Goal: Communication & Community: Answer question/provide support

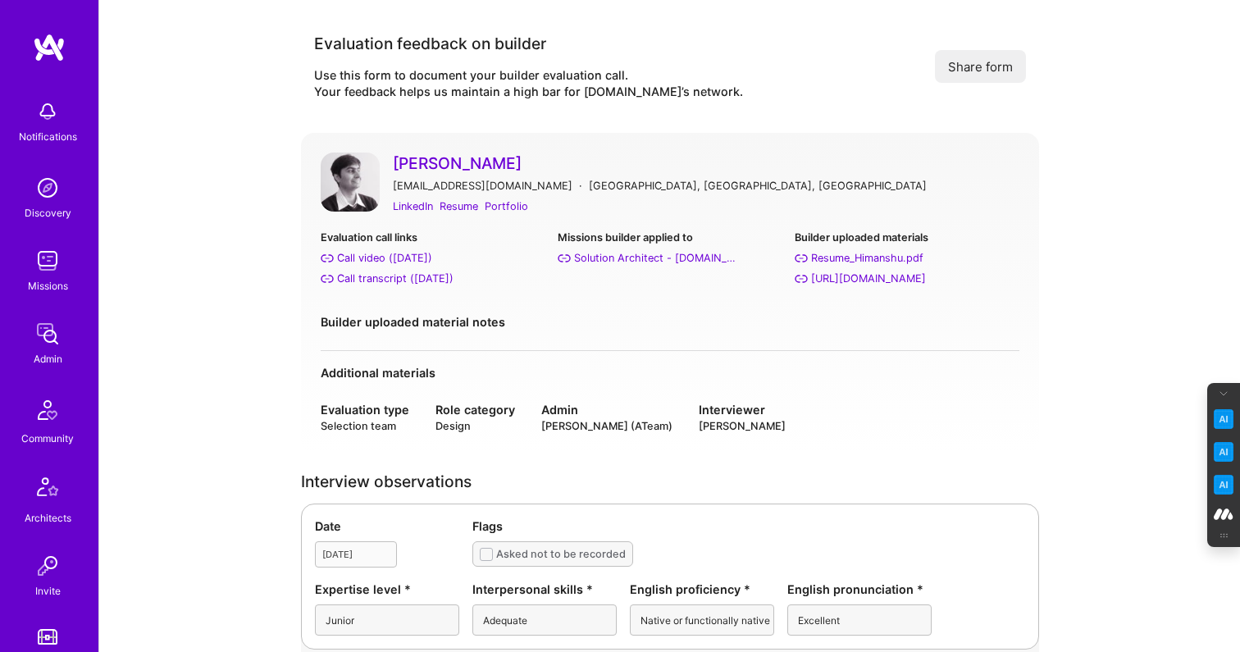
scroll to position [95, 0]
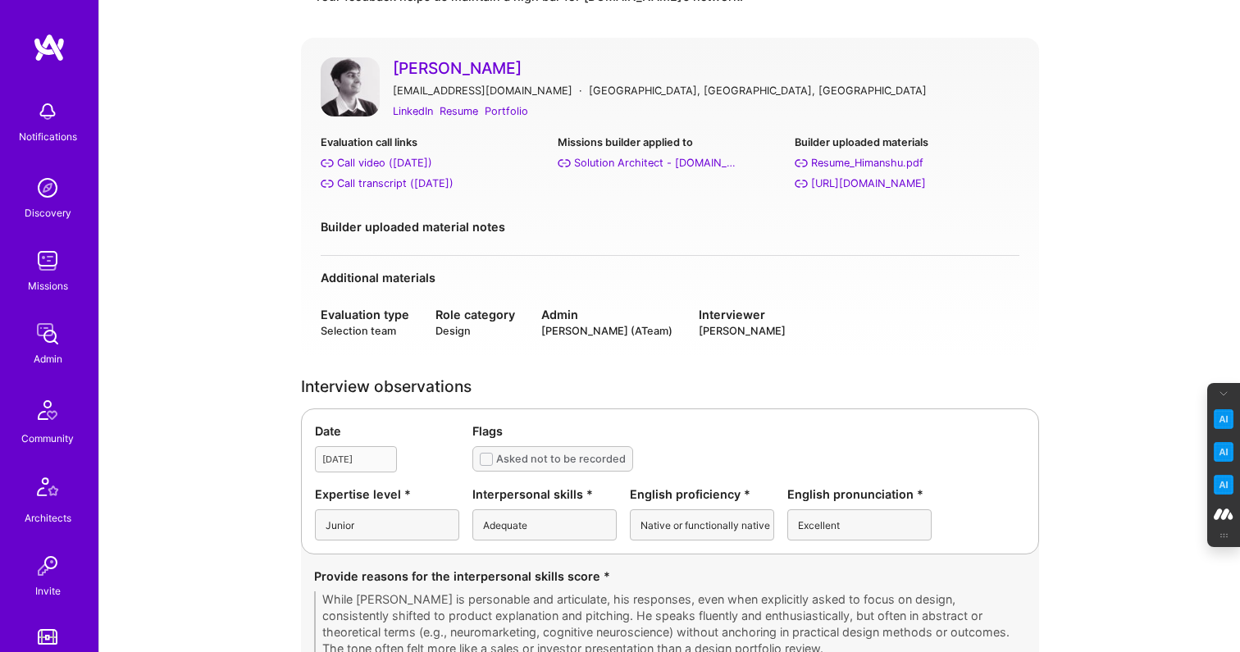
click at [471, 64] on link "[PERSON_NAME]" at bounding box center [706, 67] width 626 height 21
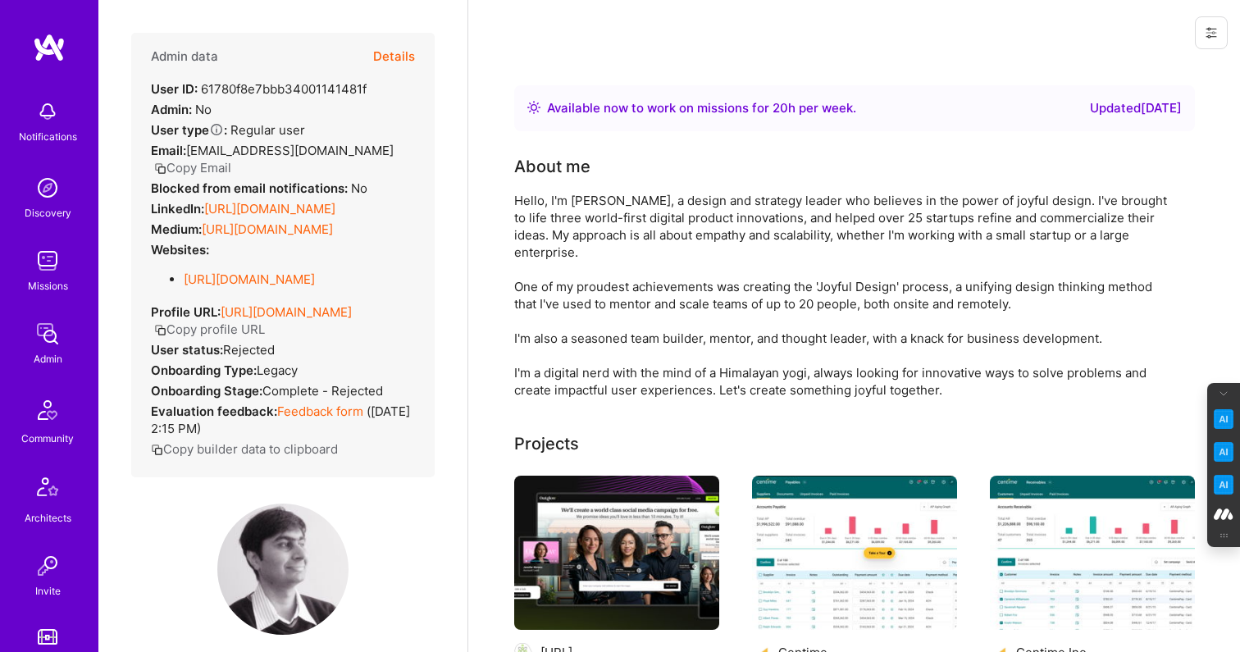
click at [396, 55] on button "Details" at bounding box center [394, 57] width 42 height 48
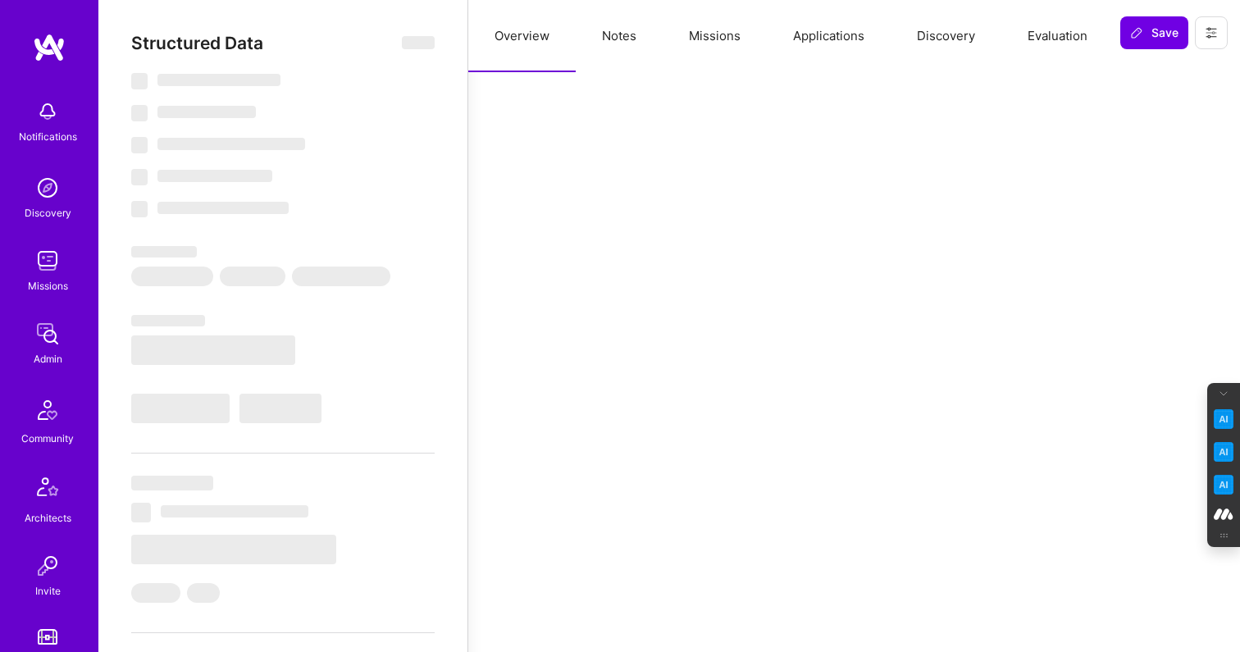
click at [1053, 26] on button "Evaluation" at bounding box center [1057, 36] width 112 height 72
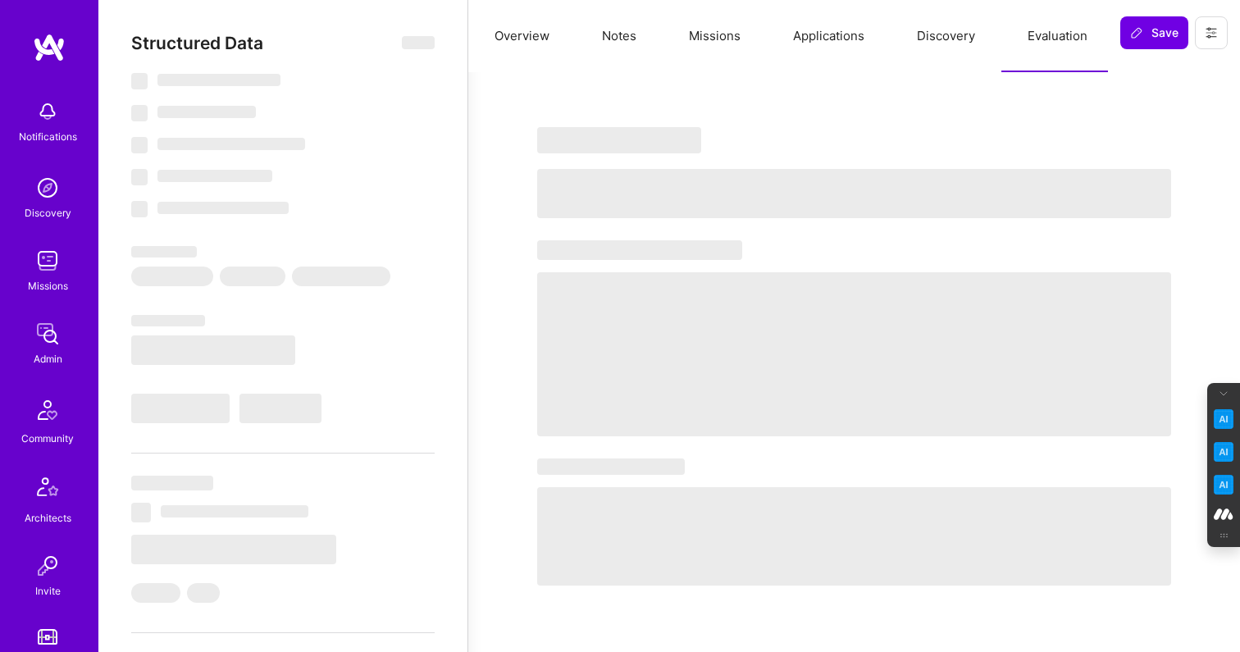
select select "Right Now"
select select "1"
select select "3"
select select "7"
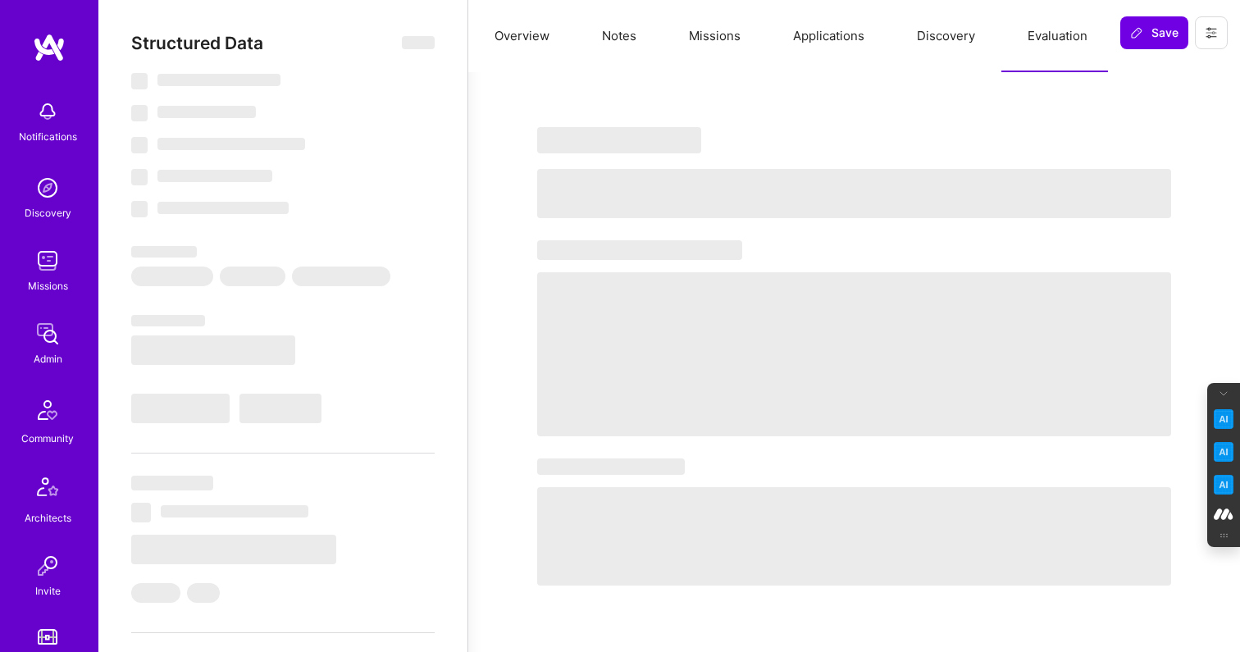
select select "US"
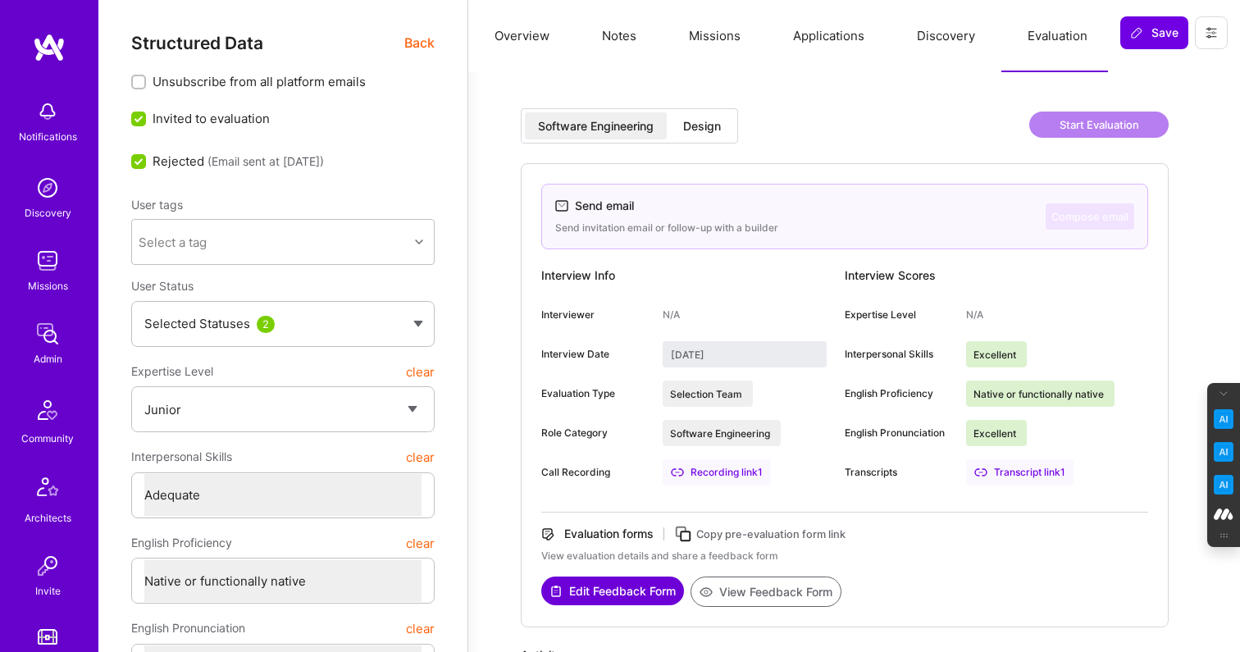
click at [1021, 469] on div "Transcript link 1" at bounding box center [1019, 472] width 107 height 26
click at [424, 43] on span "Back" at bounding box center [419, 43] width 30 height 20
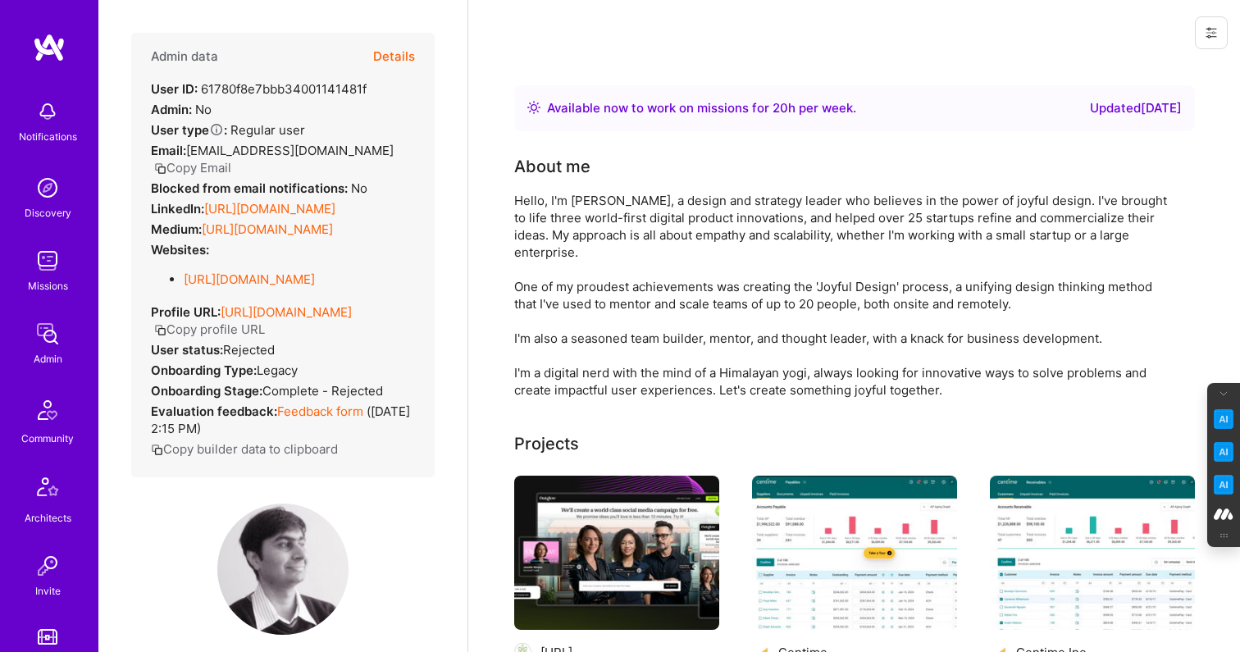
click at [413, 39] on button "Details" at bounding box center [394, 57] width 42 height 48
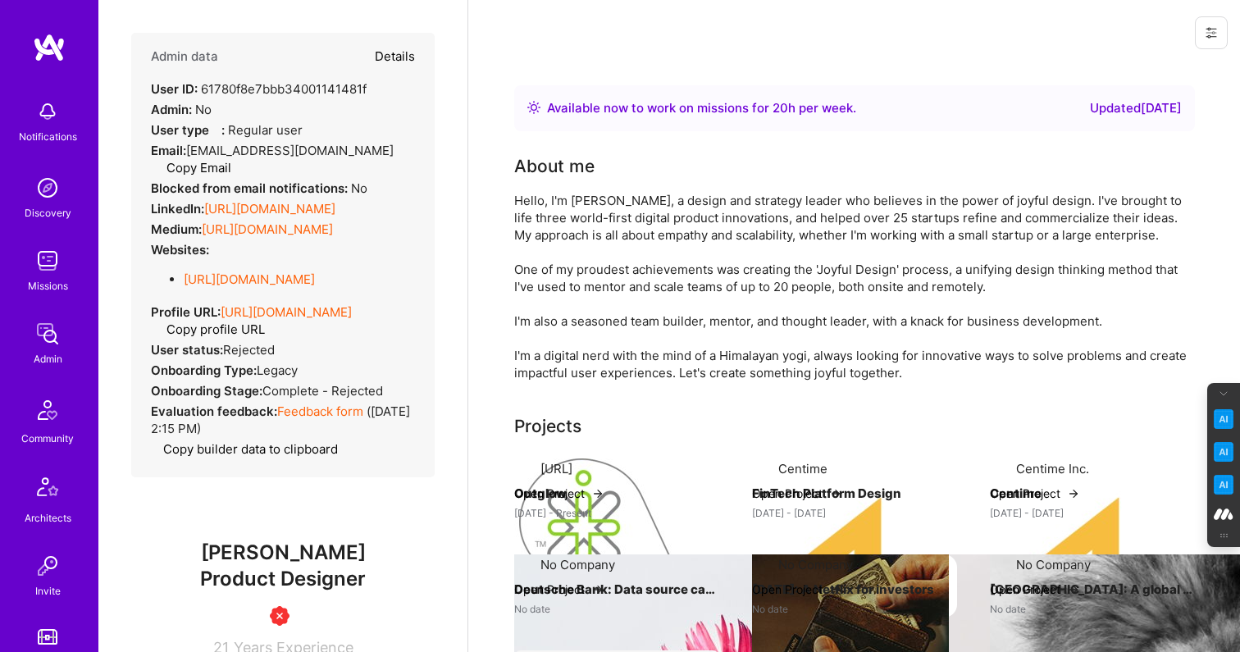
type textarea "x"
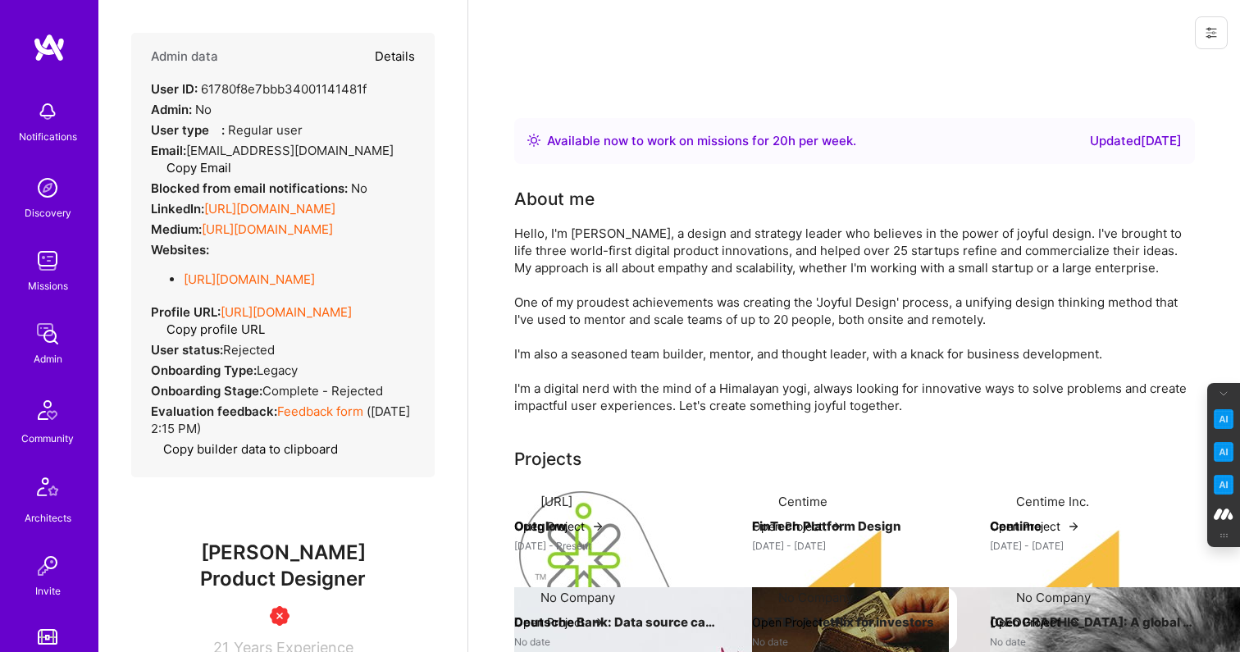
select select "1"
select select "3"
select select "7"
select select "US"
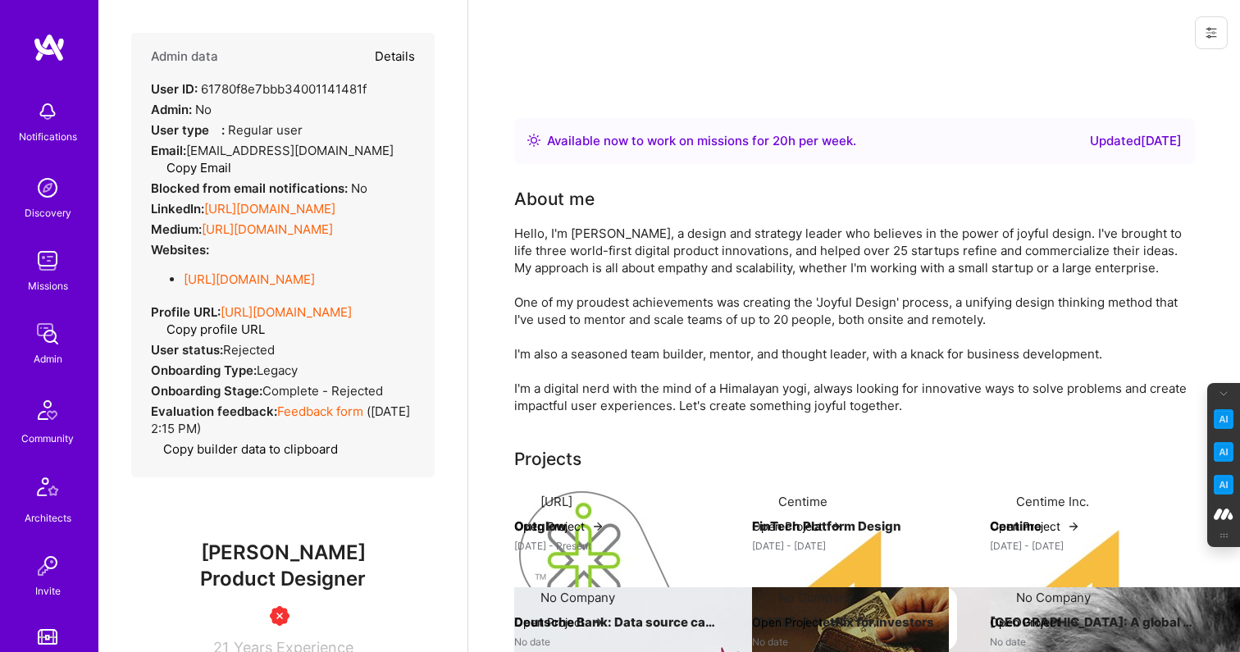
select select "Right Now"
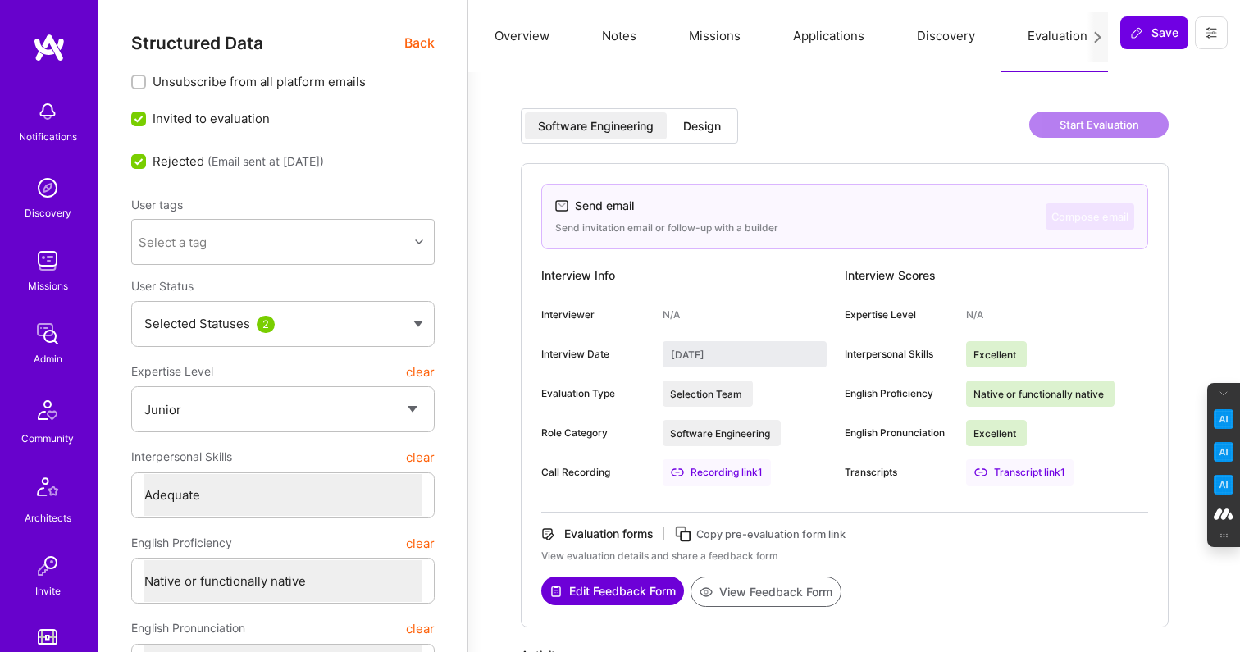
click at [425, 40] on span "Back" at bounding box center [419, 43] width 30 height 20
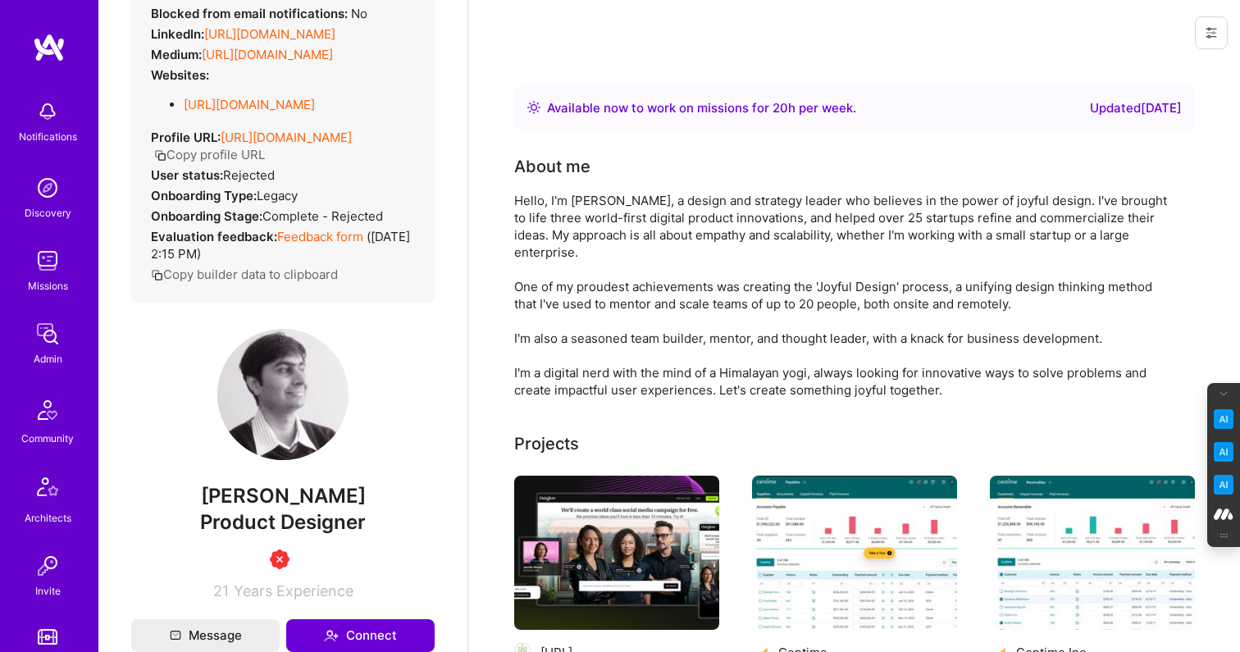
scroll to position [188, 0]
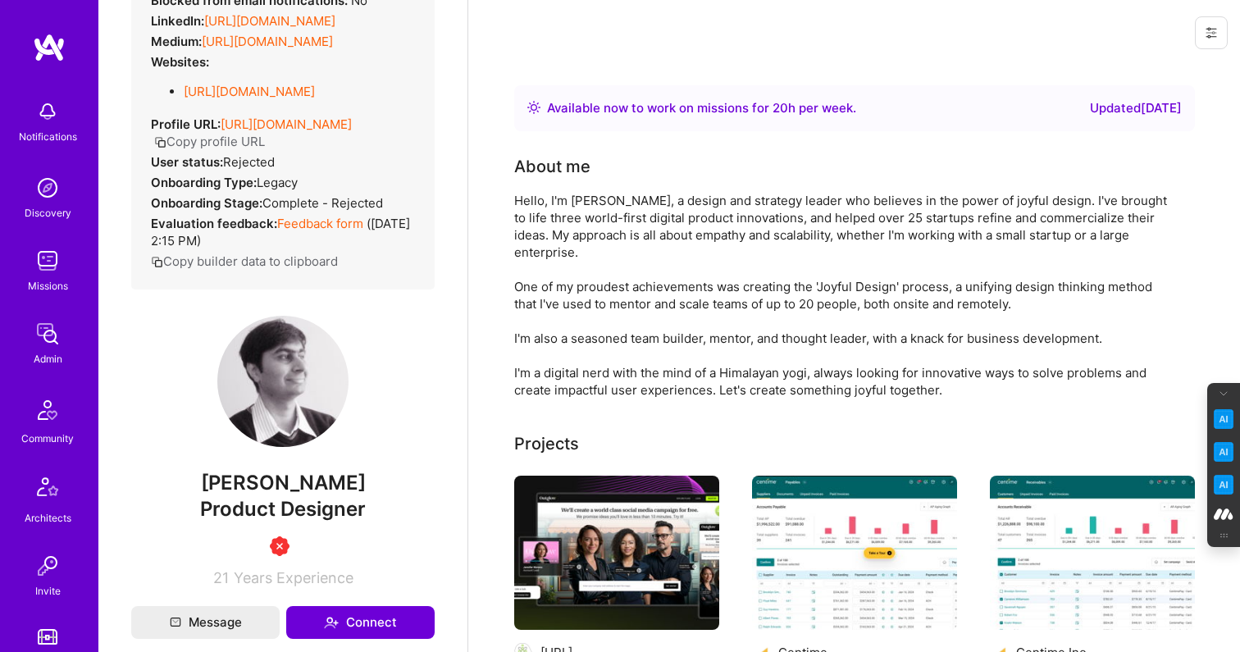
drag, startPoint x: 389, startPoint y: 500, endPoint x: 176, endPoint y: 494, distance: 213.2
click at [176, 494] on span "[PERSON_NAME]" at bounding box center [282, 483] width 303 height 25
copy span "[PERSON_NAME]"
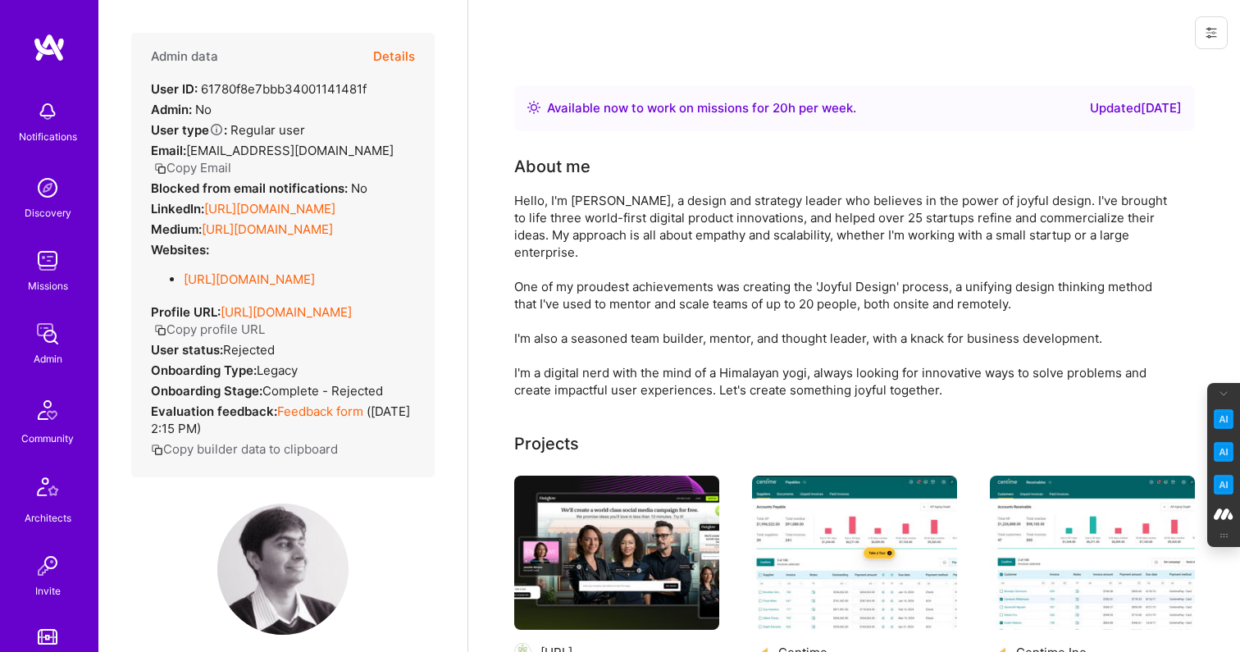
click at [397, 49] on button "Details" at bounding box center [394, 57] width 42 height 48
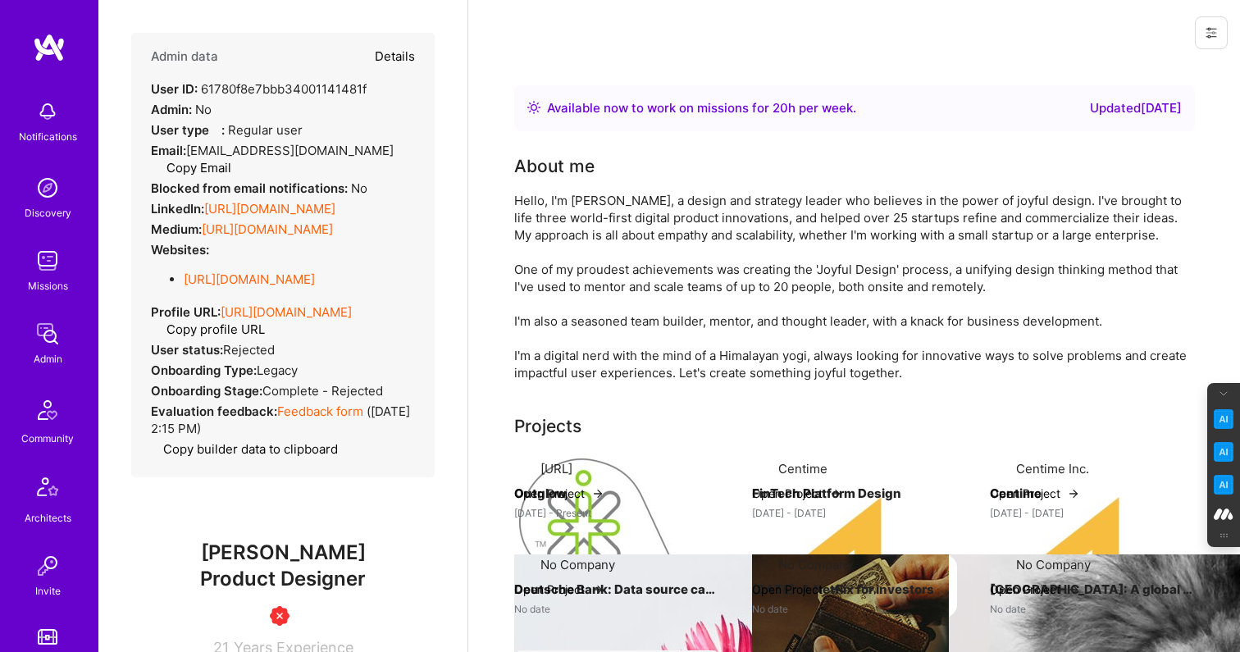
type textarea "x"
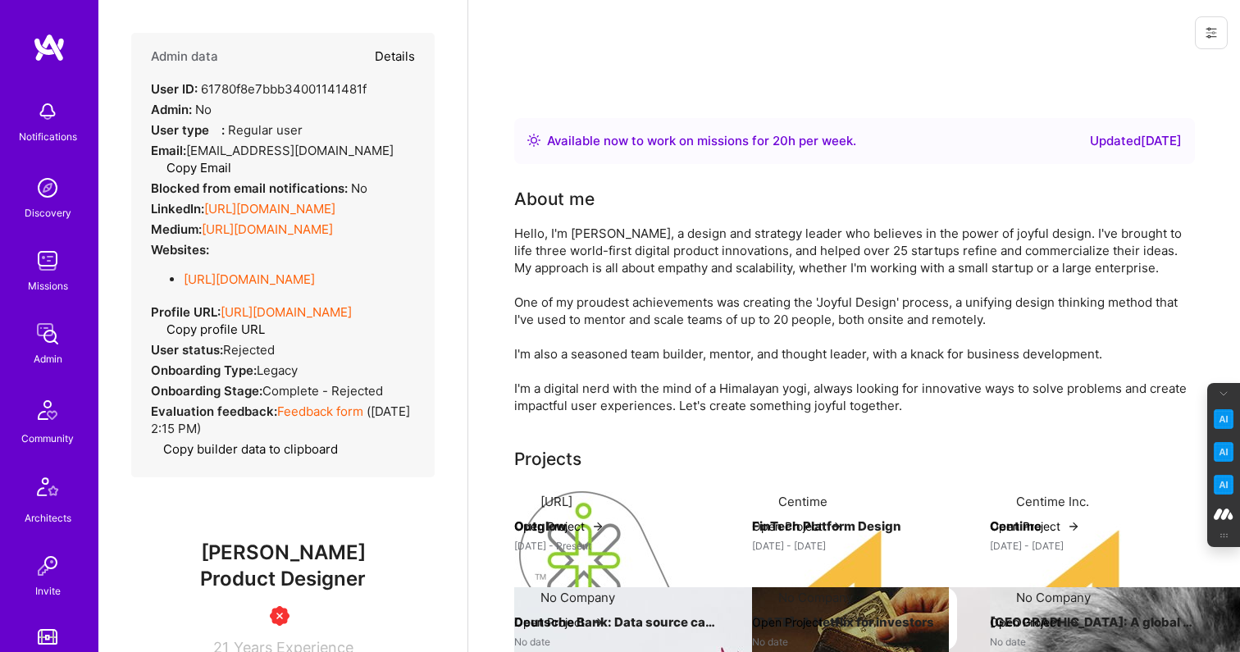
select select "1"
select select "3"
select select "7"
select select "US"
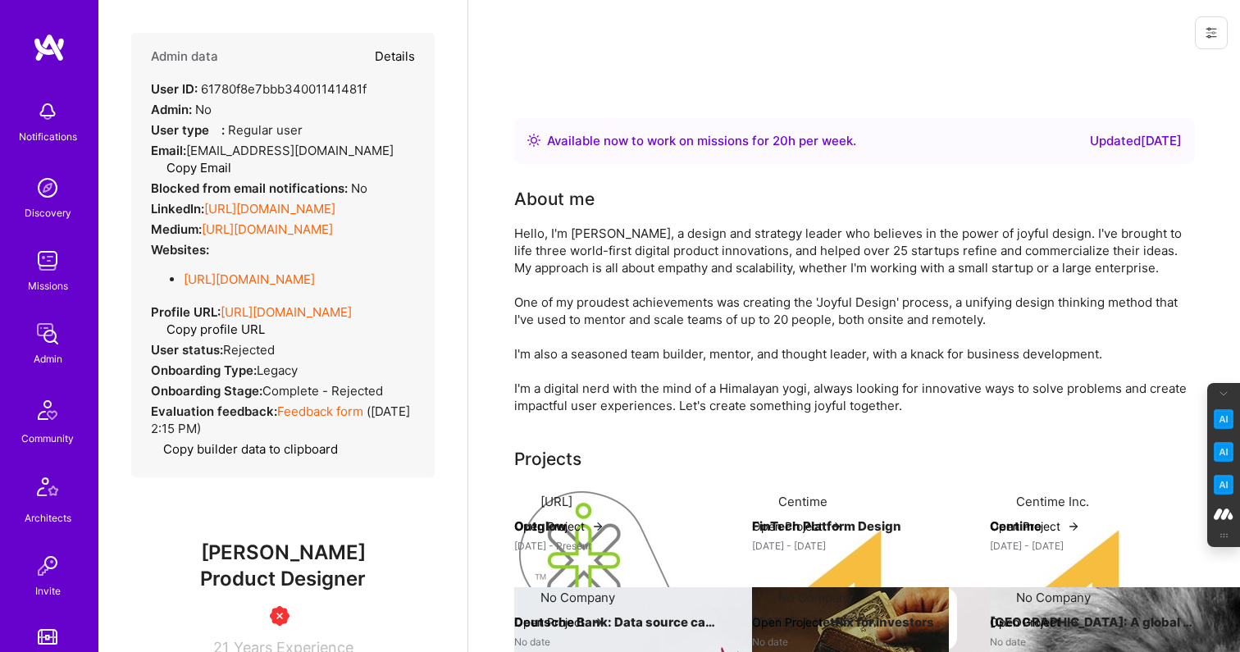
select select "Right Now"
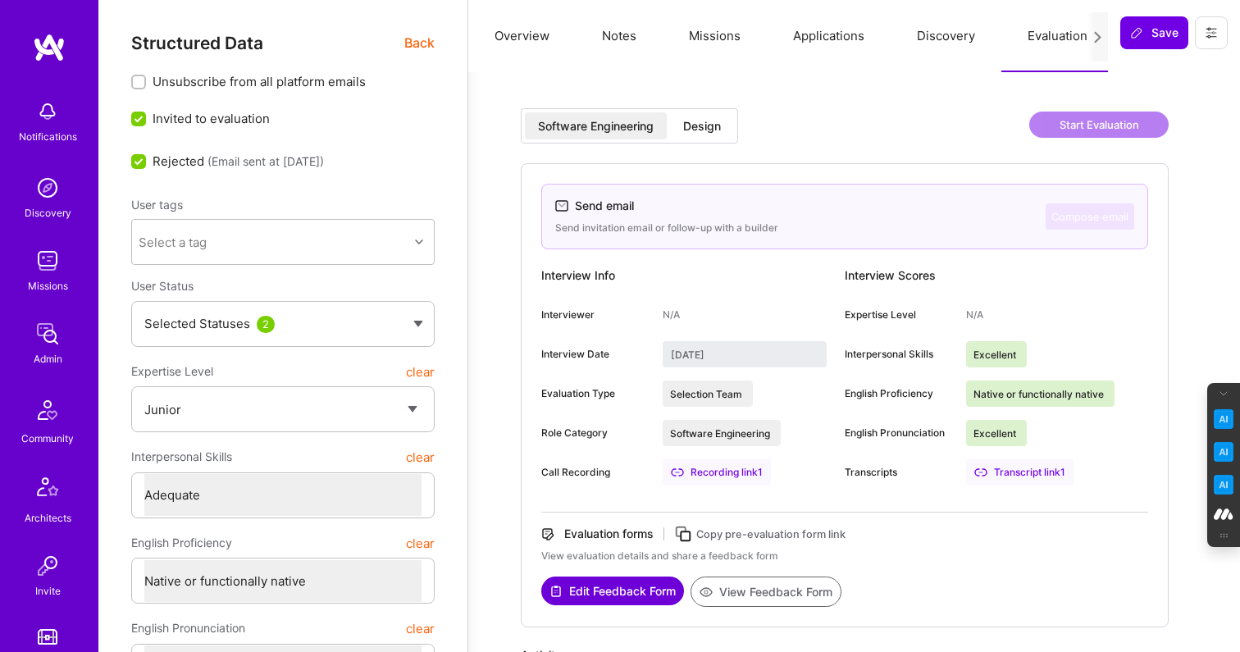
scroll to position [0, 3]
click at [703, 125] on div "Design" at bounding box center [702, 126] width 38 height 16
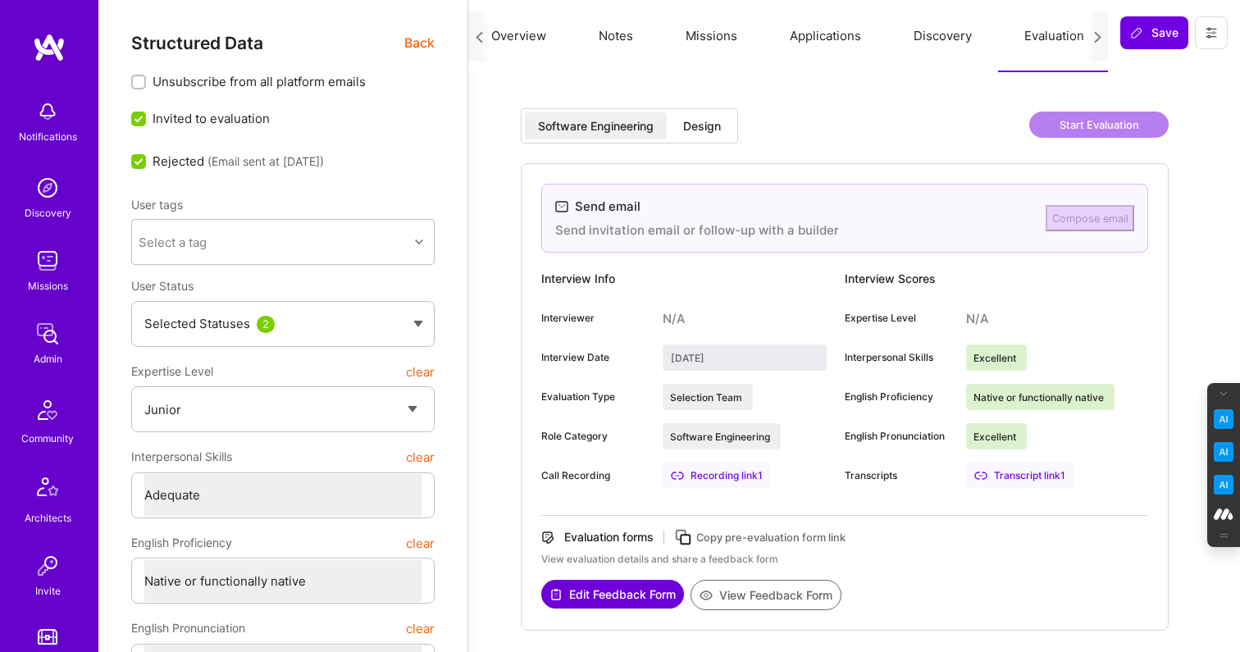
type input "August 2, 2025"
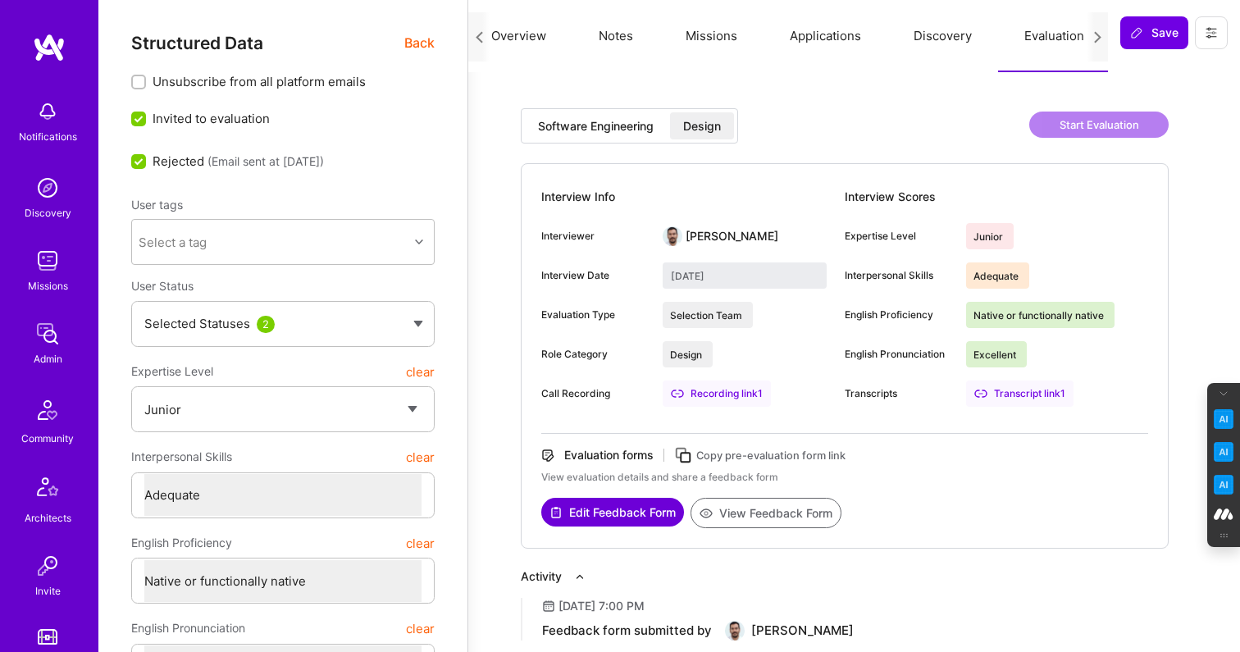
click at [744, 516] on button "View Feedback Form" at bounding box center [765, 513] width 151 height 30
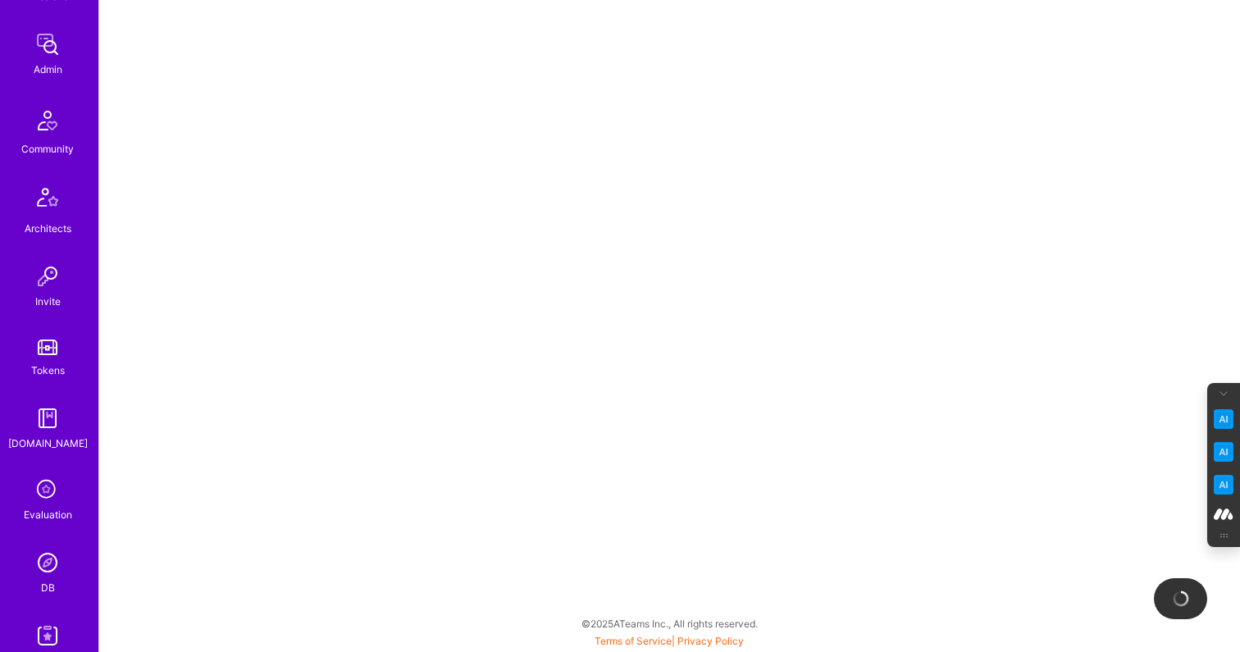
scroll to position [297, 0]
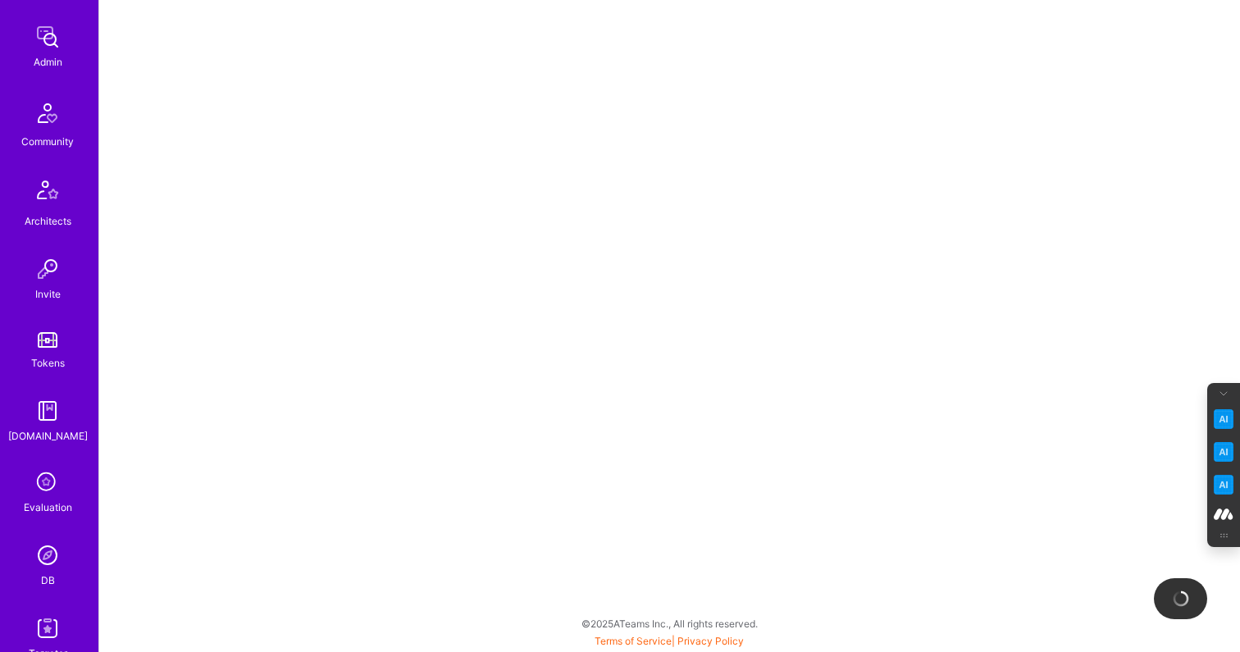
click at [50, 562] on img at bounding box center [47, 555] width 33 height 33
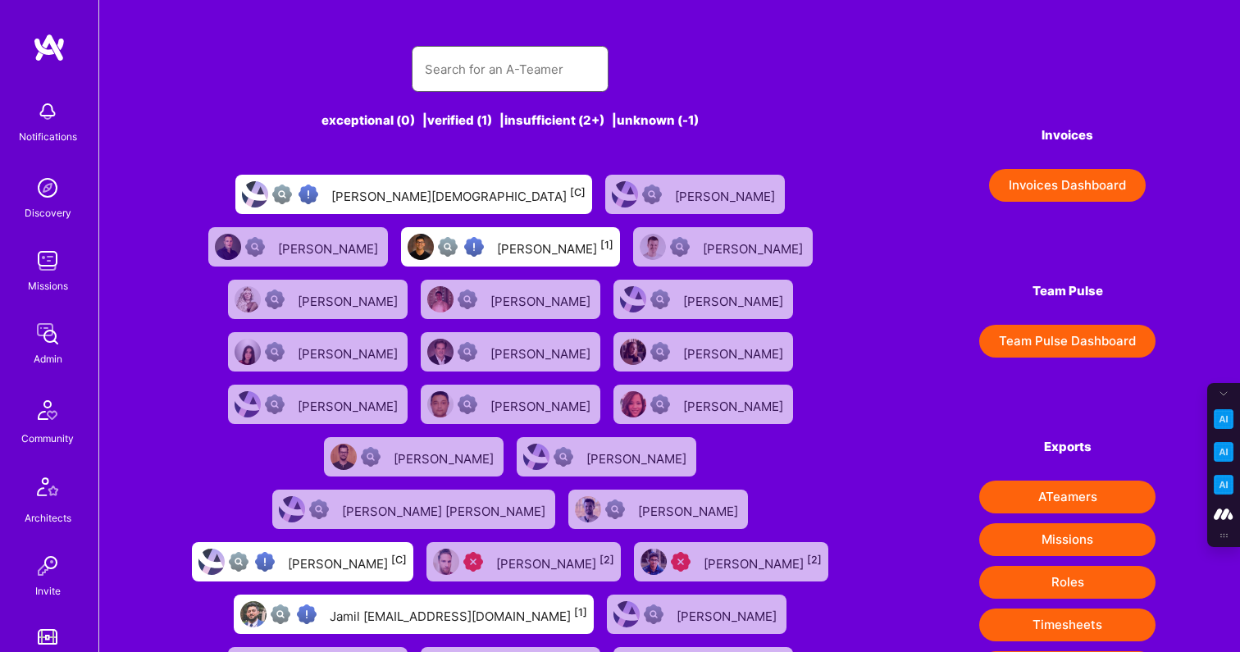
click at [486, 63] on input "text" at bounding box center [510, 69] width 171 height 42
paste input "dean@deanware.com"
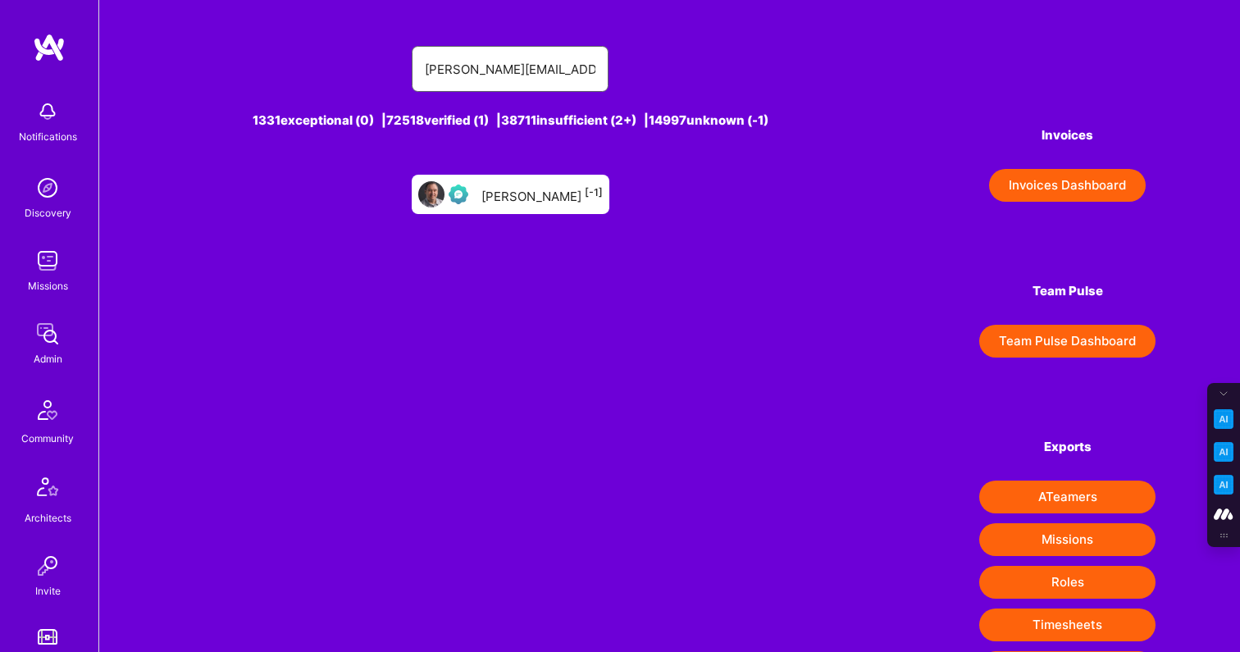
type input "dean@deanware.com"
click at [533, 195] on div "Dean Andreakis [-1]" at bounding box center [541, 194] width 121 height 21
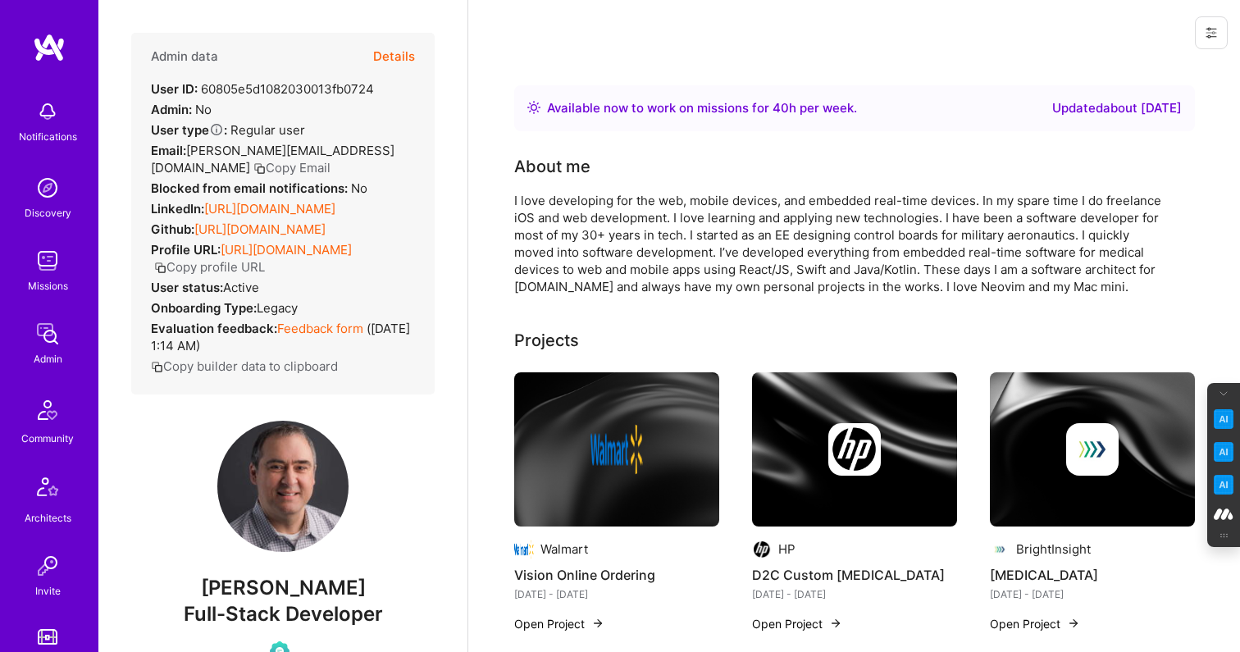
click at [400, 49] on button "Details" at bounding box center [394, 57] width 42 height 48
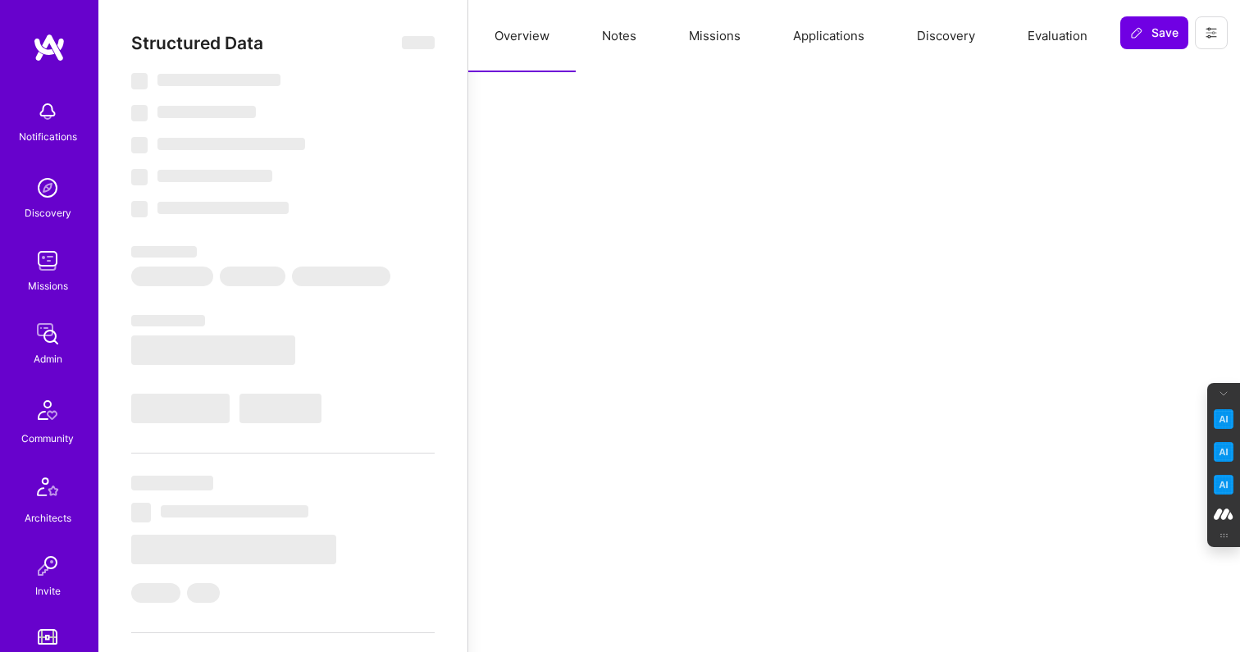
select select "Right Now"
select select "Unknown"
select select "US"
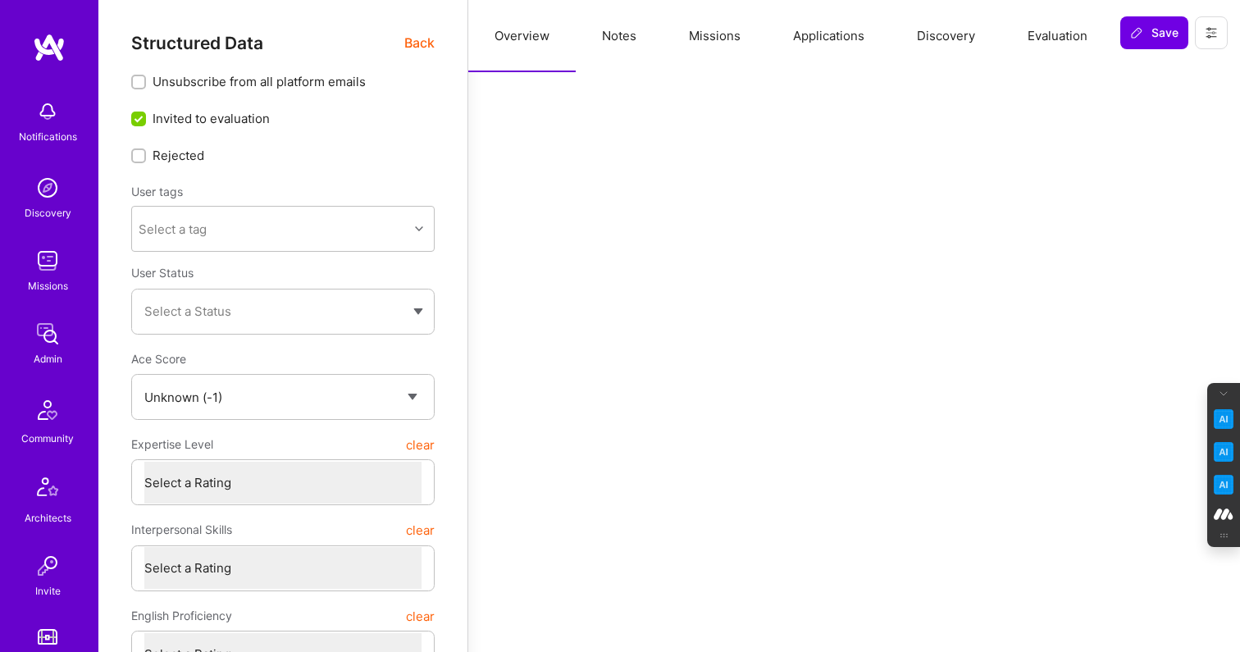
click at [1038, 34] on button "Evaluation" at bounding box center [1057, 36] width 112 height 72
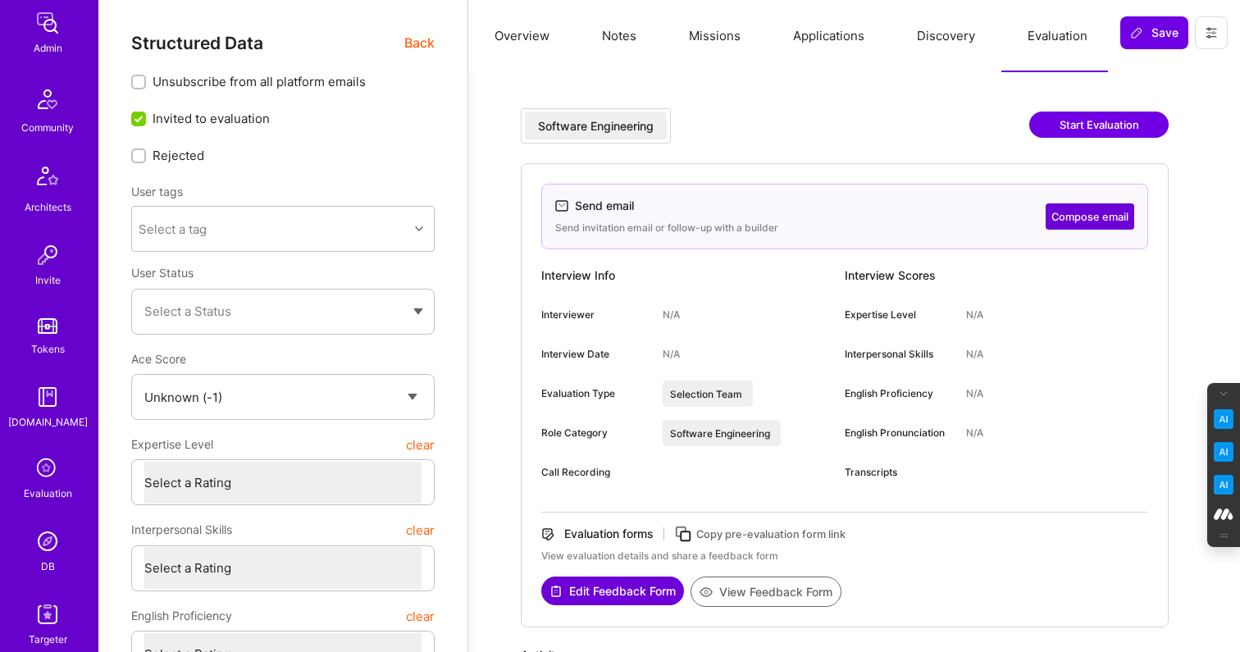
scroll to position [316, 0]
click at [43, 536] on img at bounding box center [47, 536] width 33 height 33
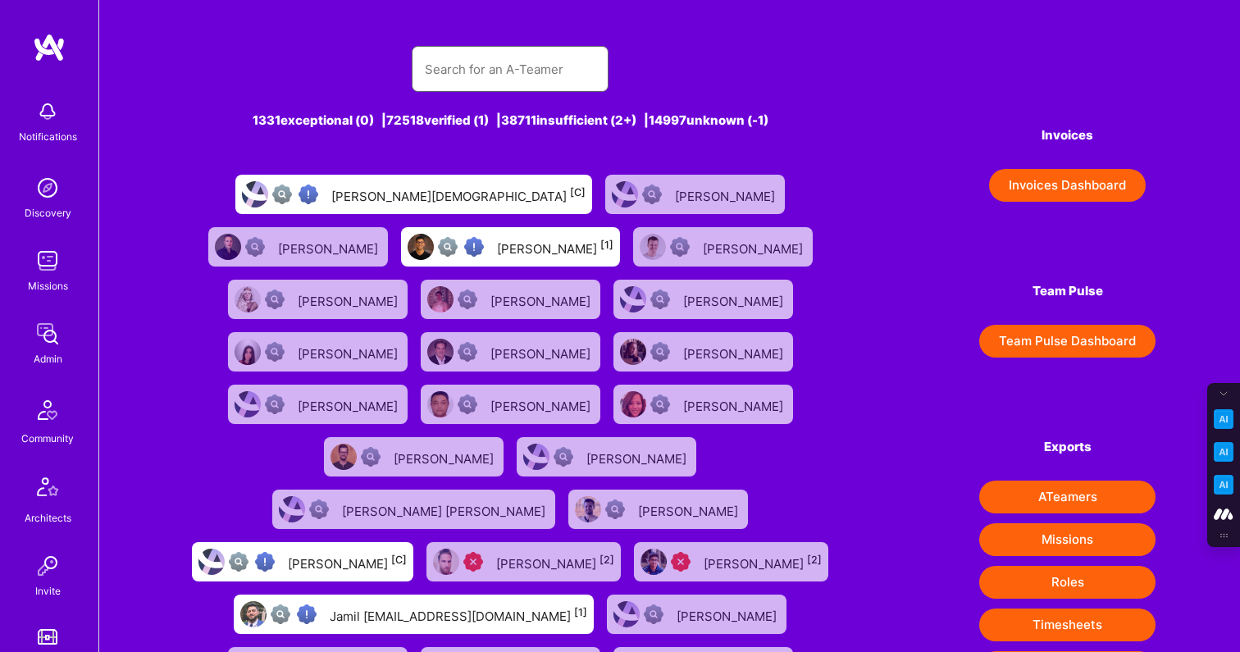
click at [445, 70] on input "text" at bounding box center [510, 69] width 171 height 42
paste input "Hi Amon, Thank you for meeting with Benoit, and going through A.Team’s onboardi…"
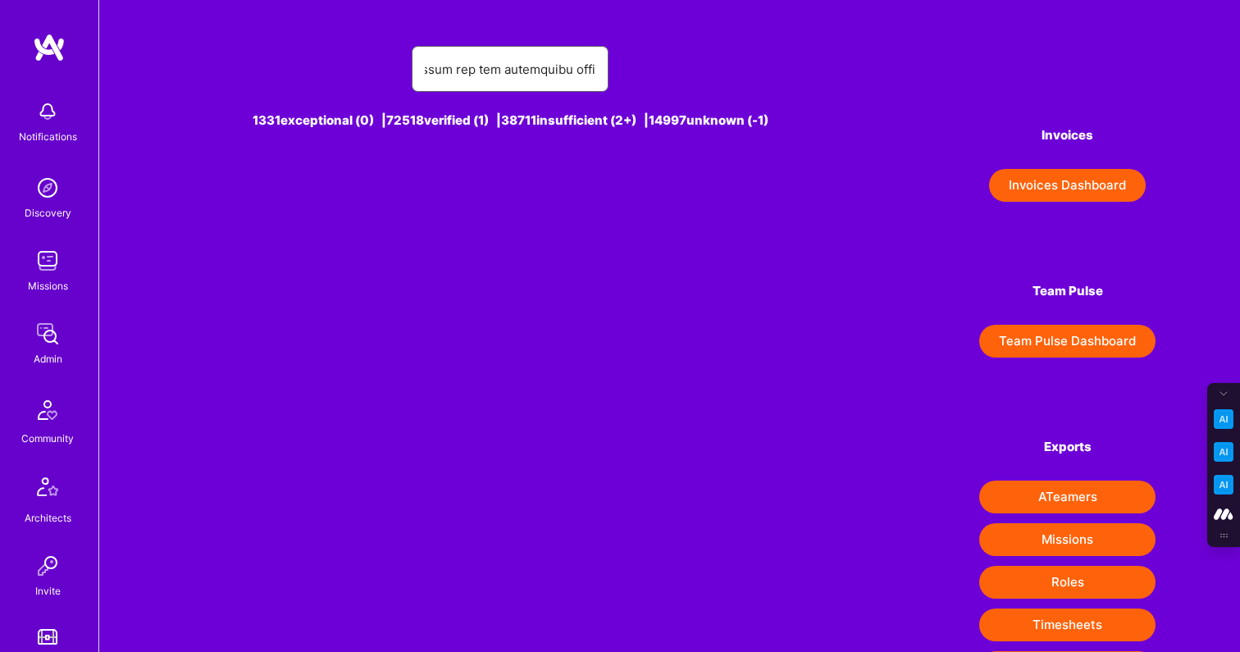
type input "Hi Amon, Thank you for meeting with Benoit, and going through A.Team’s onboardi…"
drag, startPoint x: 596, startPoint y: 66, endPoint x: 270, endPoint y: 66, distance: 326.3
click at [270, 66] on div at bounding box center [510, 69] width 653 height 46
click at [466, 71] on input "text" at bounding box center [510, 69] width 171 height 42
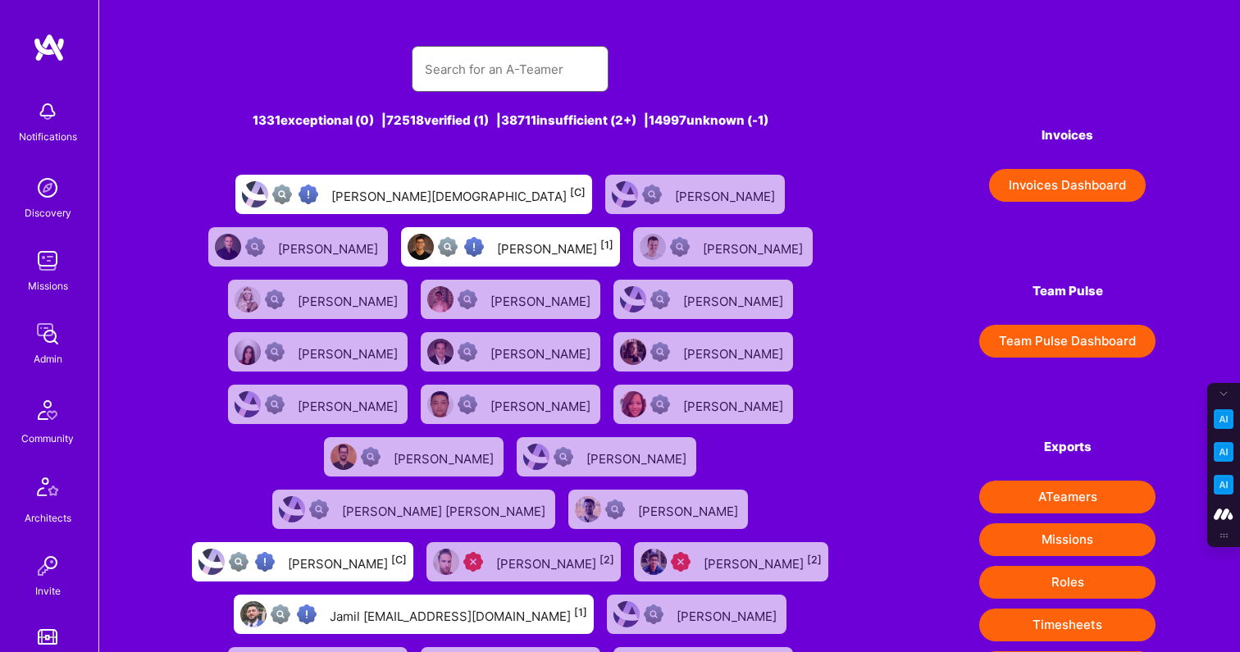
paste input "matteo@studiomiele.design"
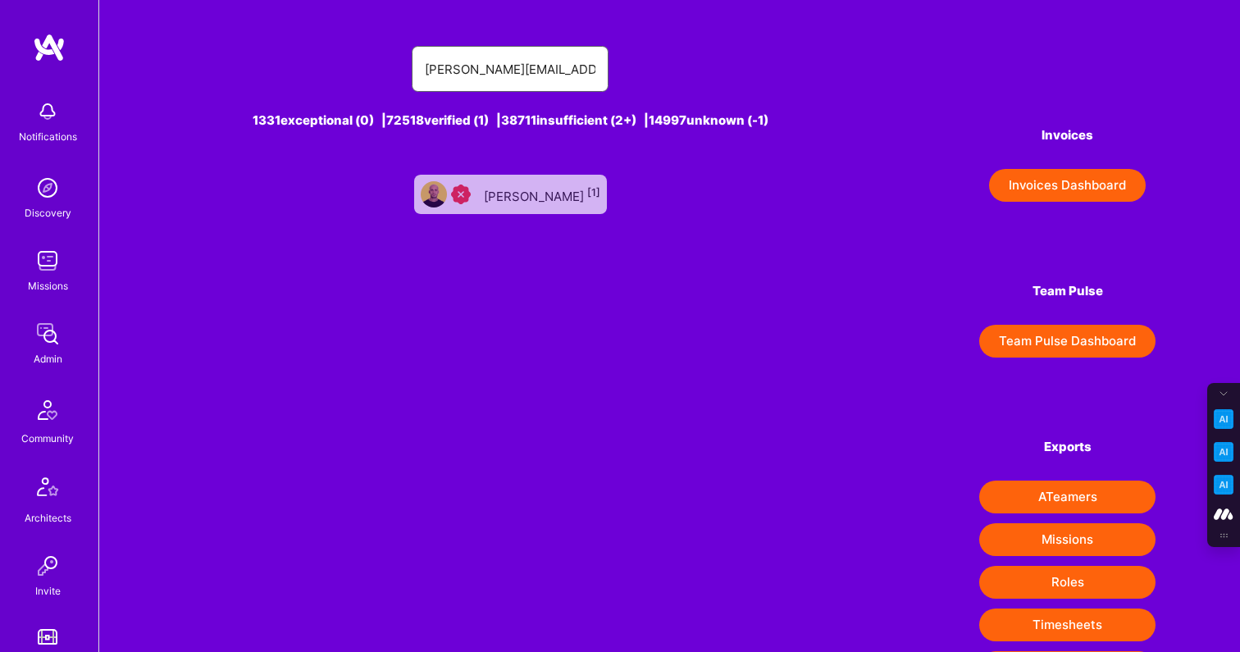
type input "matteo@studiomiele.design"
click at [526, 198] on div "Matteo Miele [1]" at bounding box center [542, 194] width 116 height 21
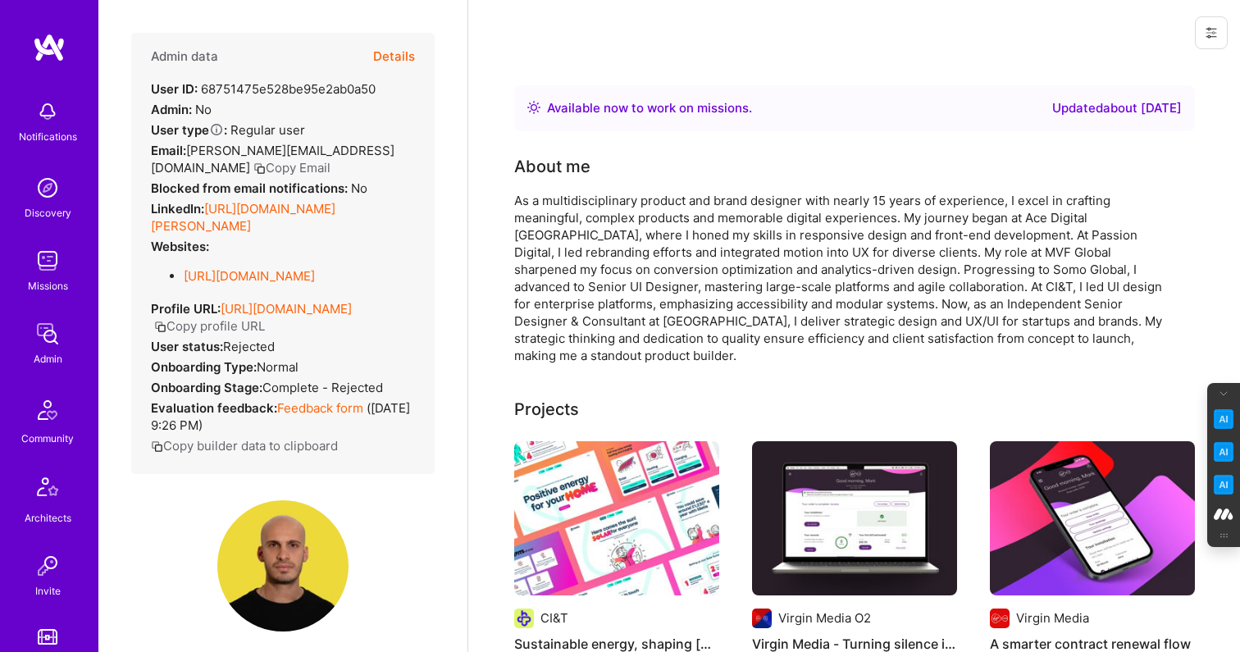
click at [404, 48] on button "Details" at bounding box center [394, 57] width 42 height 48
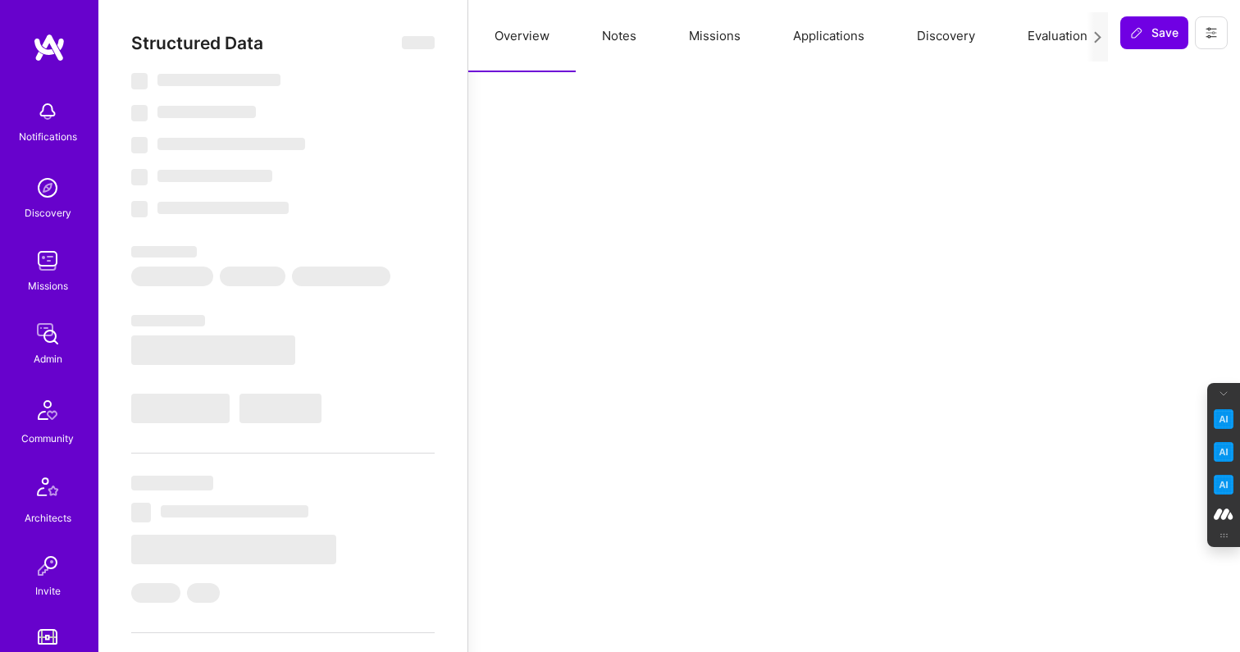
type textarea "x"
select select "Right Now"
select select "1"
select select "7"
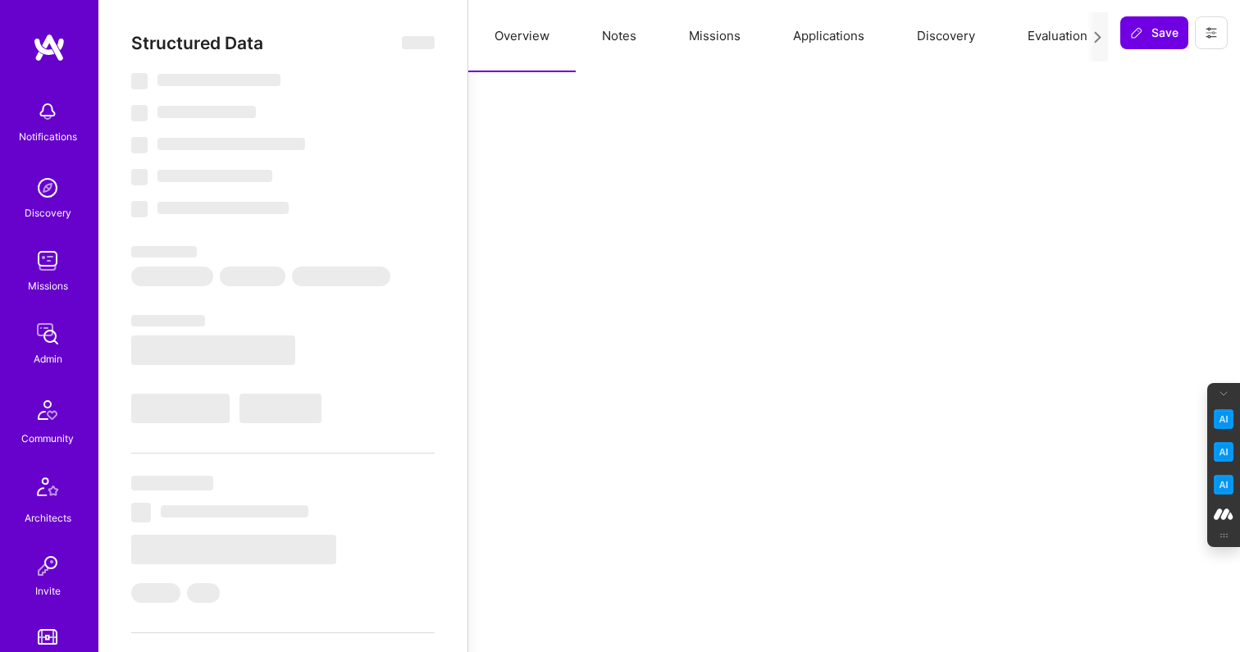
select select "6"
select select "IT"
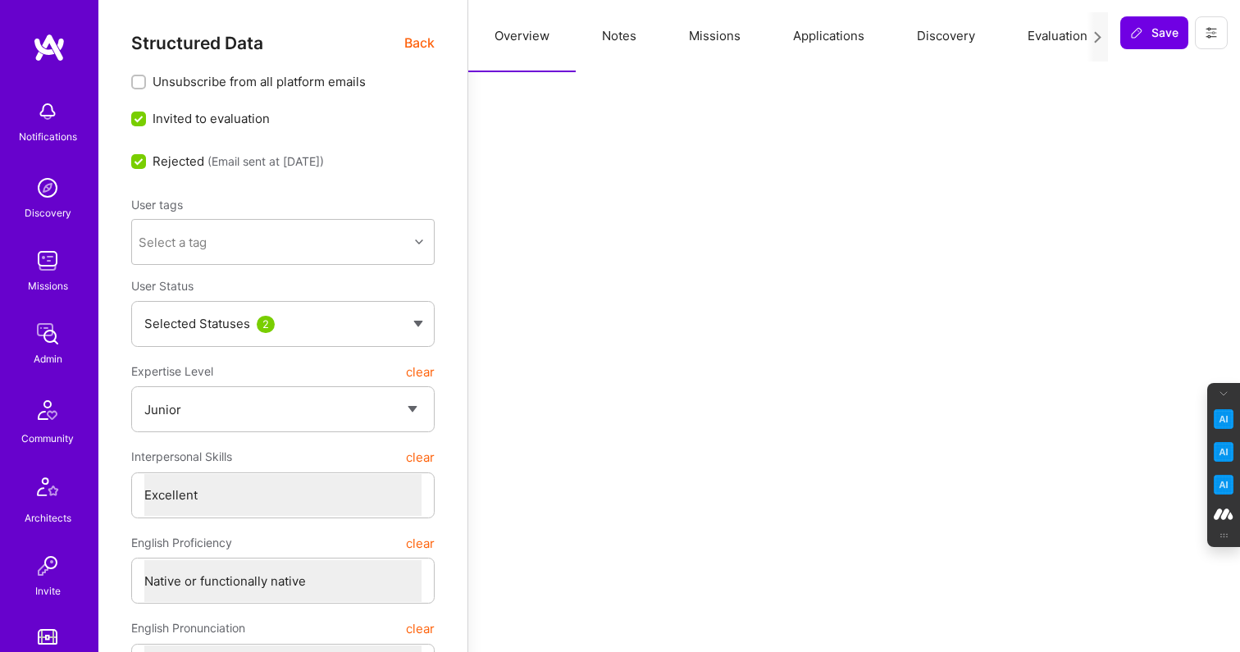
click at [1031, 35] on button "Evaluation" at bounding box center [1057, 36] width 112 height 72
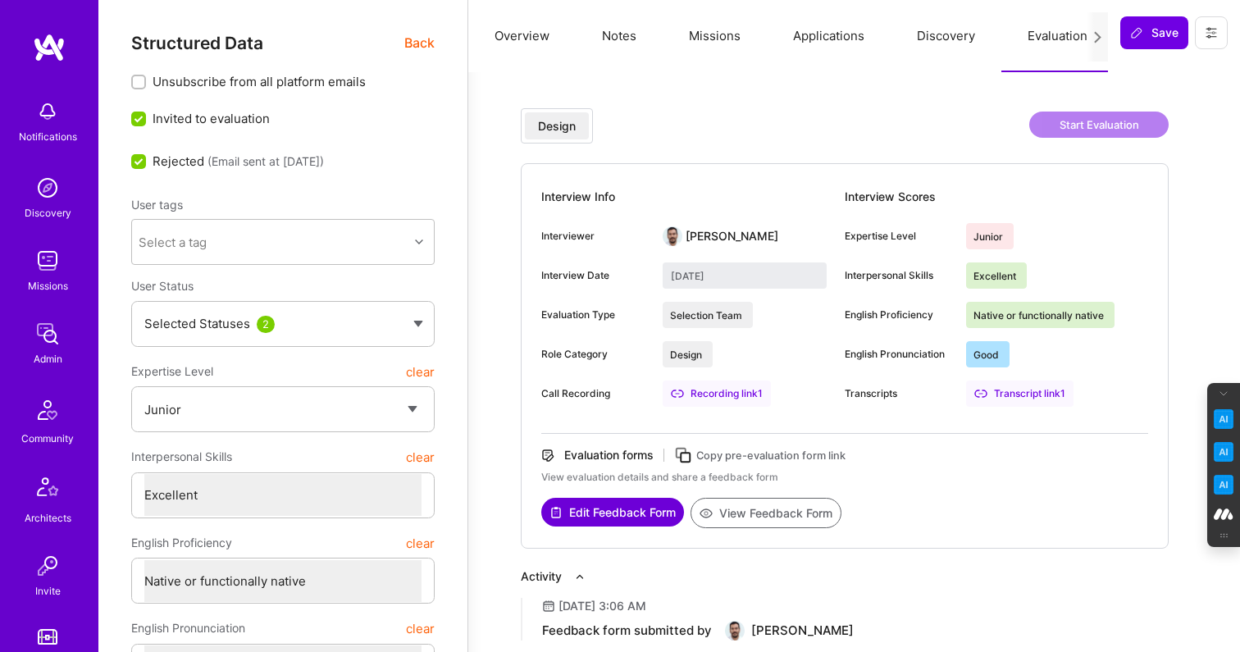
click at [410, 37] on span "Back" at bounding box center [419, 43] width 30 height 20
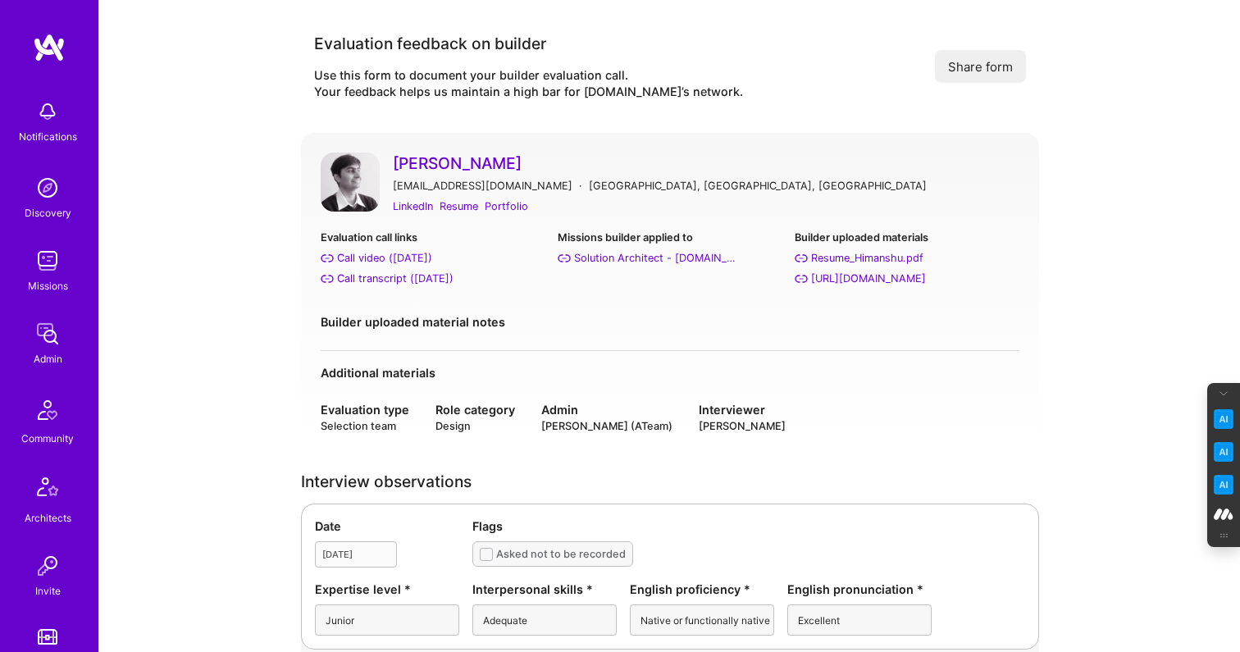
scroll to position [95, 0]
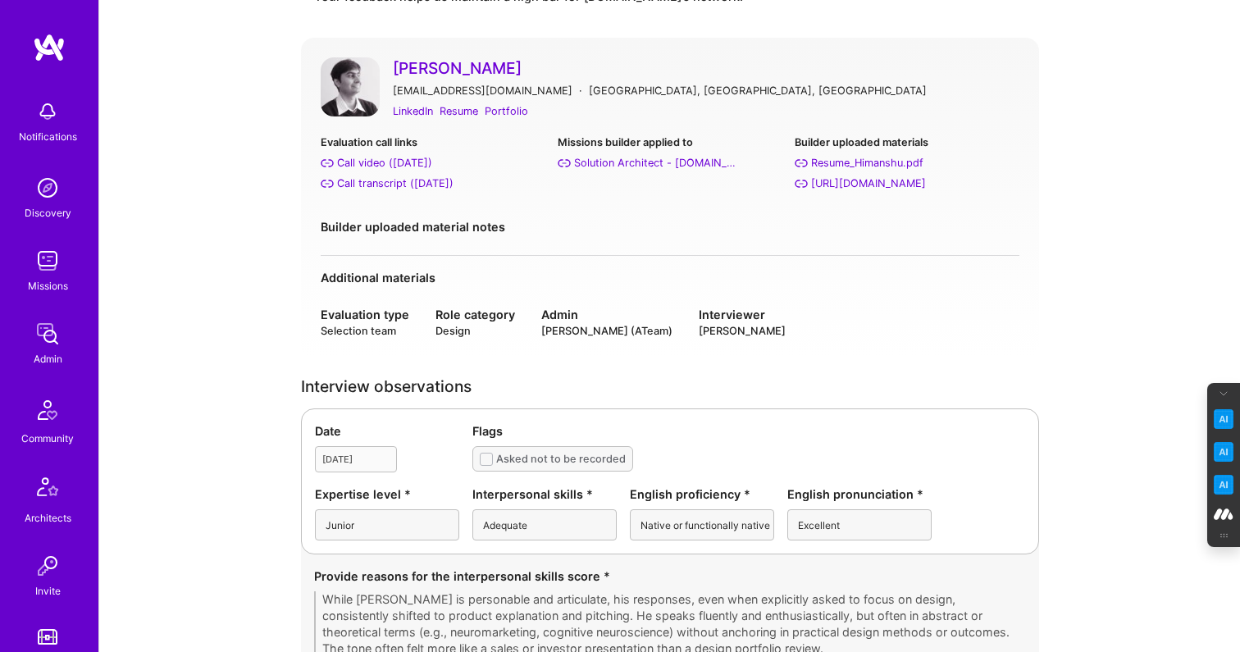
click at [451, 70] on link "[PERSON_NAME]" at bounding box center [706, 67] width 626 height 21
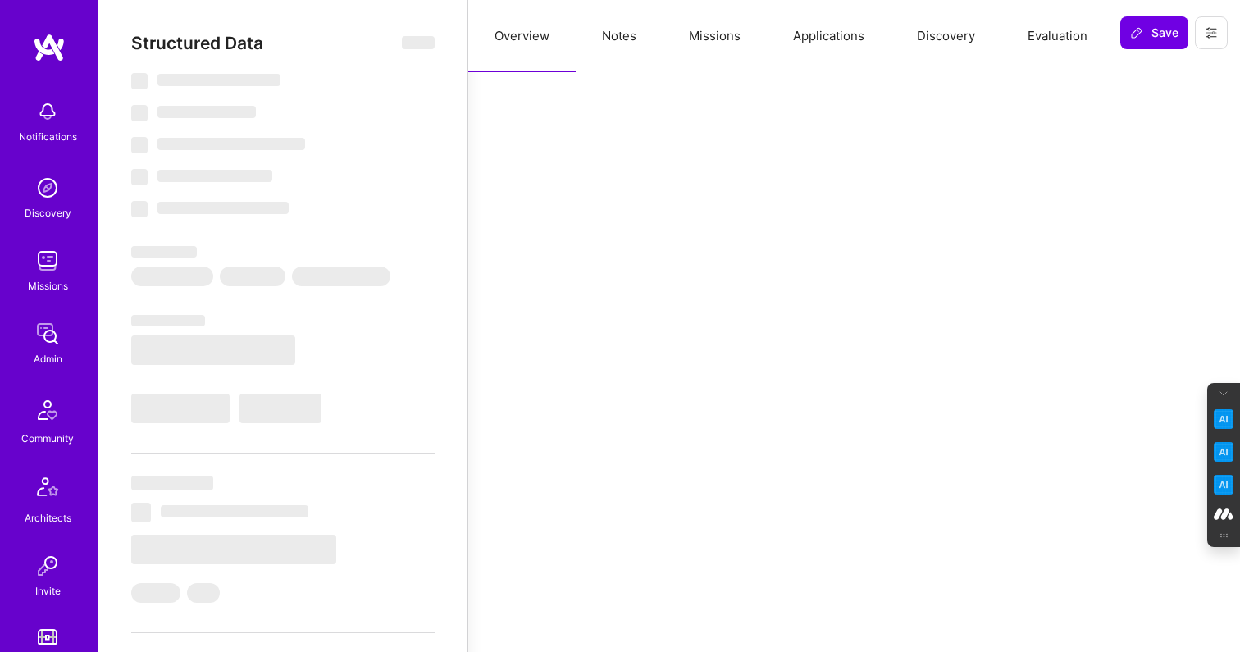
click at [1051, 33] on button "Evaluation" at bounding box center [1057, 36] width 112 height 72
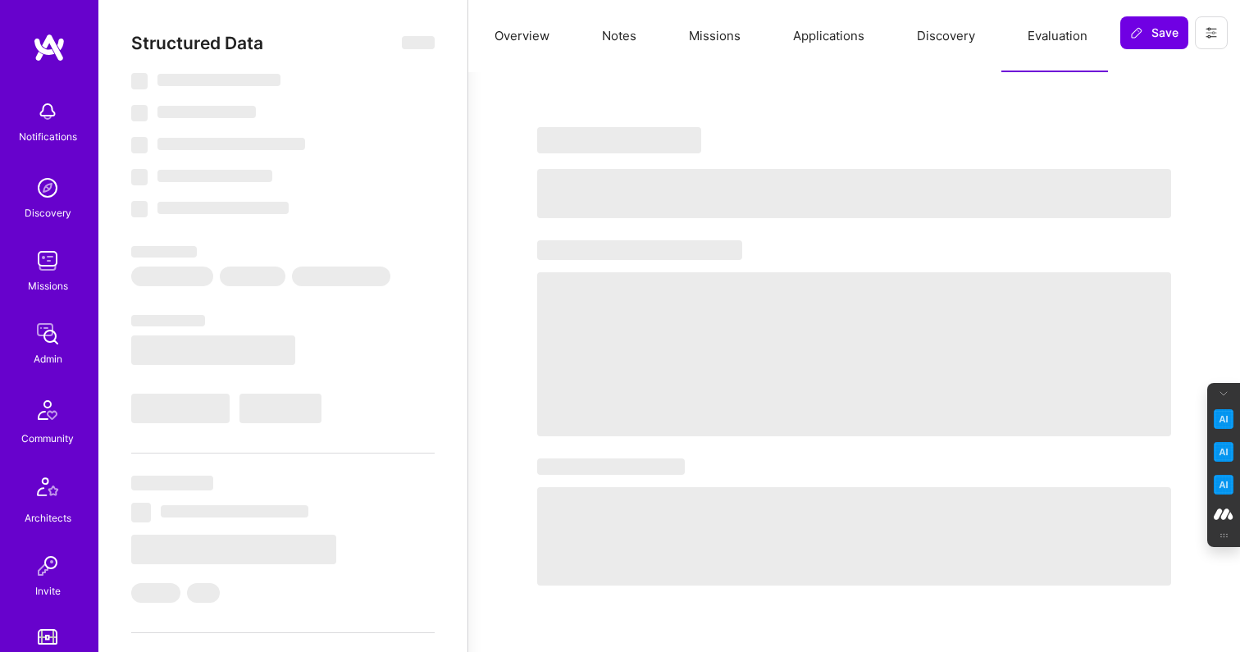
select select "Right Now"
select select "1"
select select "3"
select select "7"
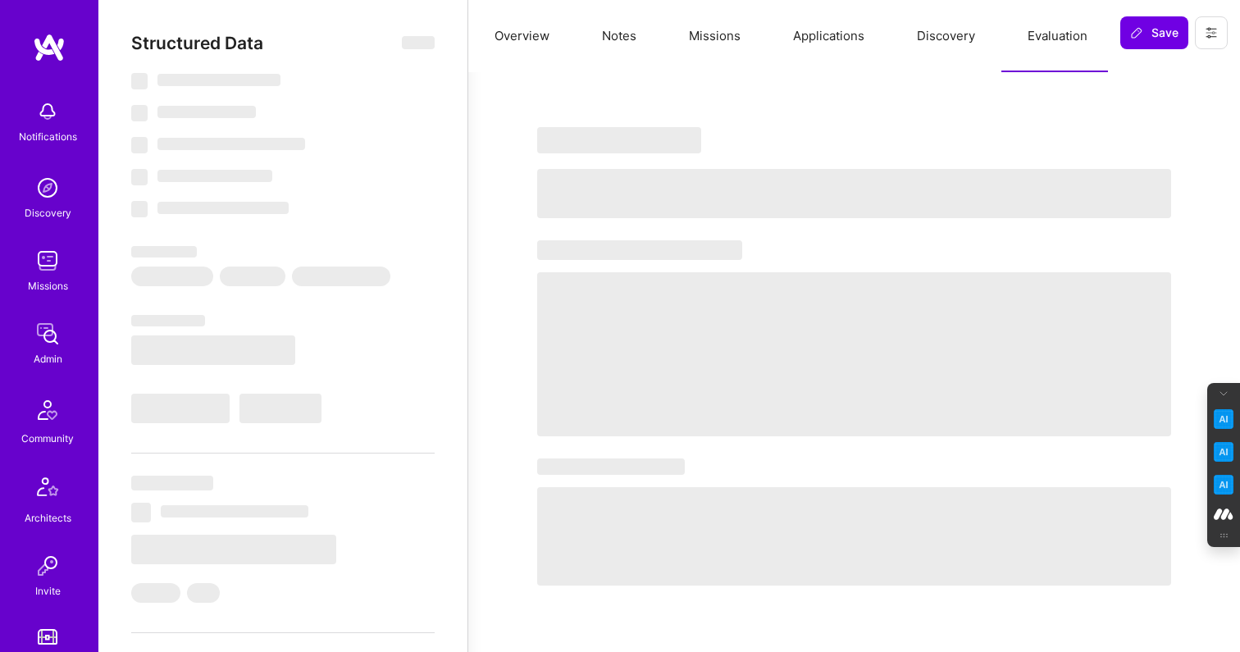
select select "US"
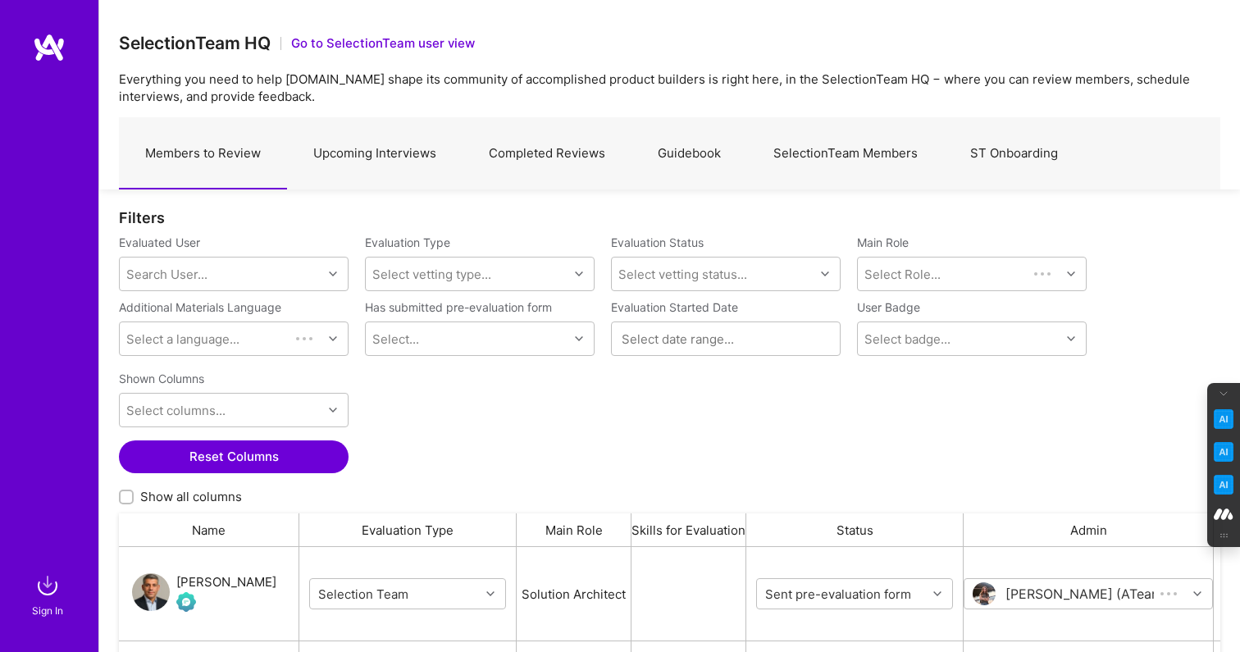
scroll to position [480, 1101]
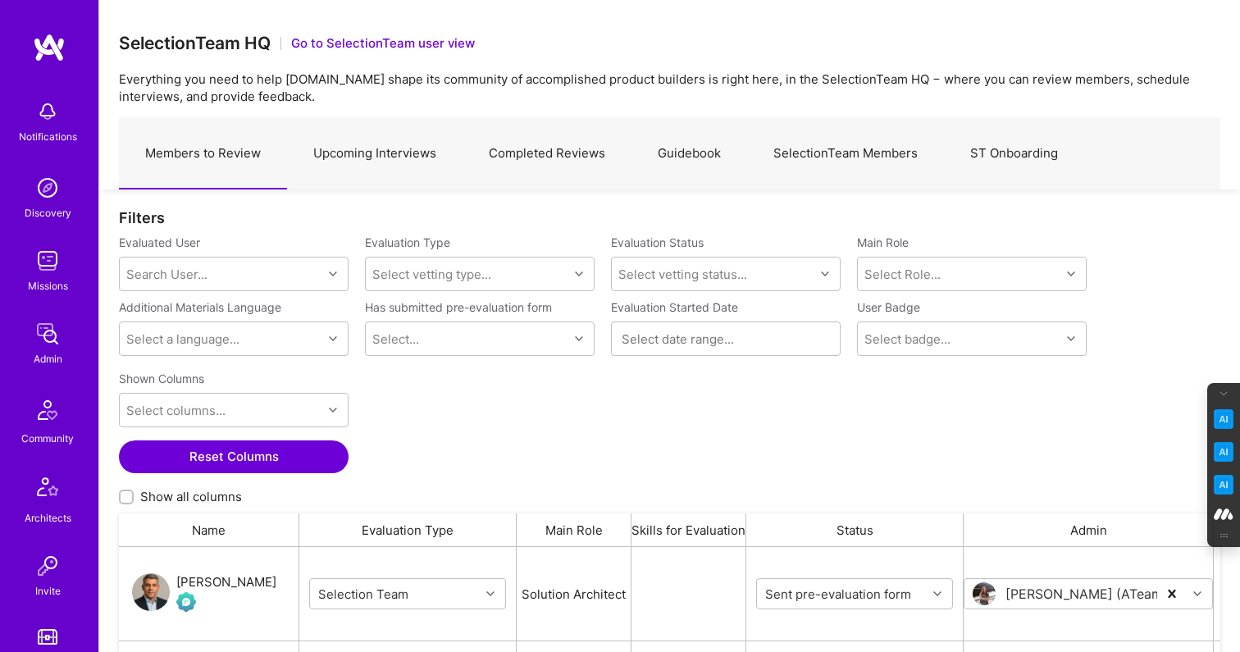
click at [370, 153] on link "Upcoming Interviews" at bounding box center [374, 153] width 175 height 71
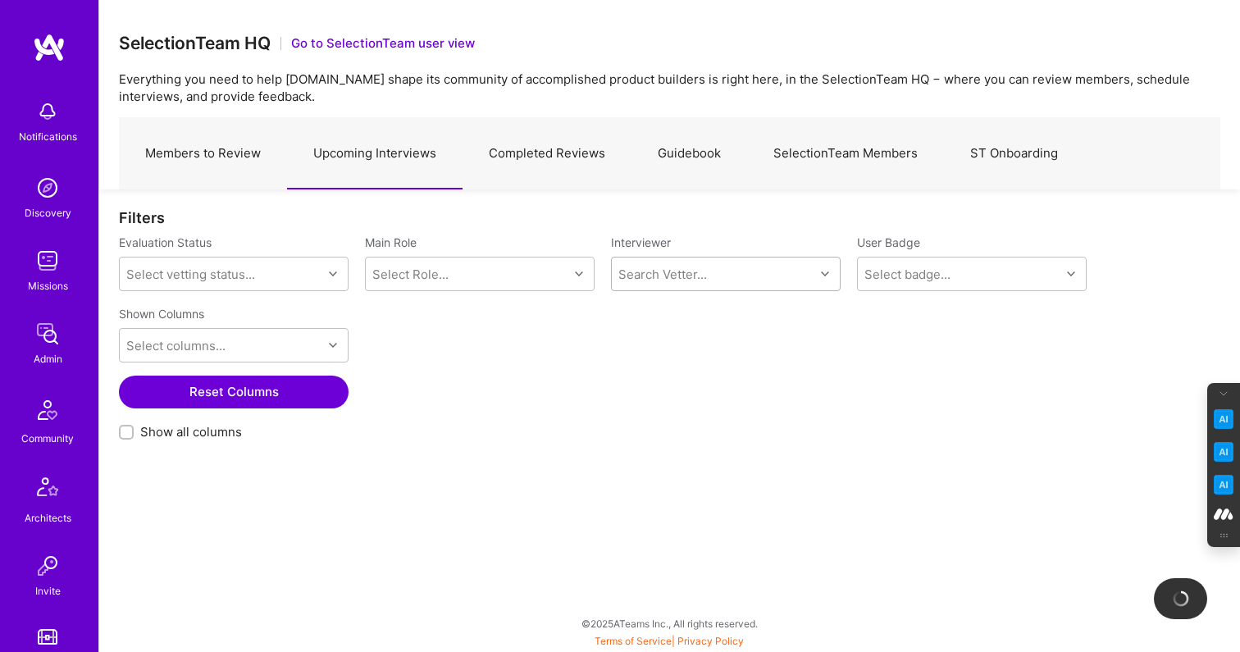
click at [662, 271] on div "Search Vetter..." at bounding box center [662, 274] width 89 height 17
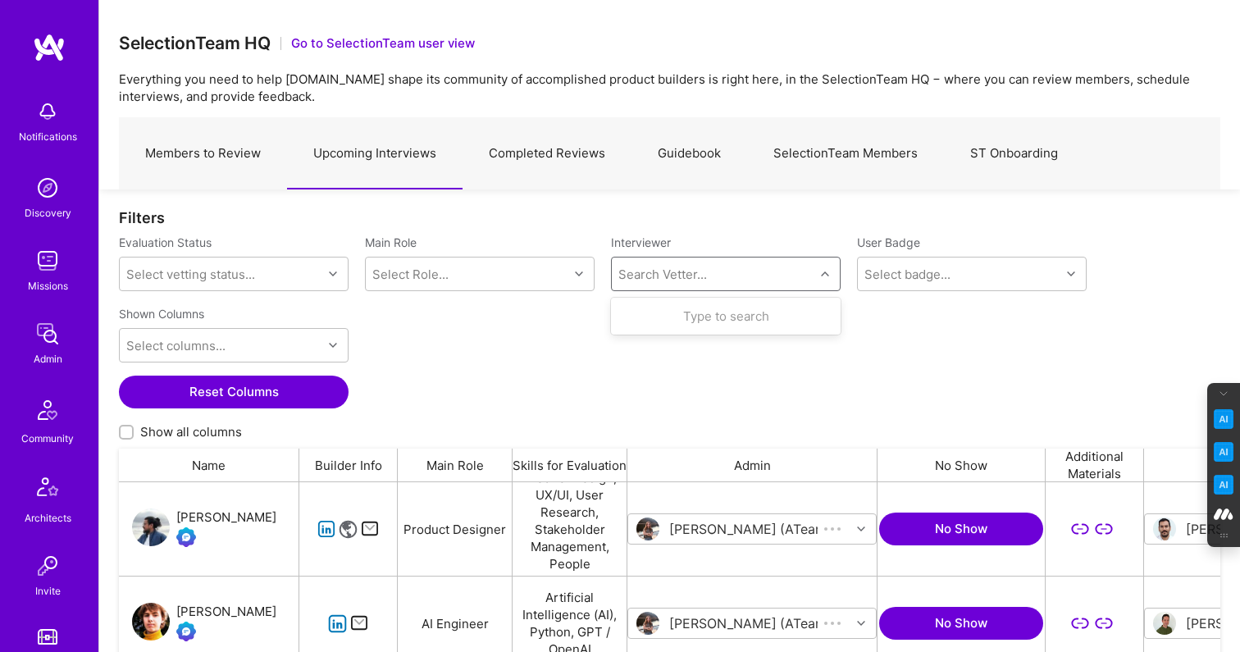
scroll to position [480, 1101]
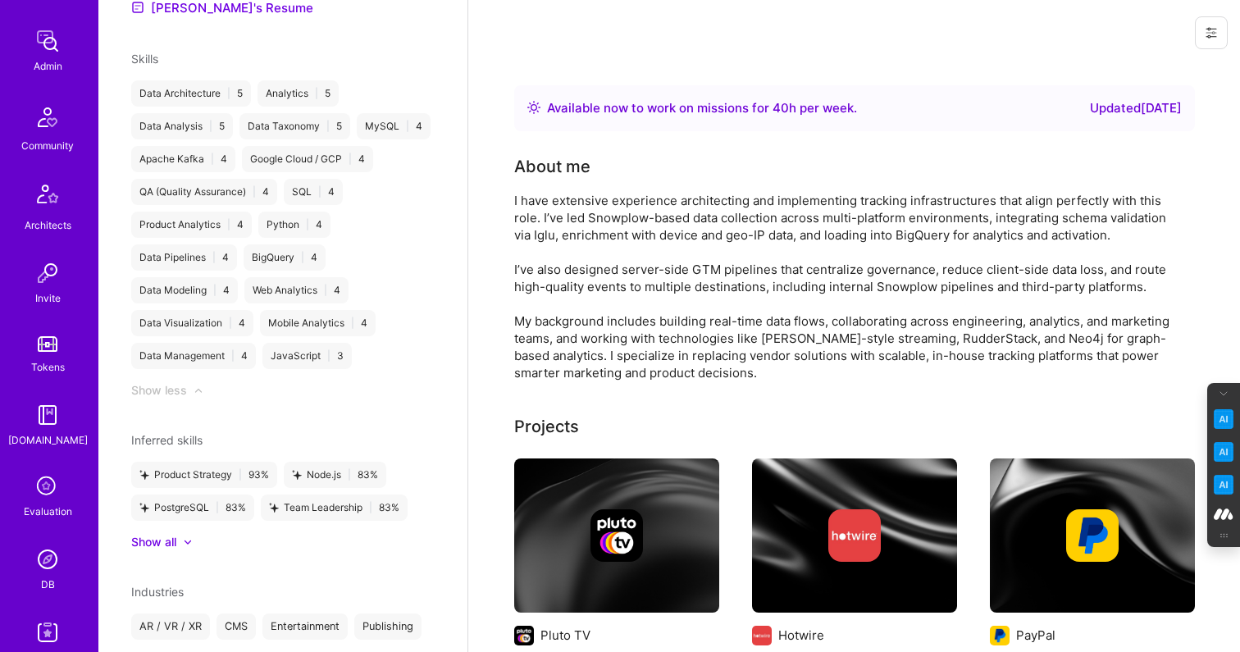
scroll to position [339, 0]
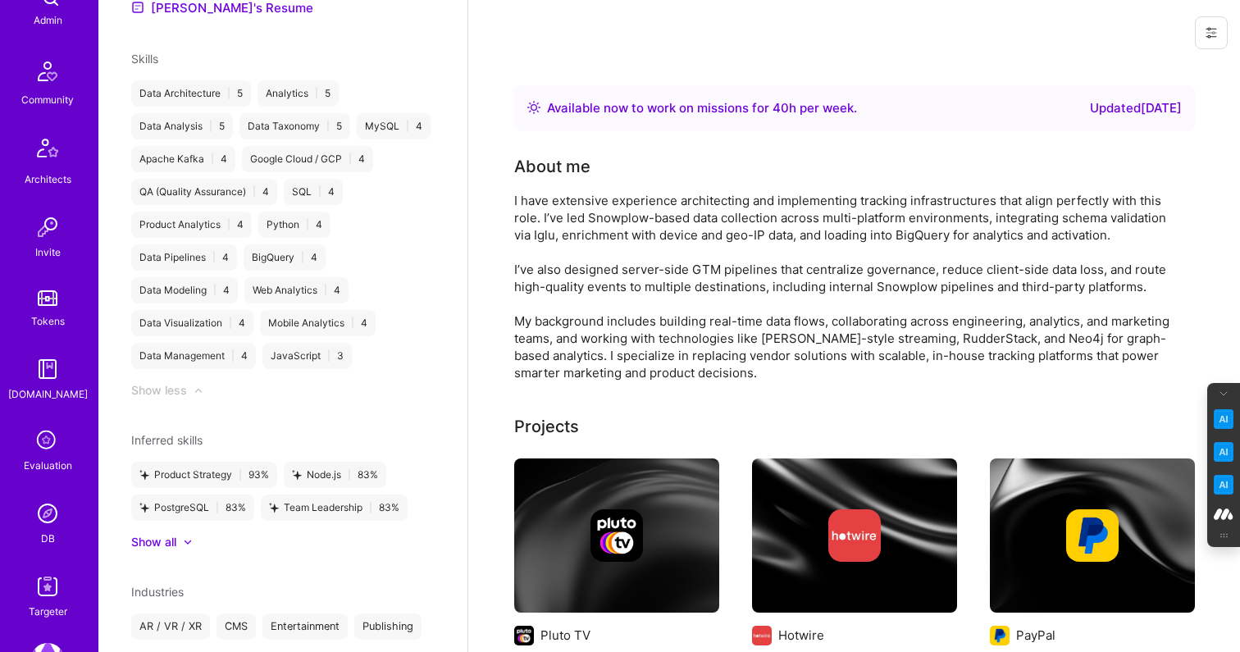
click at [39, 445] on icon at bounding box center [47, 440] width 31 height 31
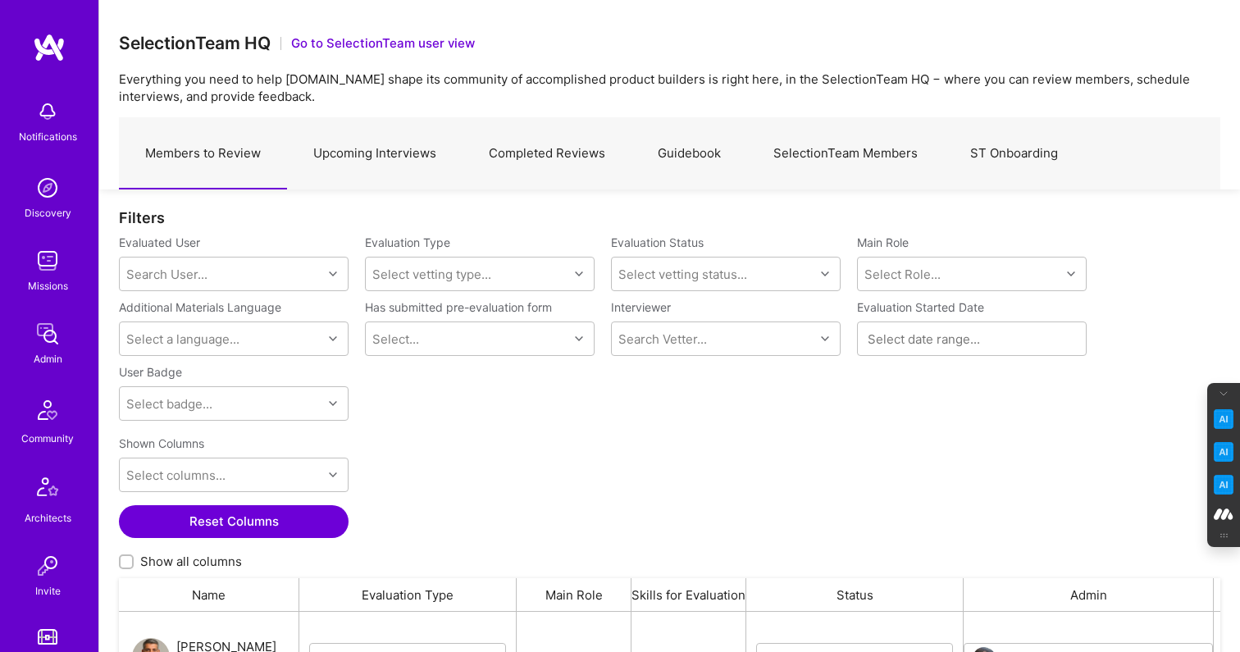
scroll to position [480, 1101]
click at [839, 152] on link "SelectionTeam Members" at bounding box center [845, 153] width 197 height 71
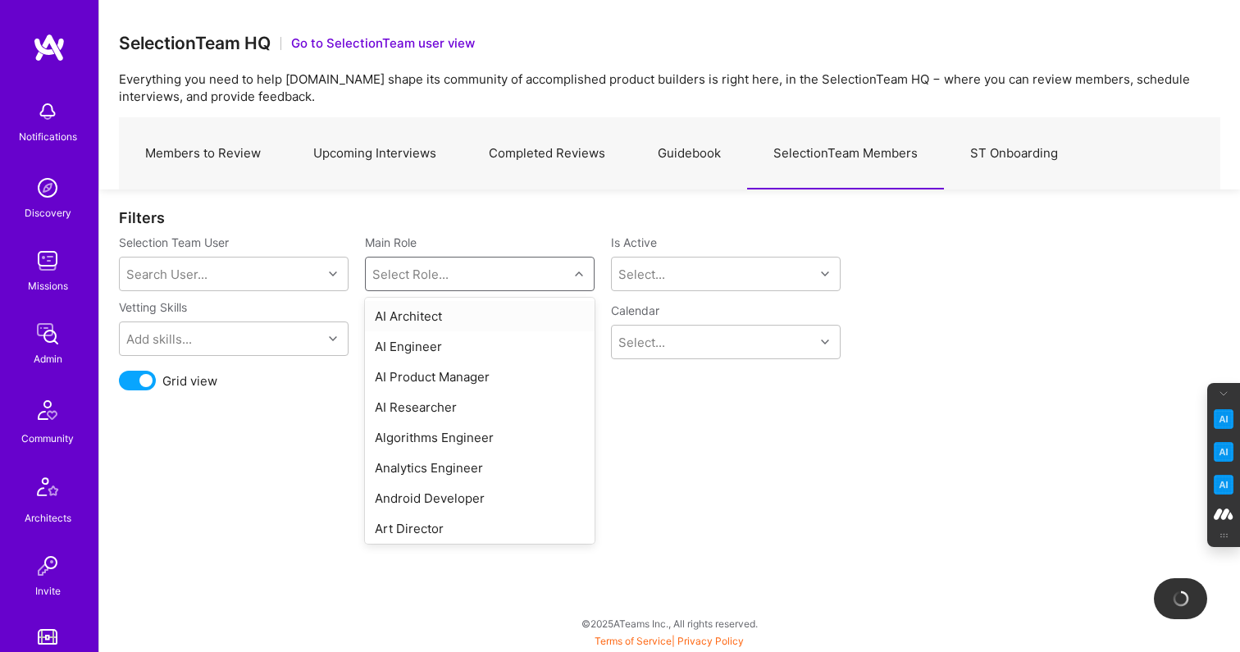
click at [444, 266] on div "Select Role..." at bounding box center [410, 274] width 76 height 17
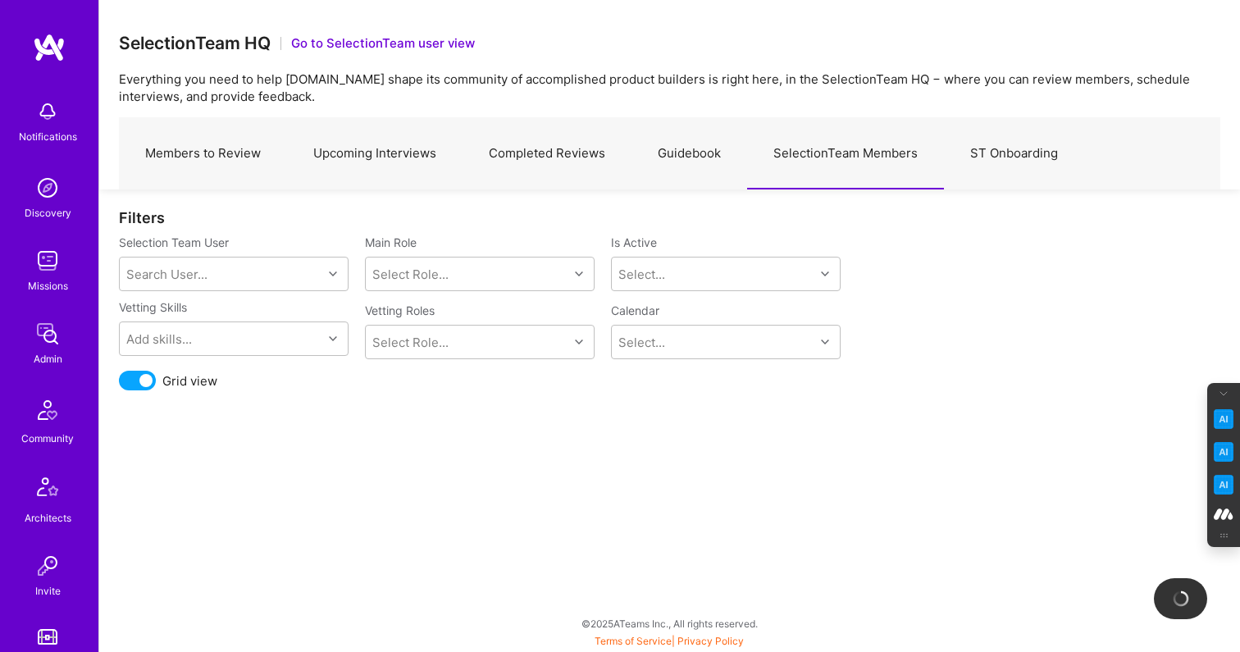
click at [240, 450] on div "SelectionTeam HQ Go to SelectionTeam user view Everything you need to help A.Te…" at bounding box center [668, 326] width 1141 height 652
click at [439, 334] on div "Select Role..." at bounding box center [410, 342] width 76 height 17
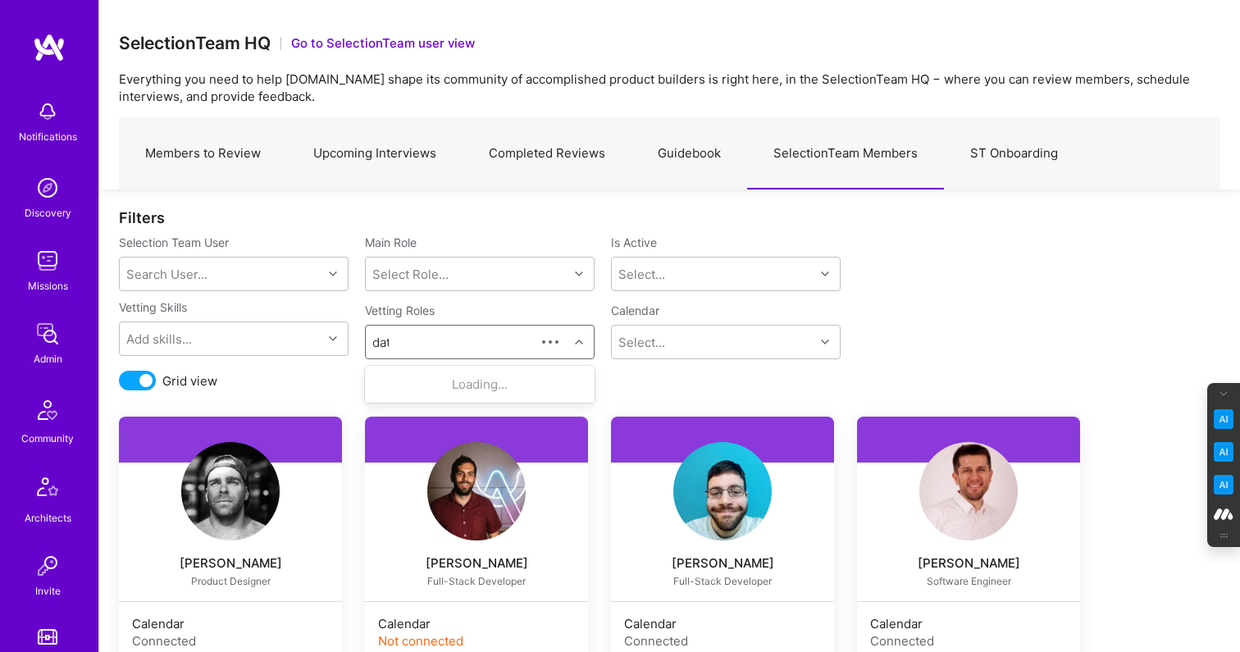
type input "data"
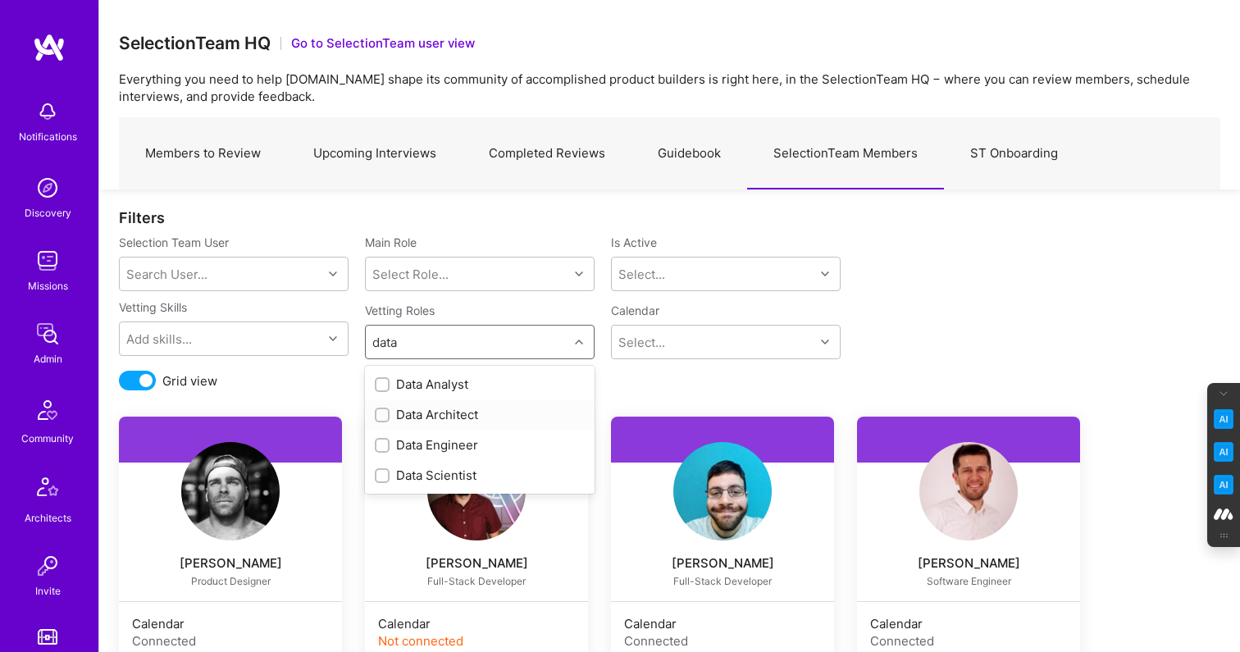
click at [377, 414] on div at bounding box center [382, 414] width 15 height 15
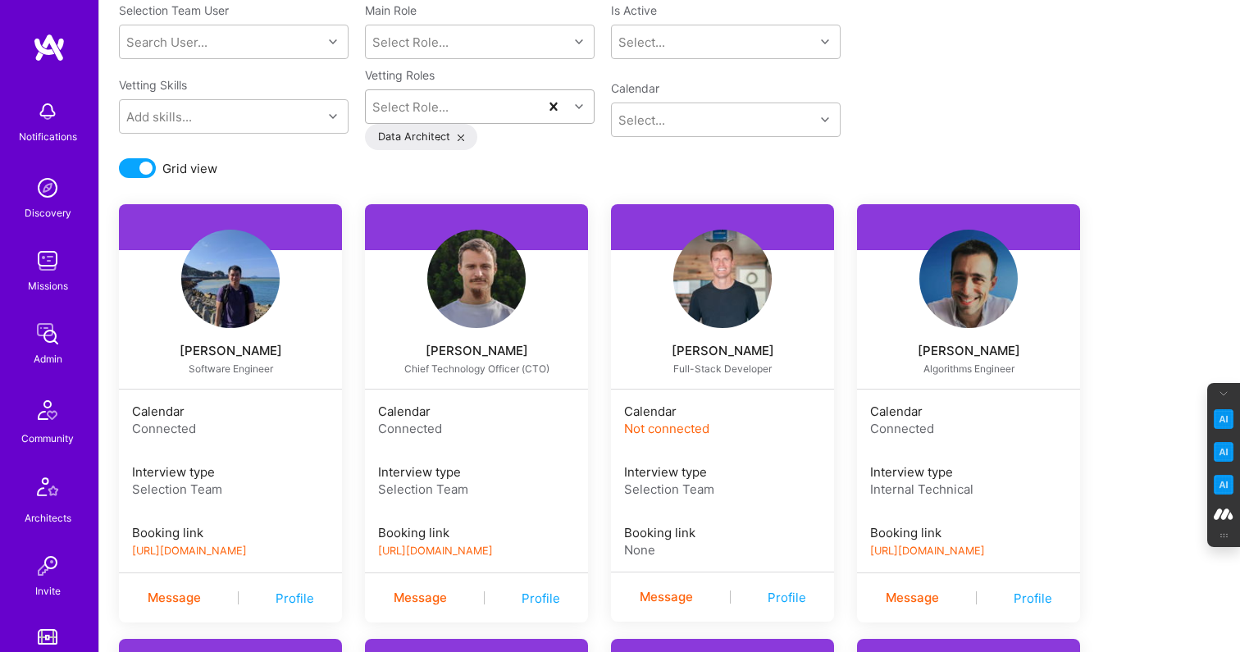
scroll to position [233, 0]
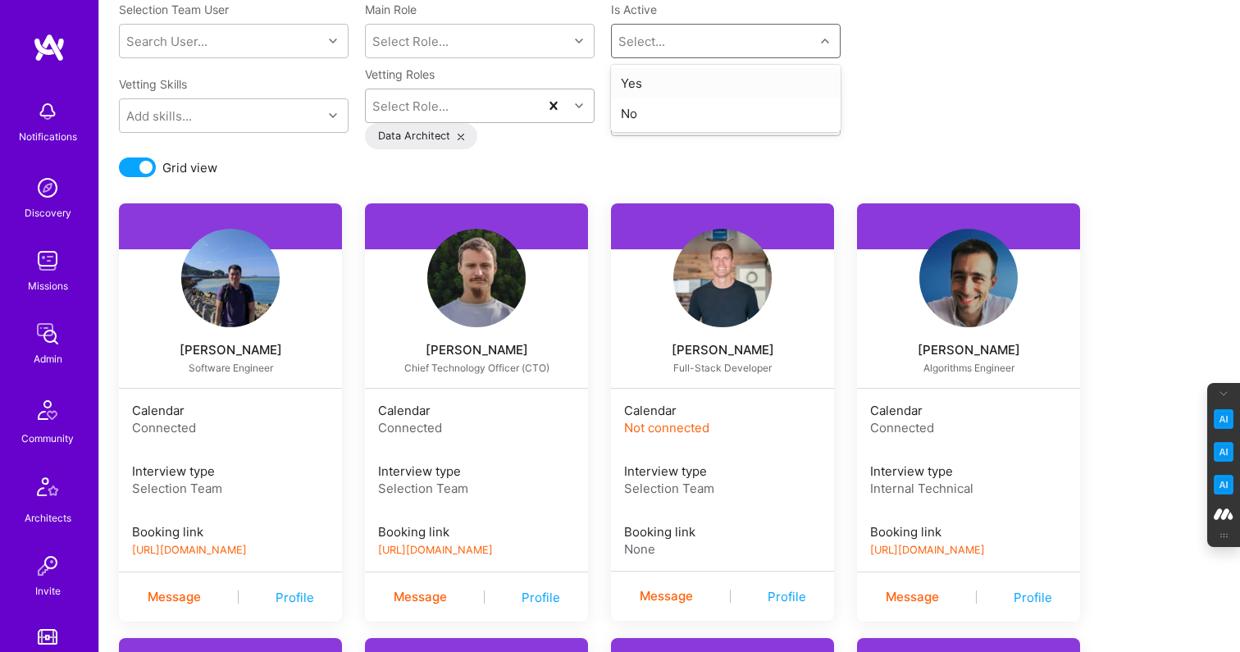
click at [770, 49] on div "Select..." at bounding box center [713, 41] width 203 height 33
click at [682, 83] on div "Yes" at bounding box center [726, 83] width 230 height 30
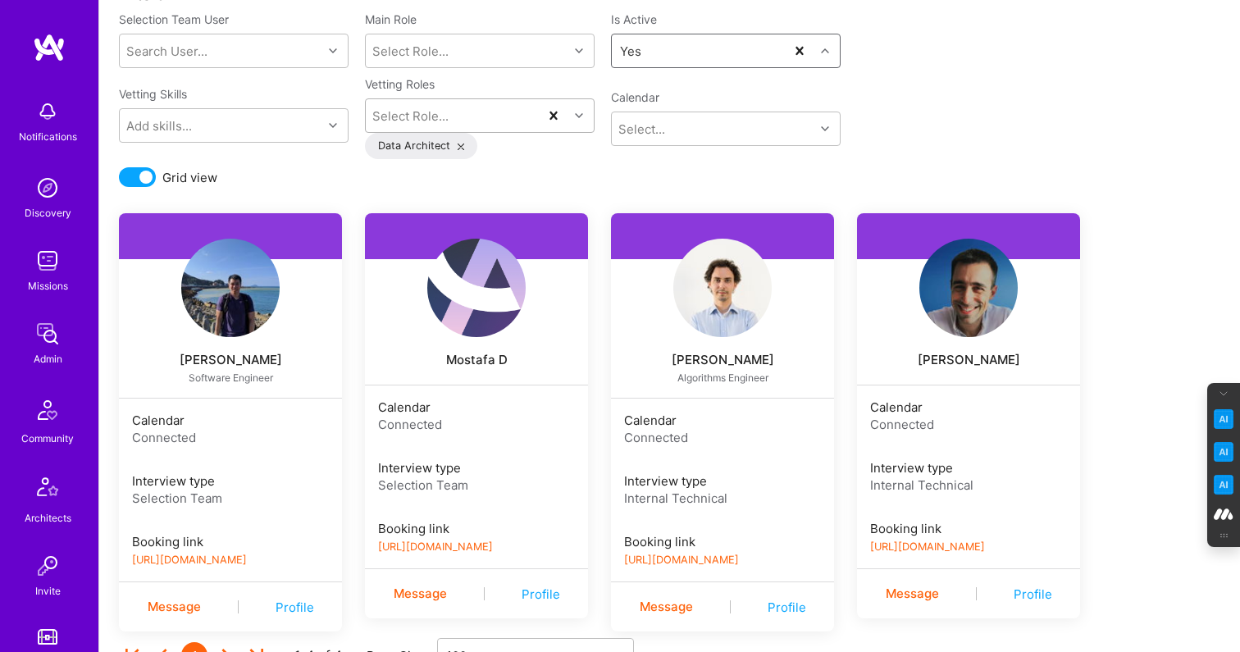
scroll to position [224, 0]
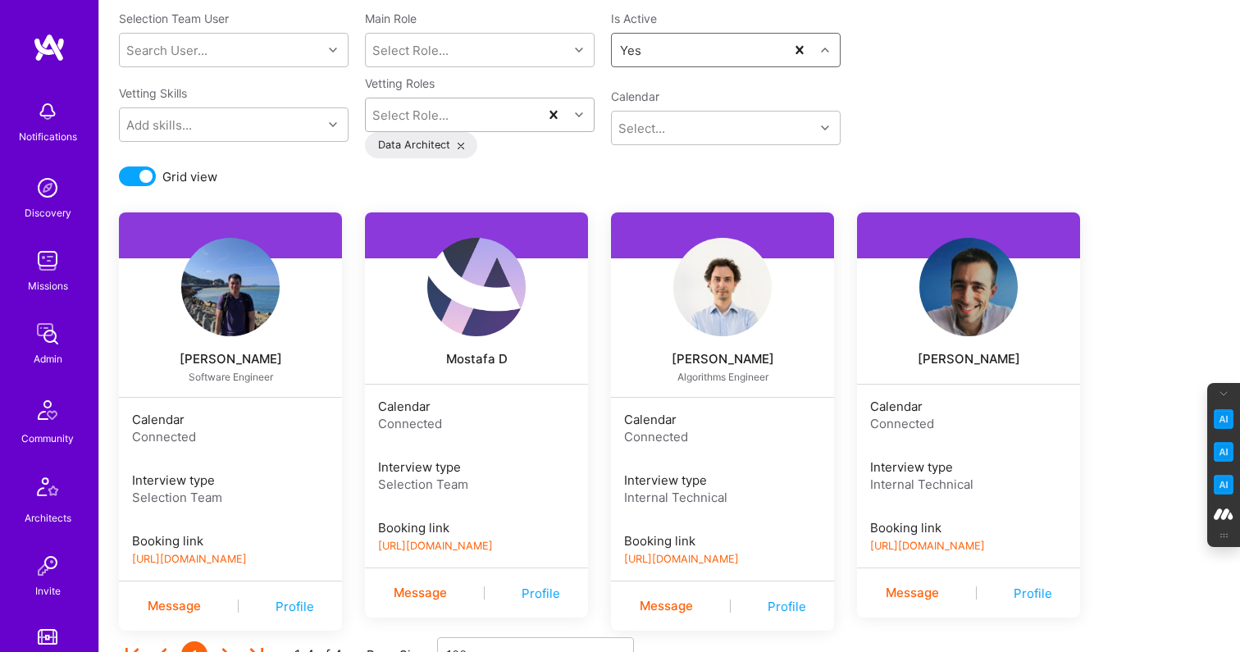
click at [935, 545] on link "https://book.a.team/luisteofilo/evaluation" at bounding box center [927, 545] width 115 height 12
click at [739, 559] on link "https://book.a.team/pedronogueira1/evaluation" at bounding box center [681, 559] width 115 height 12
click at [459, 141] on div "Data Architect" at bounding box center [421, 145] width 112 height 26
click at [458, 147] on icon at bounding box center [460, 146] width 7 height 7
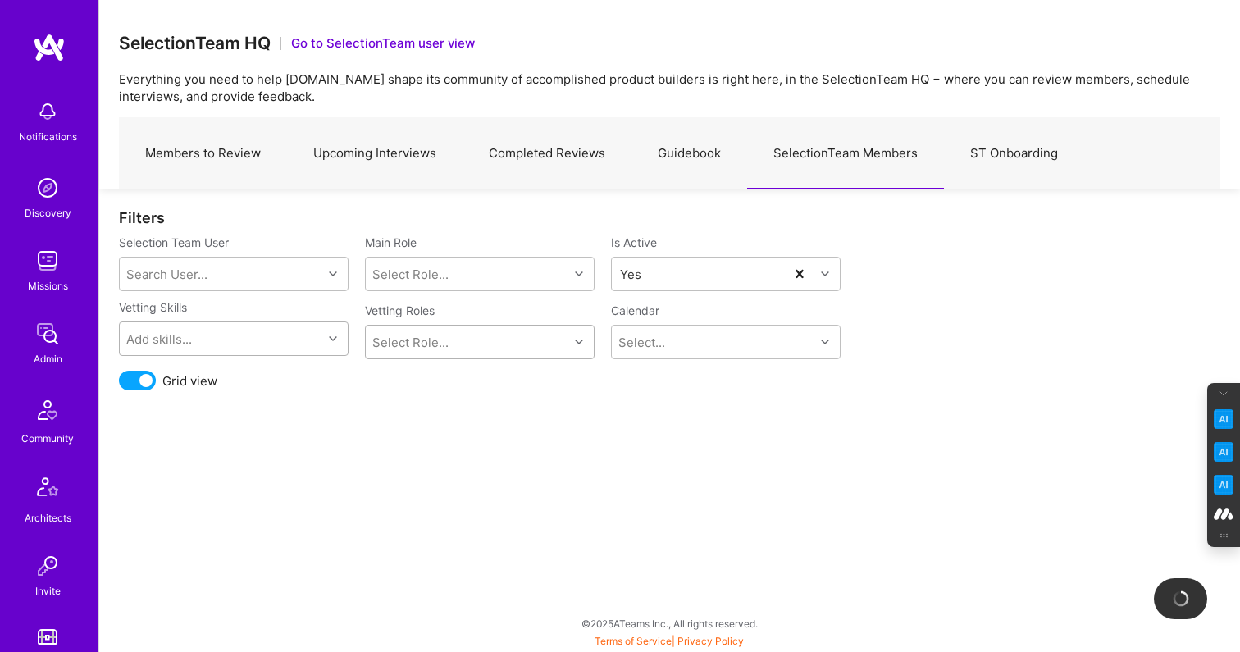
click at [298, 344] on div "Add skills..." at bounding box center [221, 338] width 203 height 33
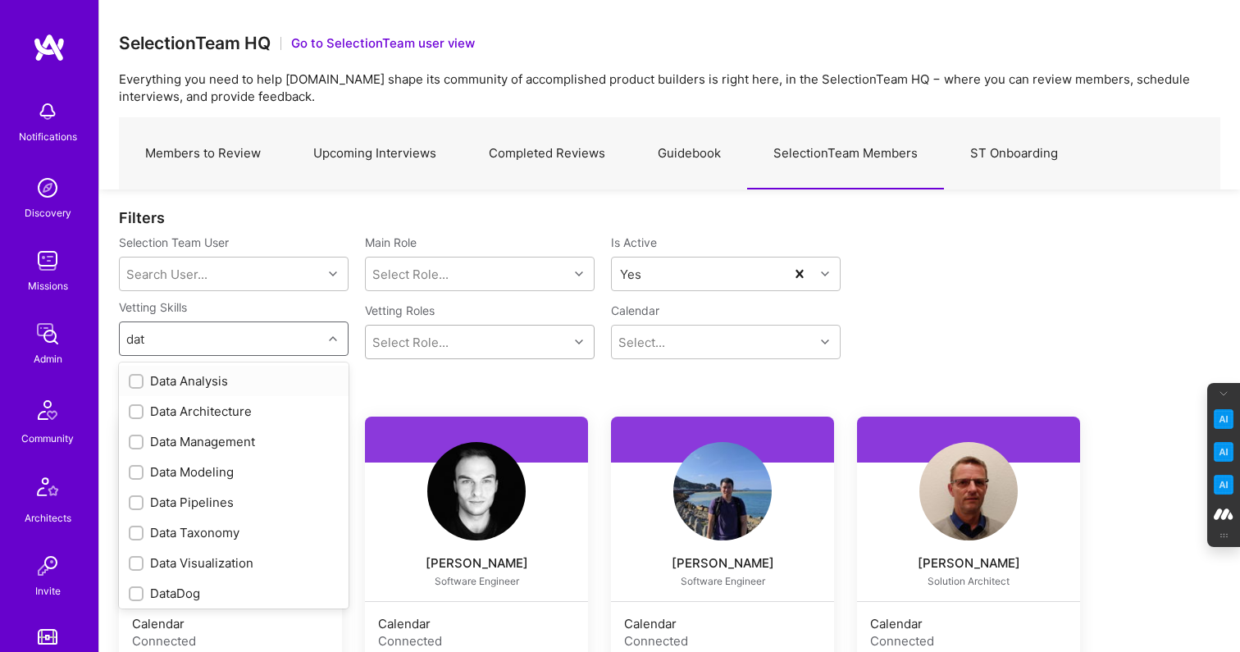
type input "data"
click at [134, 407] on input "checkbox" at bounding box center [137, 412] width 11 height 11
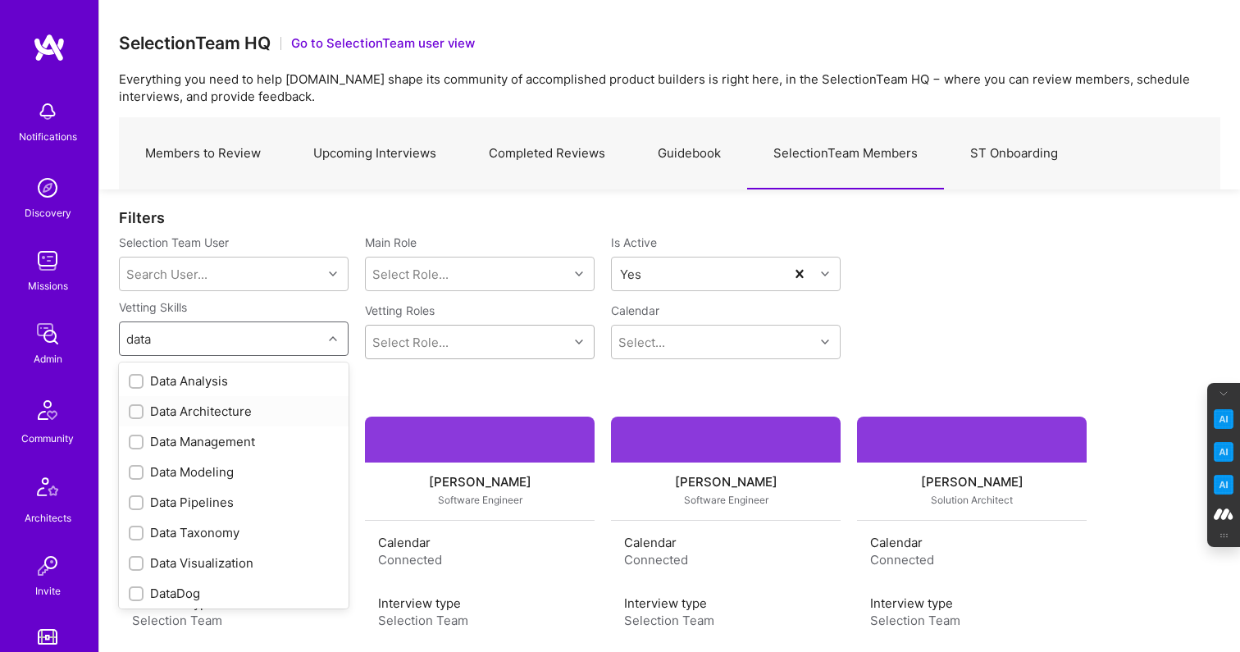
checkbox input "true"
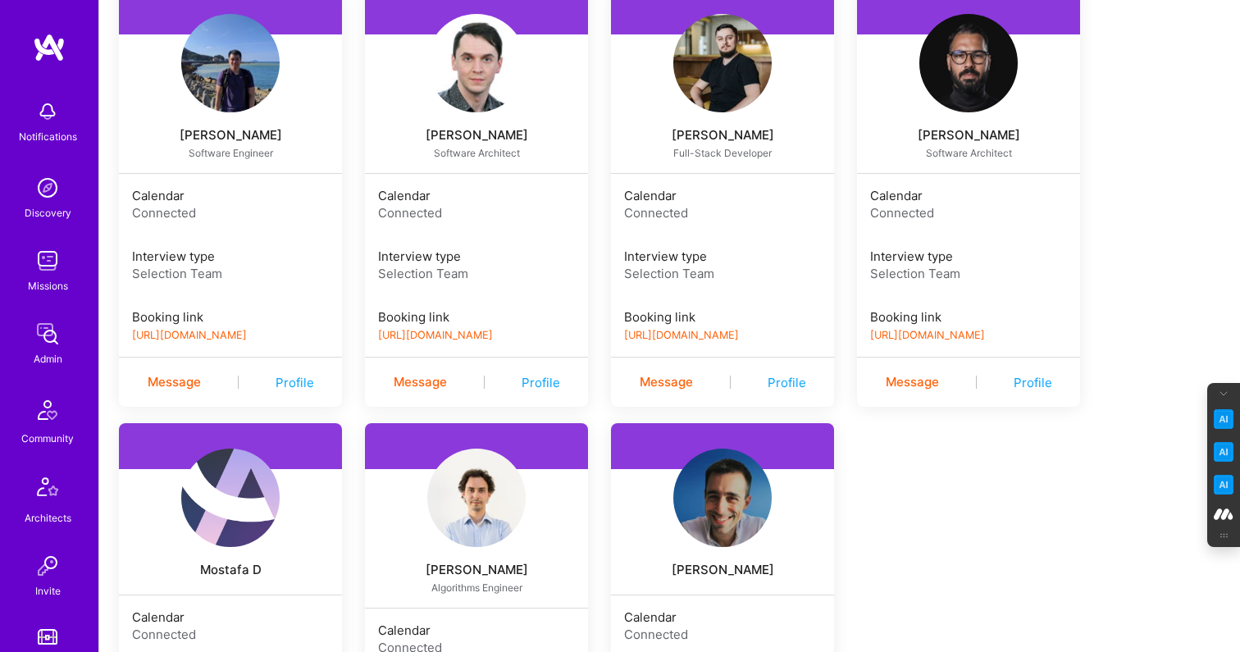
scroll to position [470, 0]
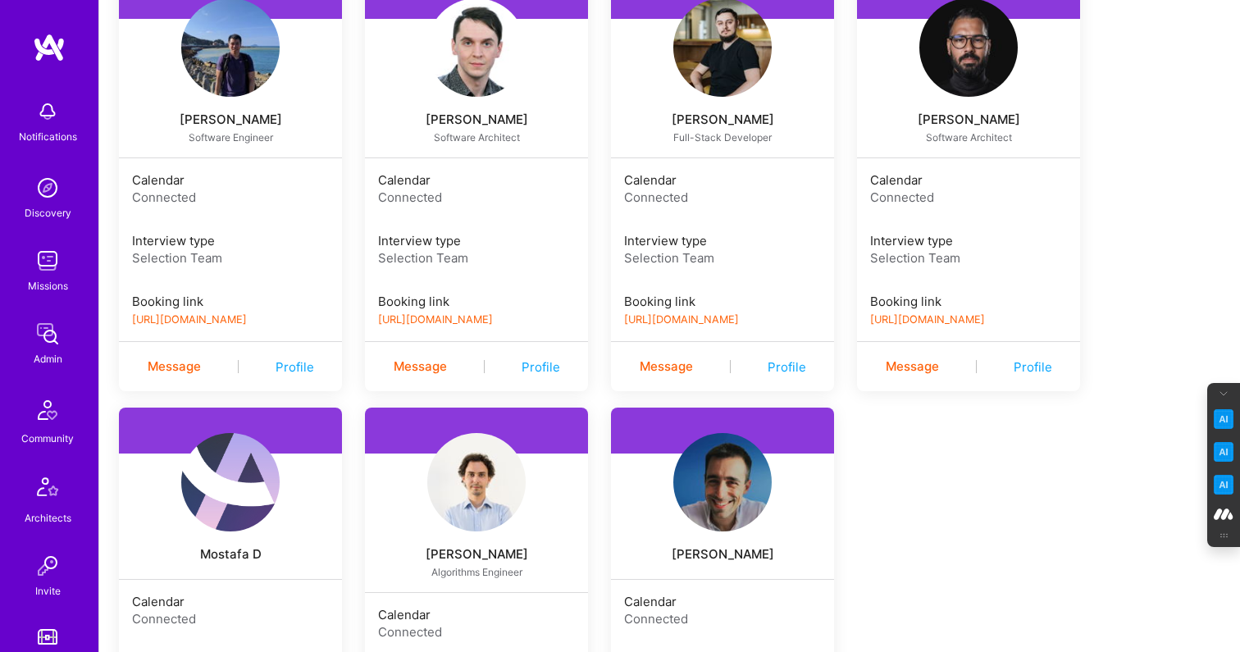
click at [739, 319] on link "https://book.a.team/piotrbochenek/evaluation" at bounding box center [681, 319] width 115 height 12
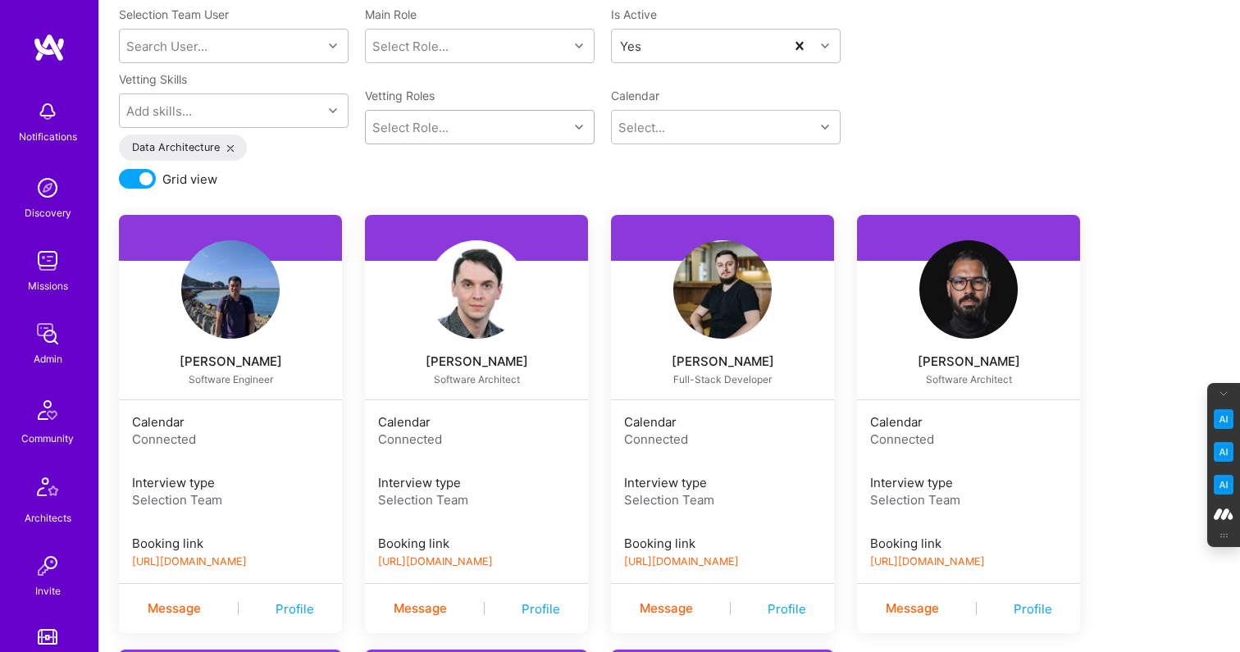
scroll to position [229, 0]
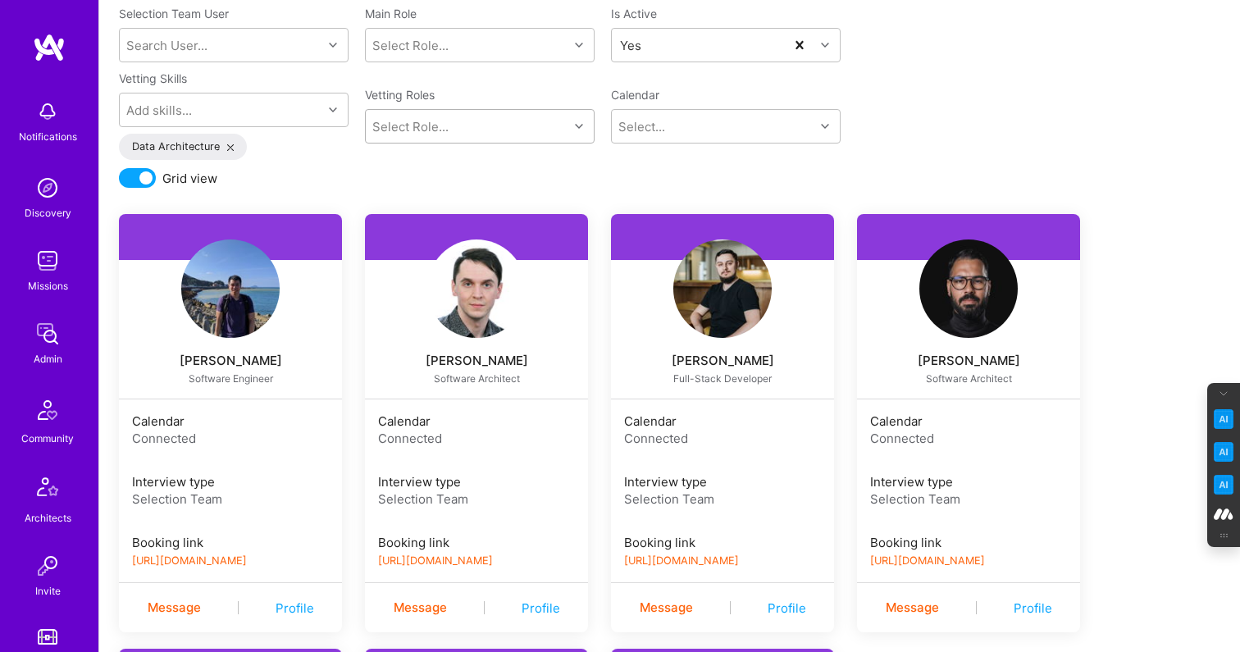
click at [493, 560] on link "https://book.a.team/tpharda/evaluation" at bounding box center [435, 560] width 115 height 12
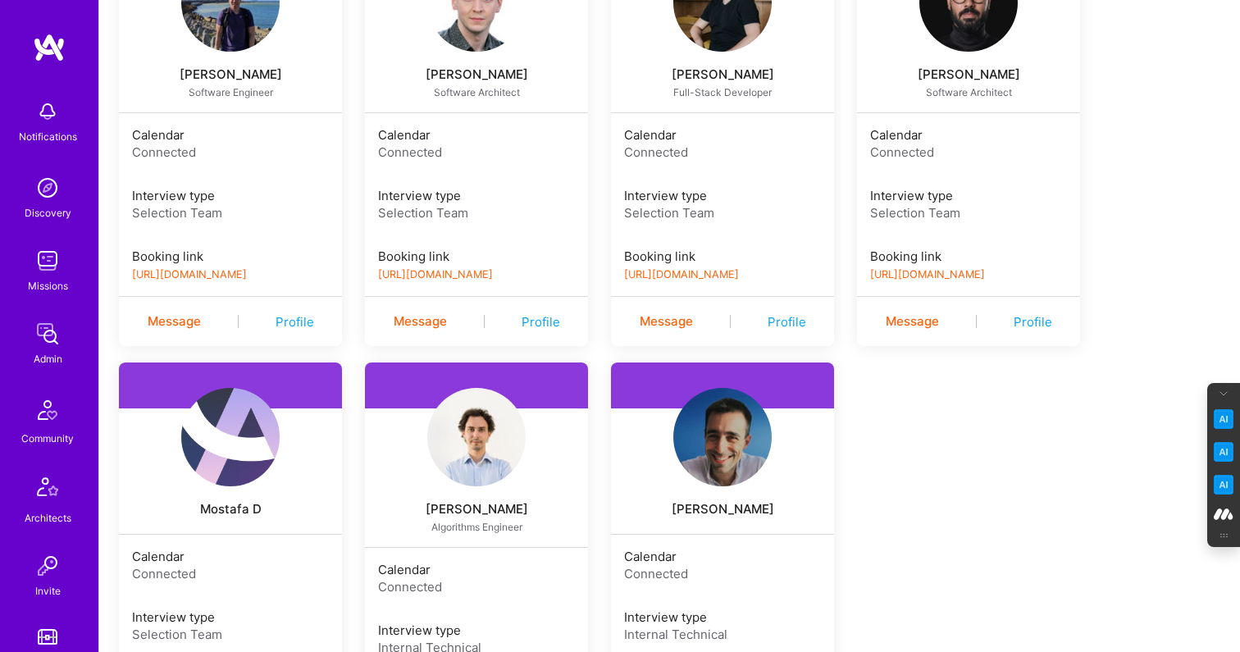
scroll to position [551, 0]
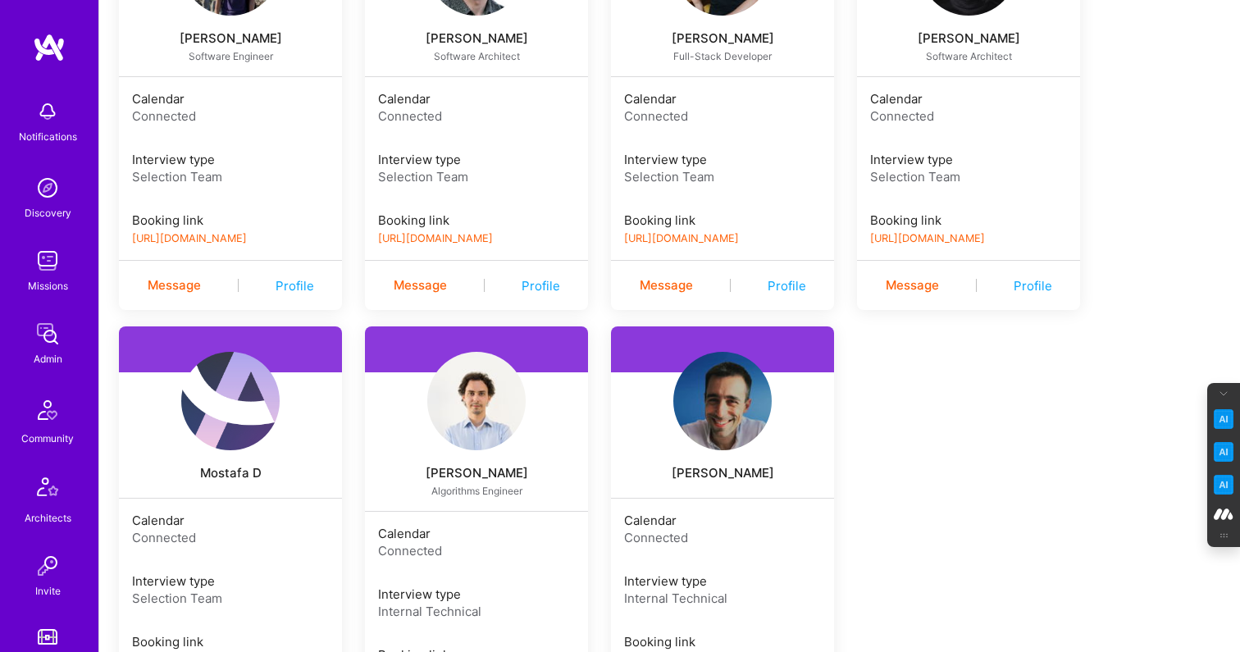
click at [739, 235] on link "https://book.a.team/piotrbochenek/evaluation" at bounding box center [681, 238] width 115 height 12
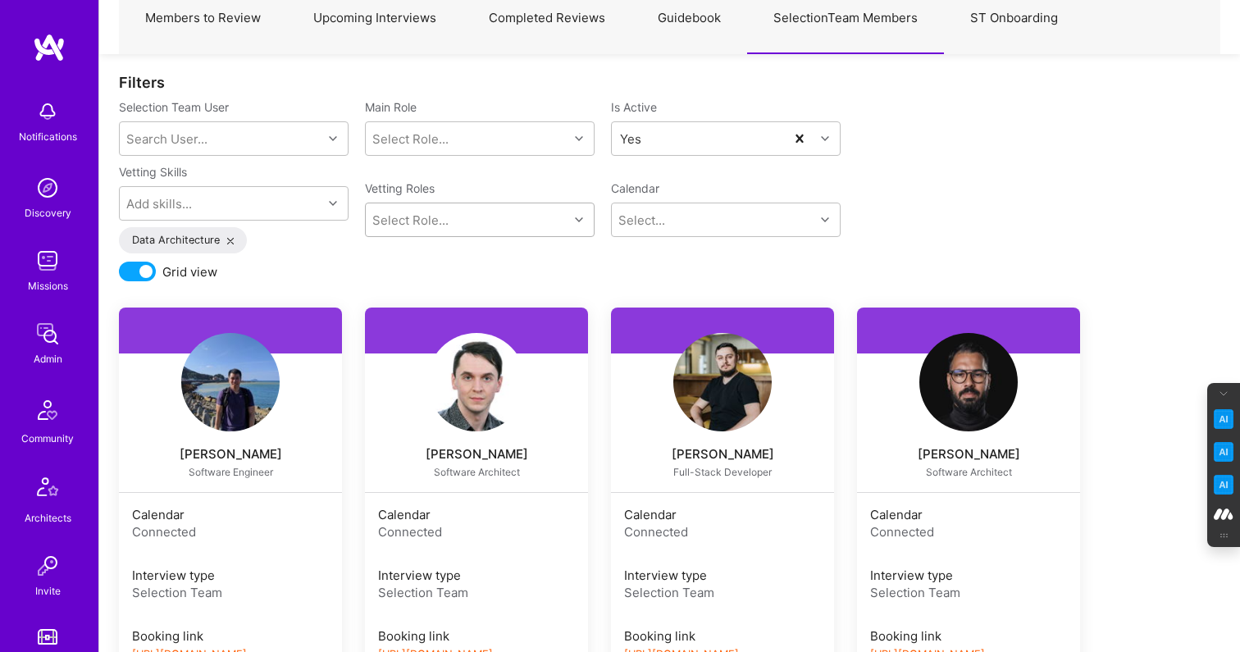
scroll to position [0, 0]
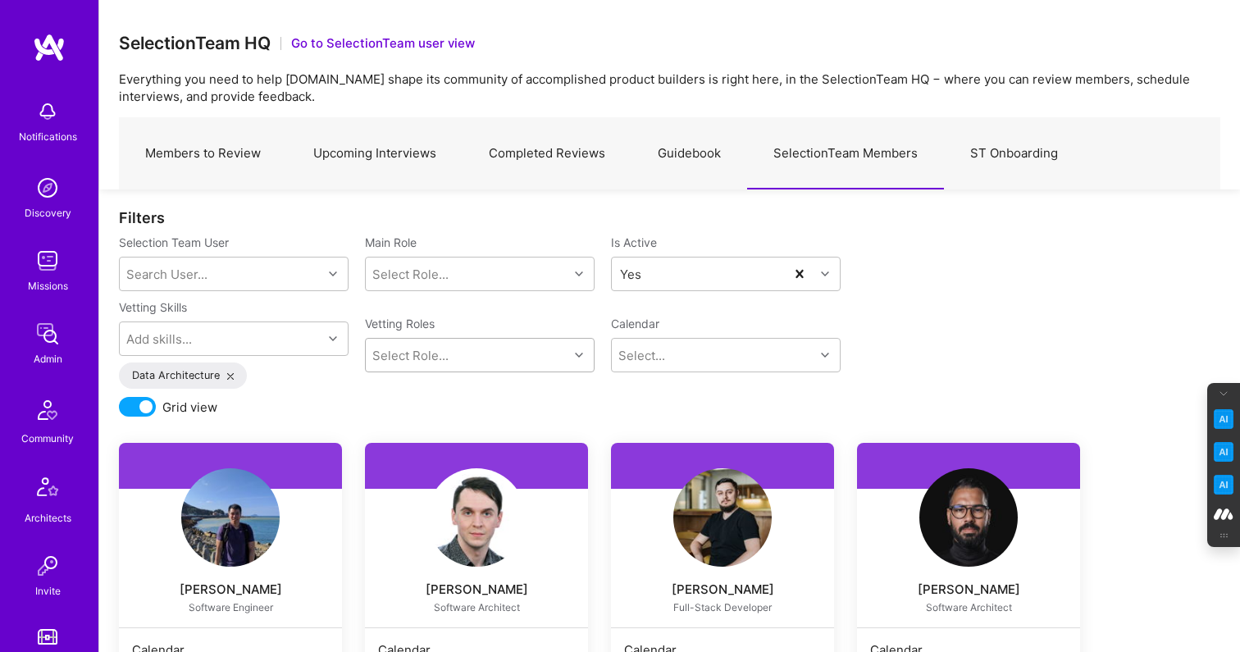
click at [228, 370] on div "Data Architecture" at bounding box center [183, 375] width 128 height 26
click at [228, 376] on icon at bounding box center [230, 376] width 7 height 7
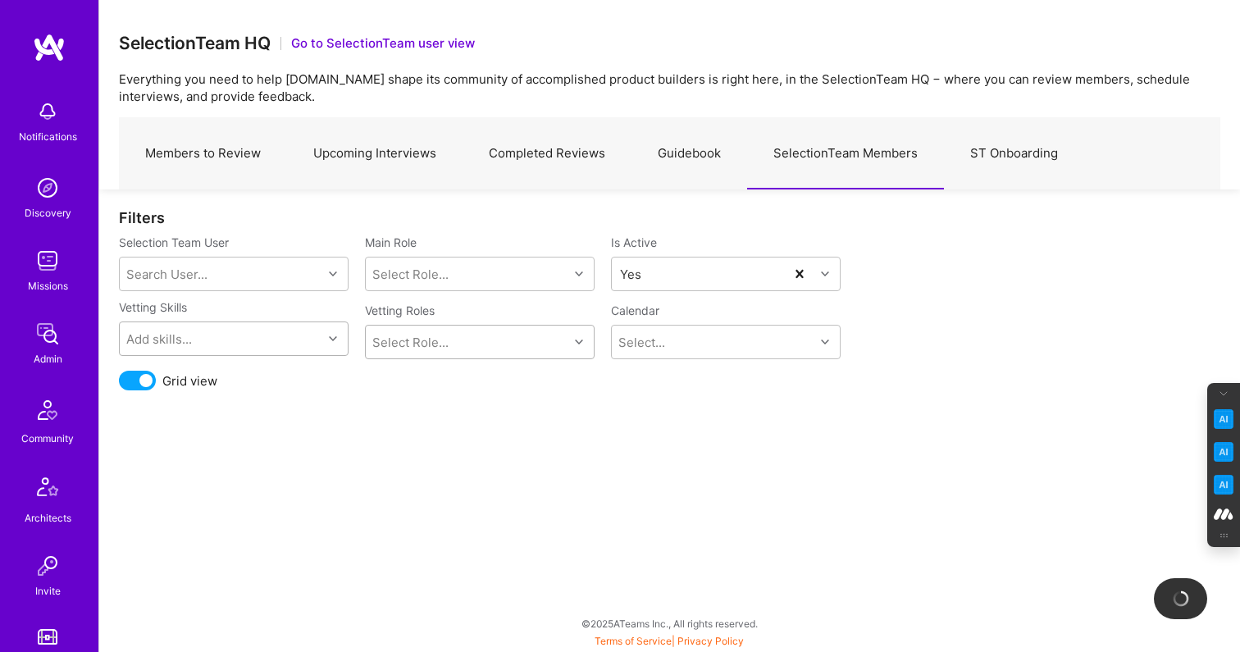
click at [230, 340] on div "Add skills..." at bounding box center [221, 338] width 203 height 33
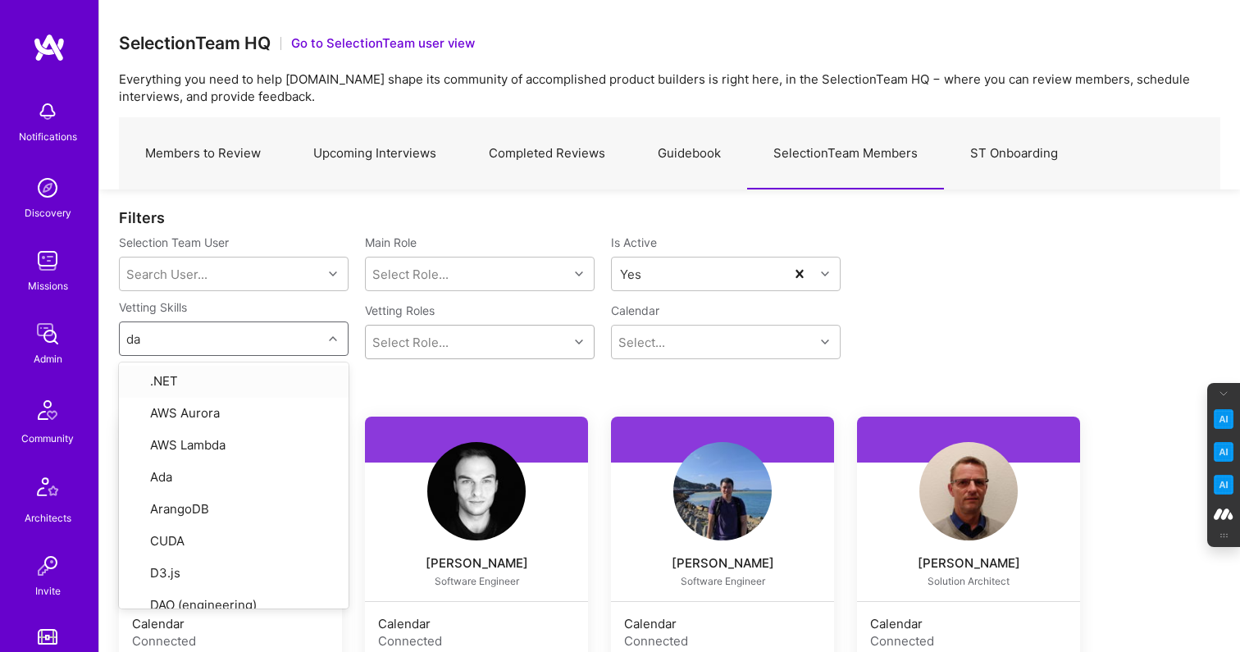
type input "dat"
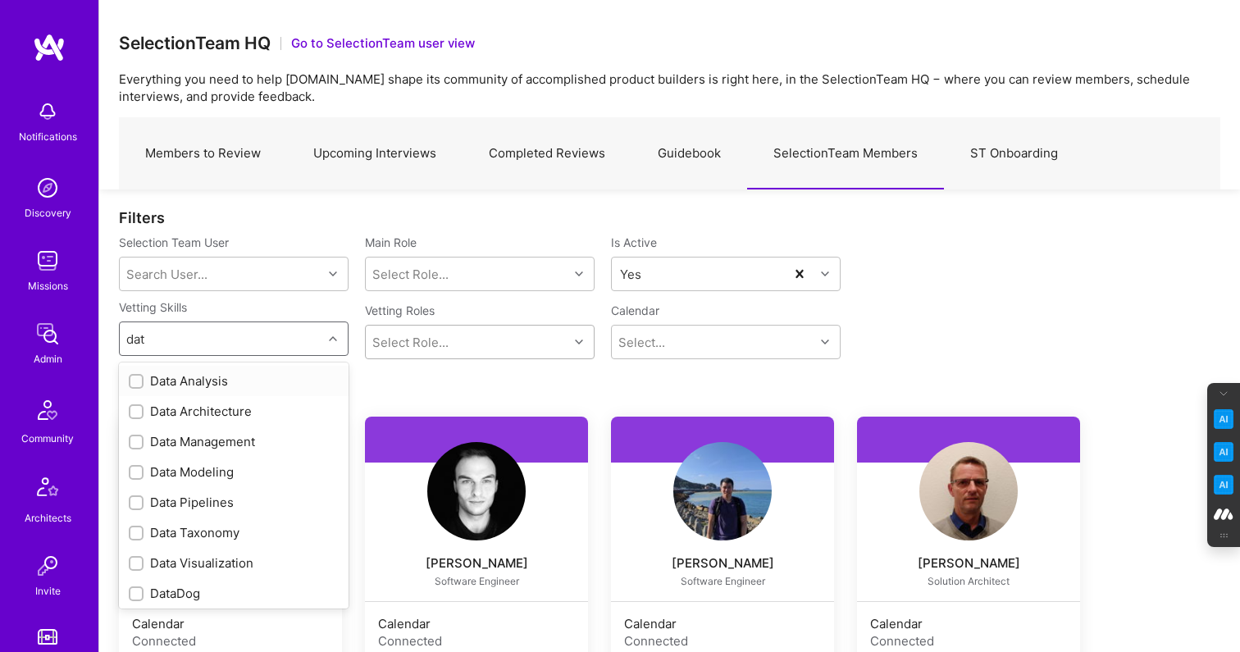
click at [138, 376] on input "checkbox" at bounding box center [137, 381] width 11 height 11
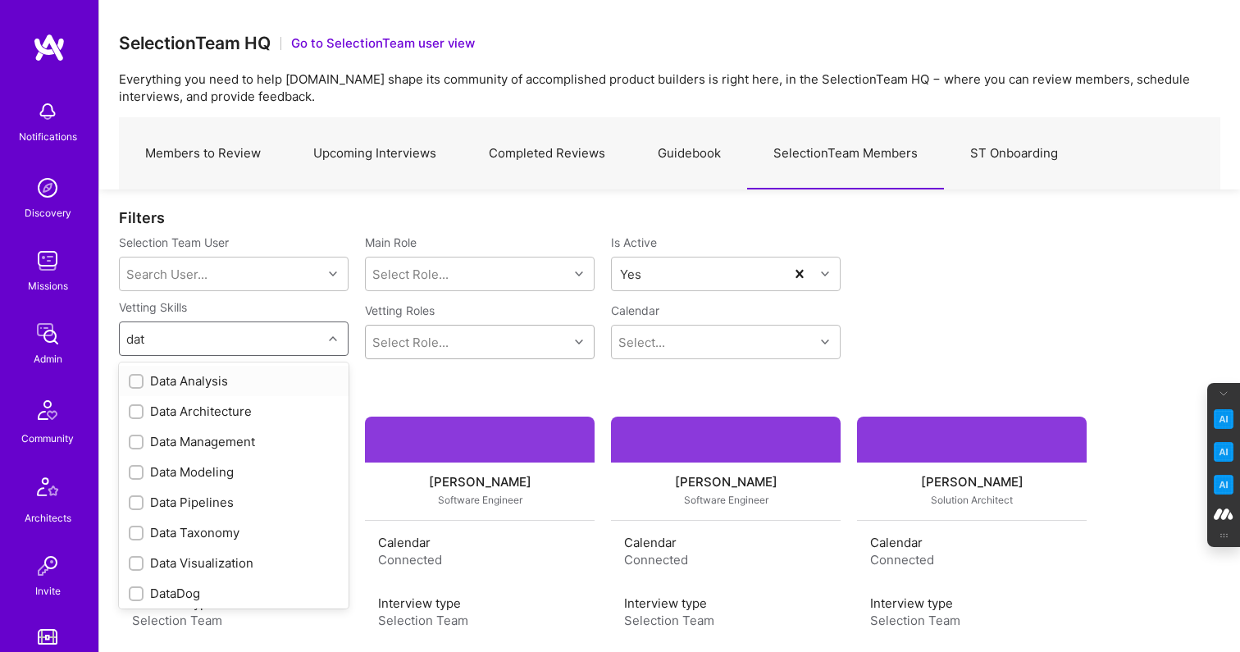
checkbox input "true"
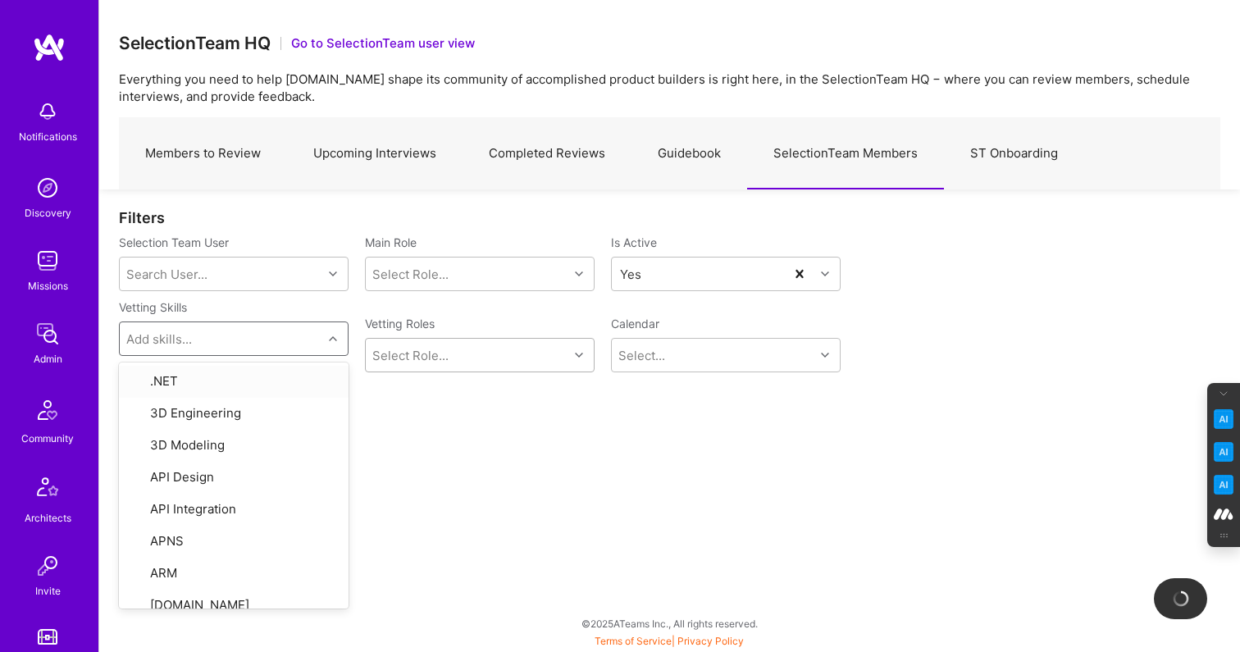
click at [378, 386] on div "Vetting Skills option Data Analysis, selected. option .NET focused, 1 of 378. 3…" at bounding box center [669, 348] width 1101 height 98
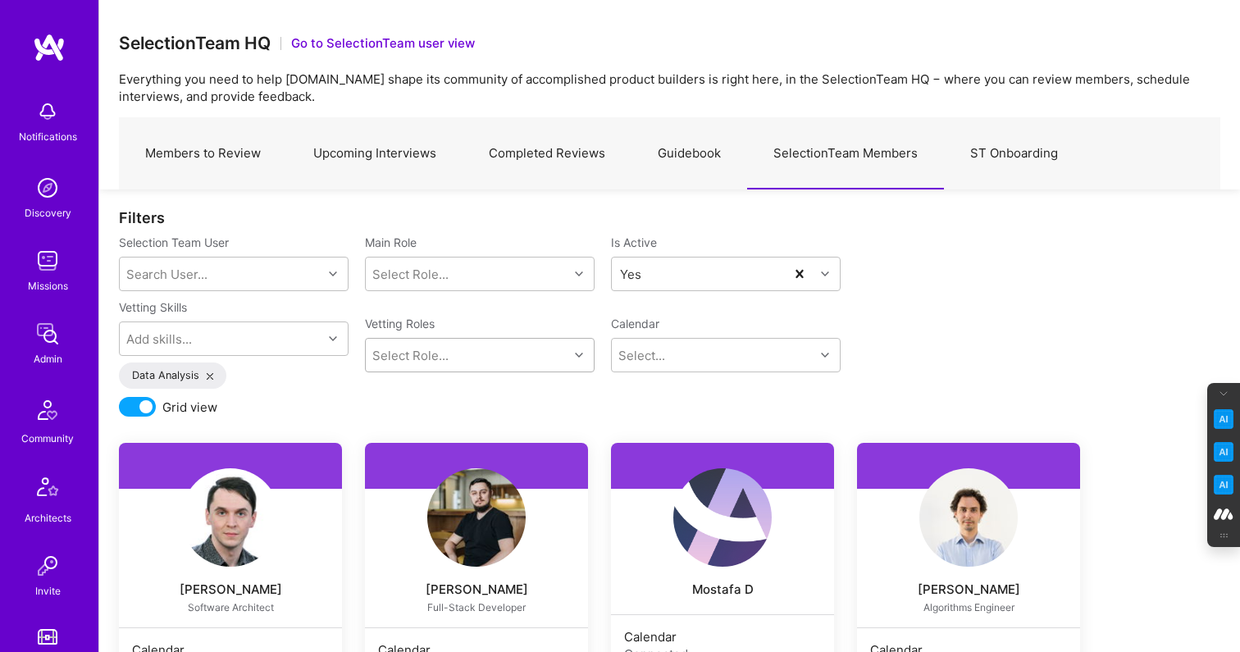
click at [210, 371] on div "Data Analysis" at bounding box center [172, 375] width 107 height 26
click at [209, 376] on icon at bounding box center [210, 376] width 7 height 7
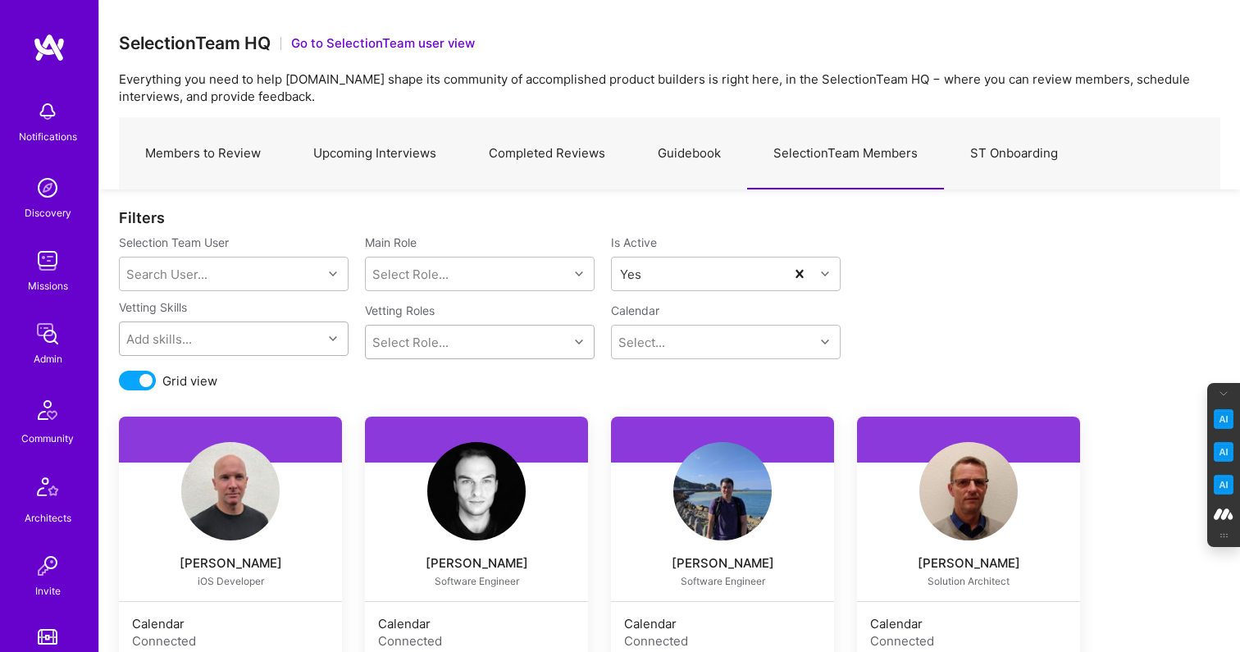
click at [221, 330] on div "Add skills..." at bounding box center [221, 338] width 203 height 33
type input "python"
click at [134, 378] on input "checkbox" at bounding box center [137, 381] width 11 height 11
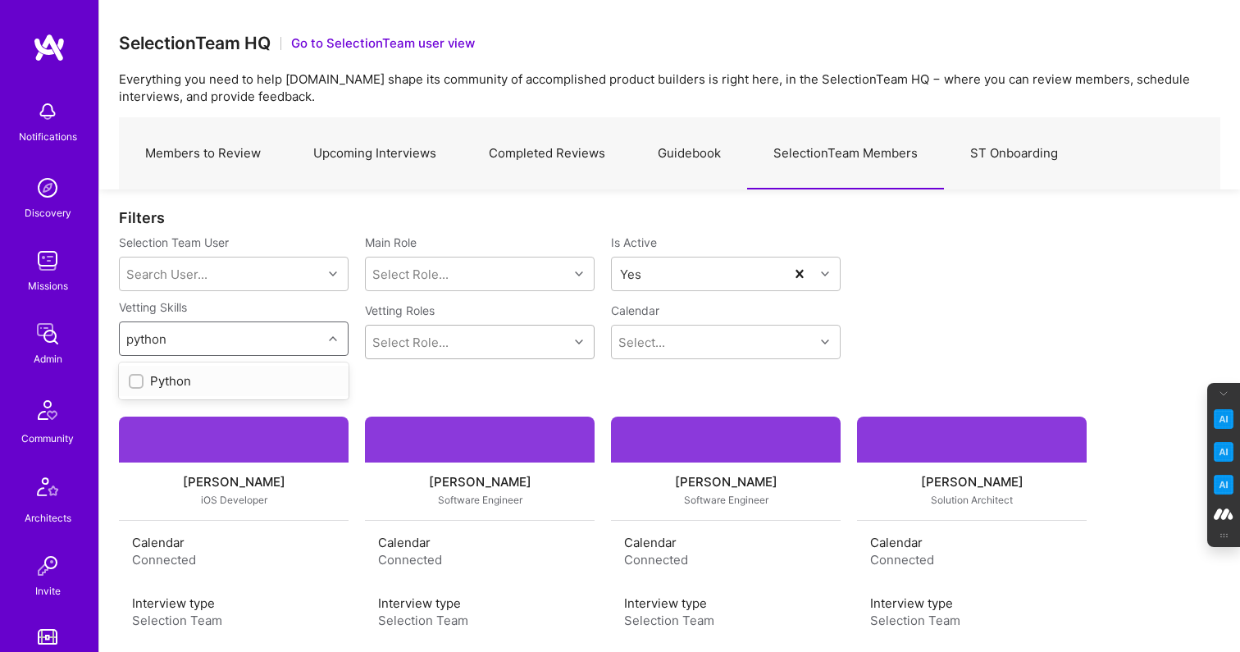
checkbox input "true"
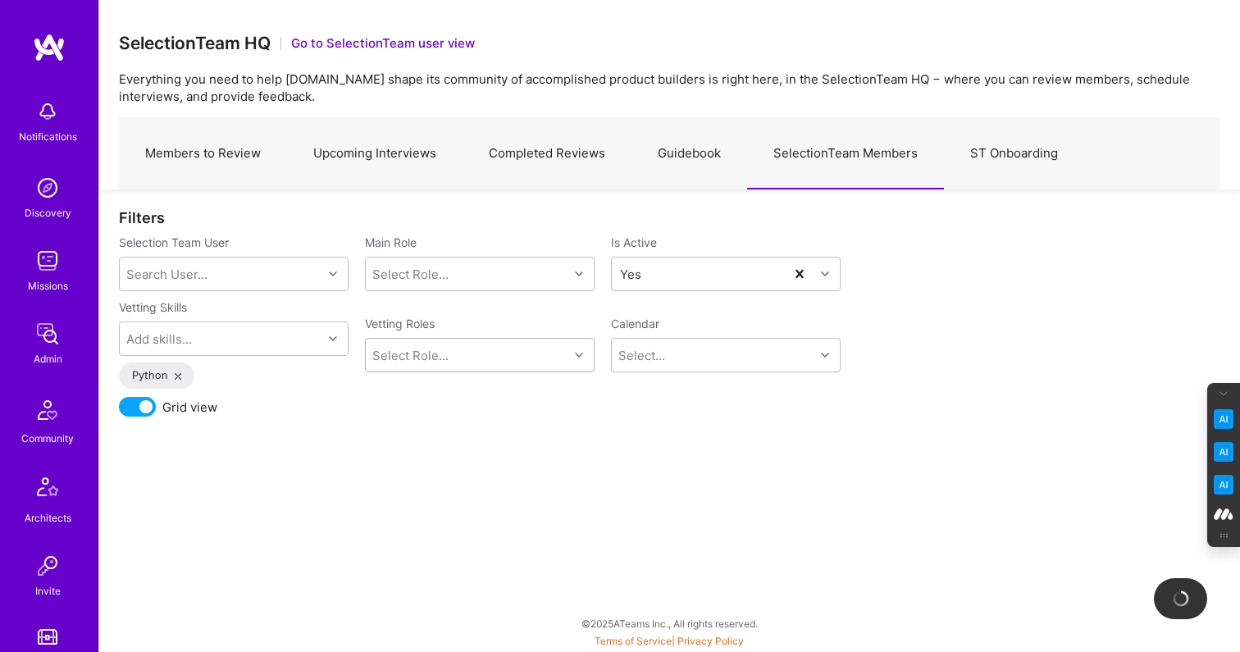
click at [941, 325] on div "Vetting Skills Add skills... Python Vetting Roles Select Role... Calendar Selec…" at bounding box center [669, 348] width 1101 height 98
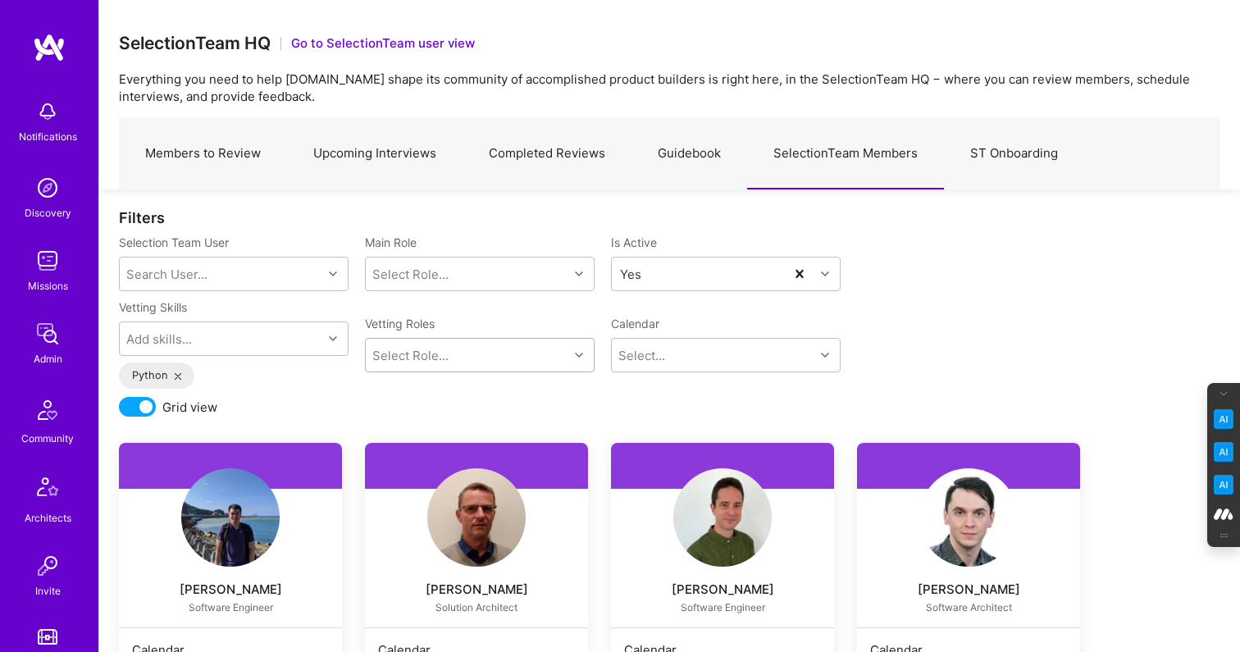
click at [389, 152] on link "Upcoming Interviews" at bounding box center [374, 153] width 175 height 71
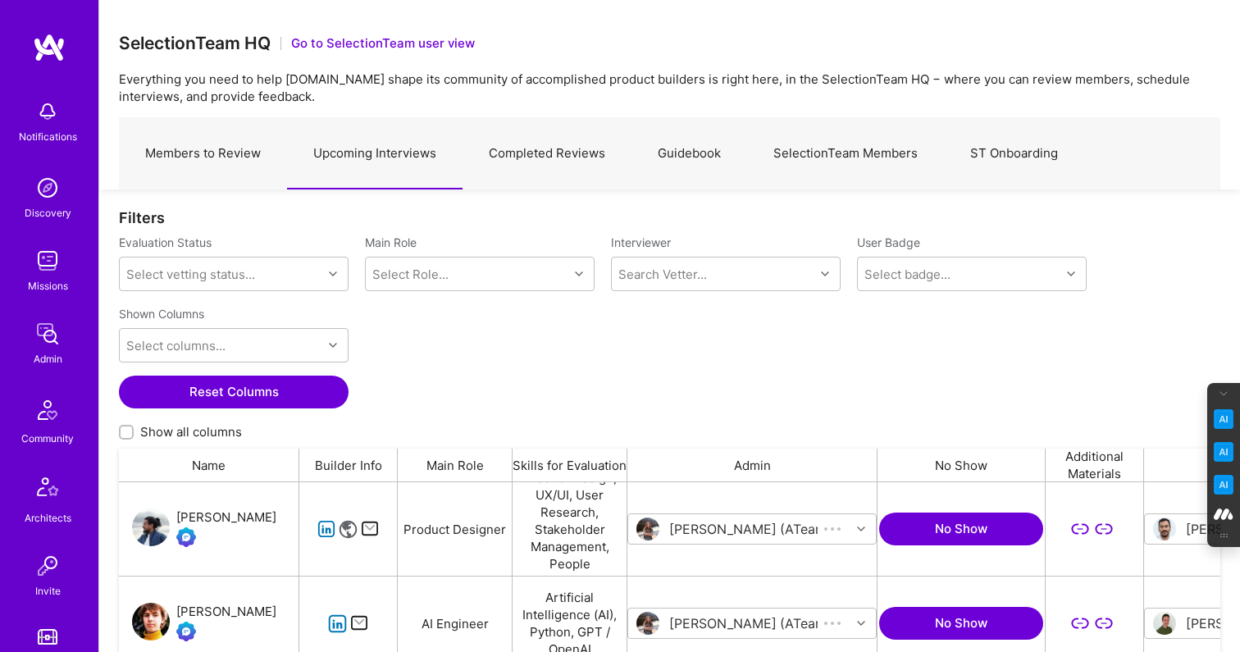
scroll to position [480, 1101]
click at [212, 148] on link "Members to Review" at bounding box center [203, 153] width 168 height 71
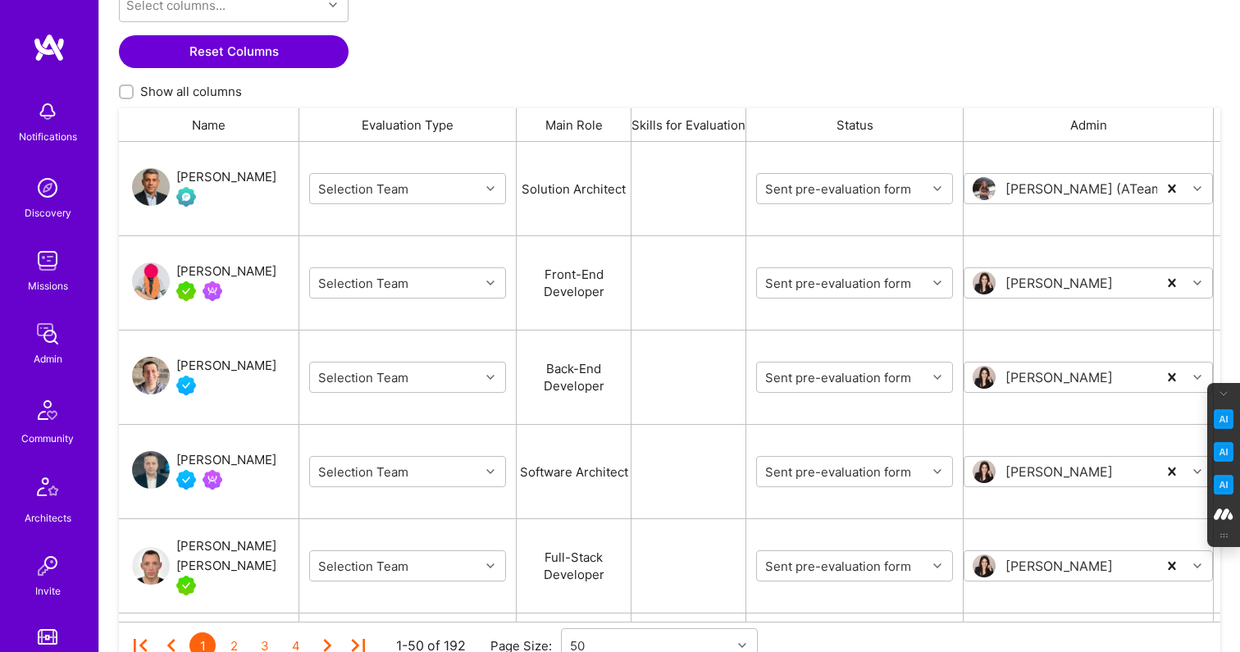
scroll to position [471, 0]
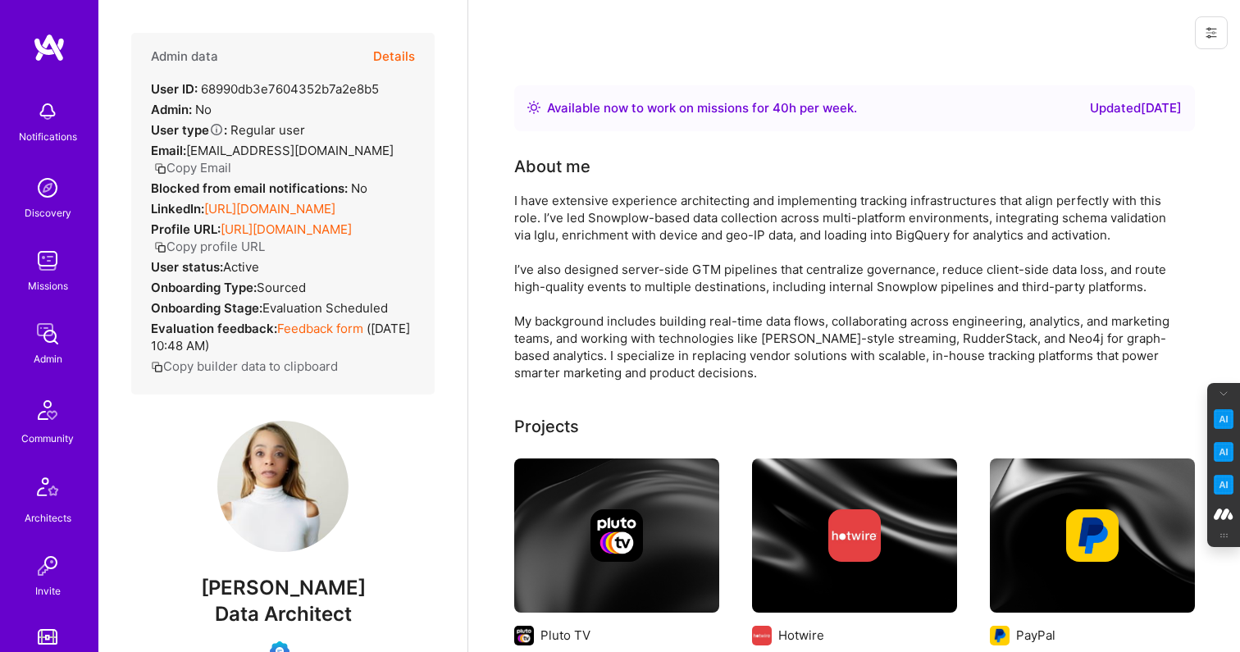
click at [195, 162] on button "Copy Email" at bounding box center [192, 167] width 77 height 17
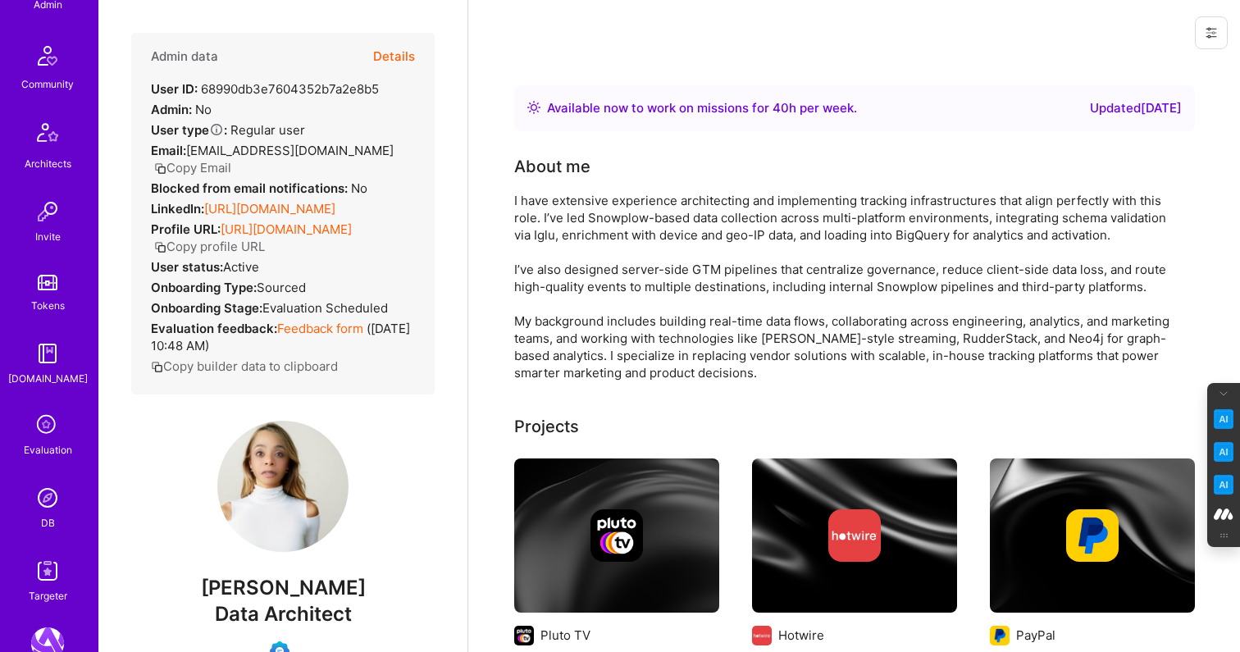
scroll to position [396, 0]
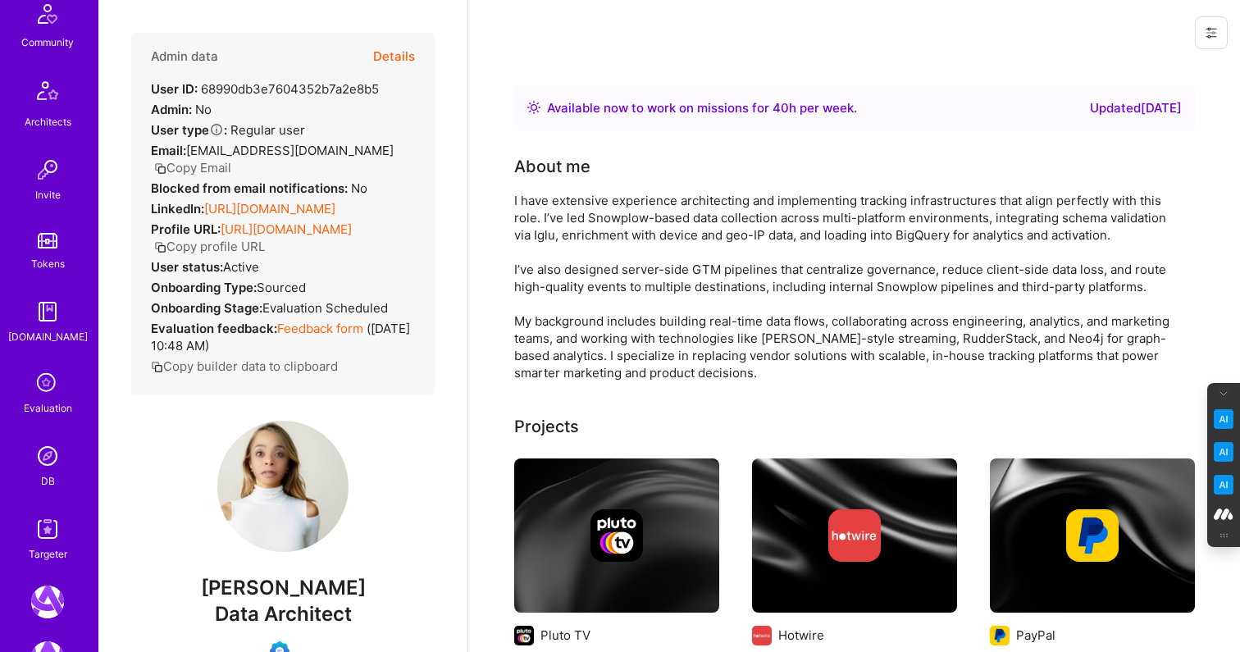
click at [44, 387] on icon at bounding box center [47, 383] width 31 height 31
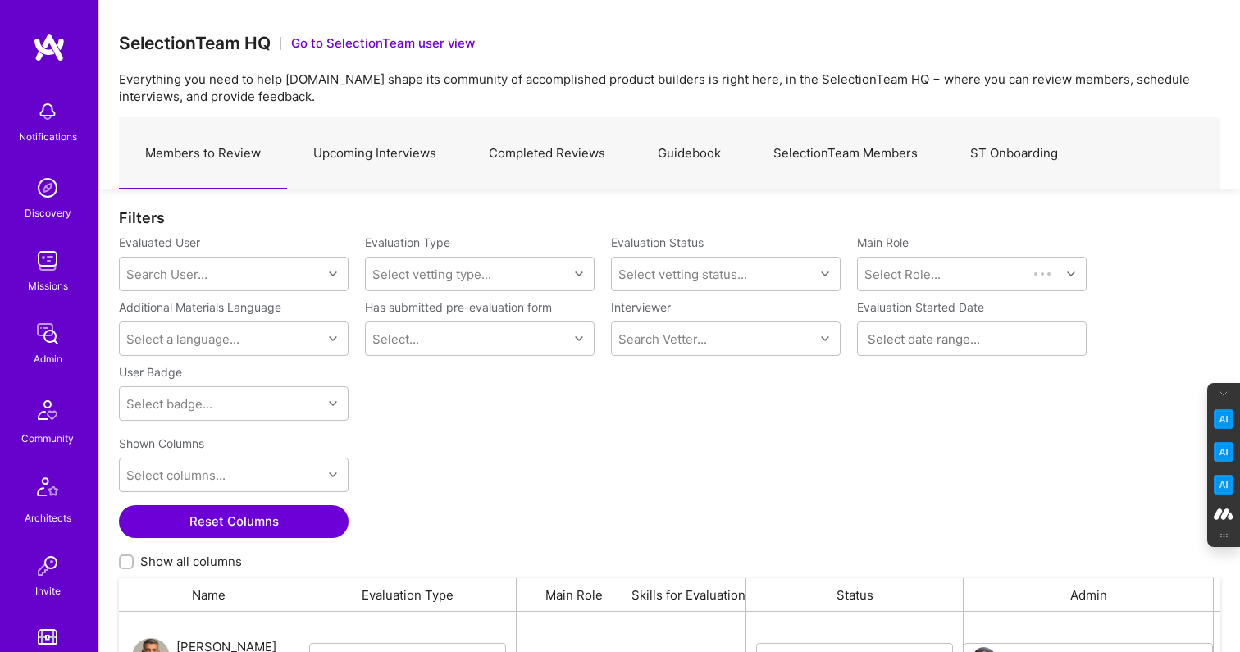
scroll to position [480, 1101]
click at [371, 155] on link "Upcoming Interviews" at bounding box center [374, 153] width 175 height 71
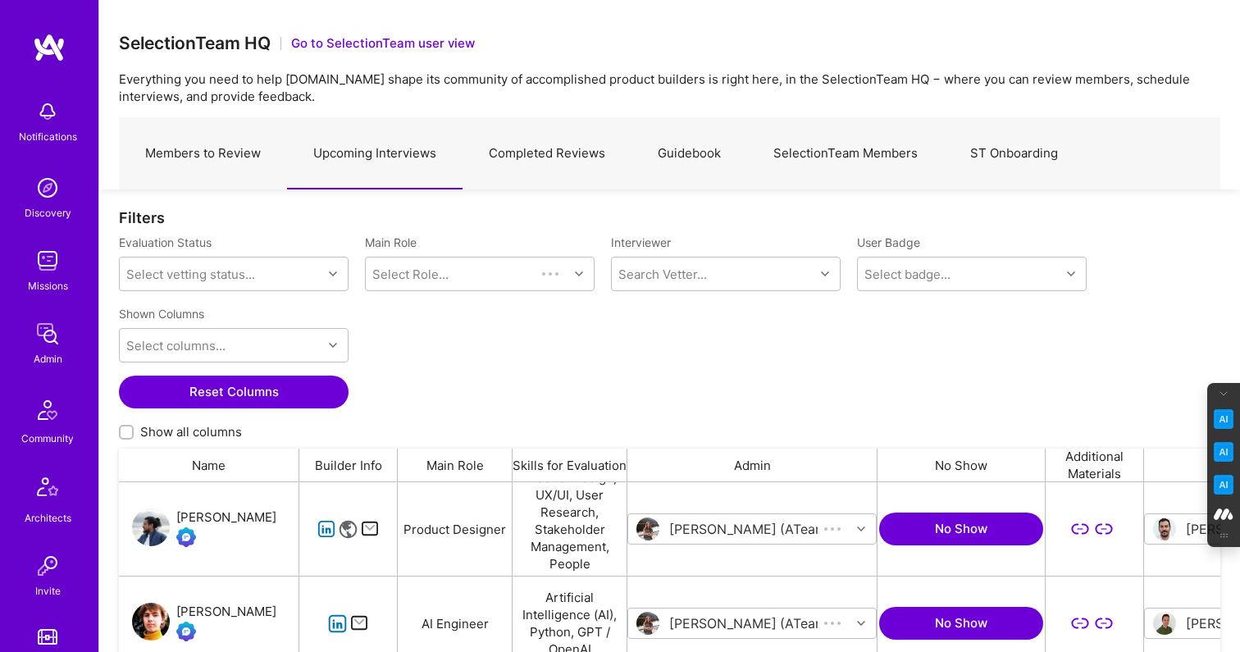
scroll to position [480, 1101]
click at [127, 433] on input "Show all columns" at bounding box center [127, 432] width 11 height 11
checkbox input "true"
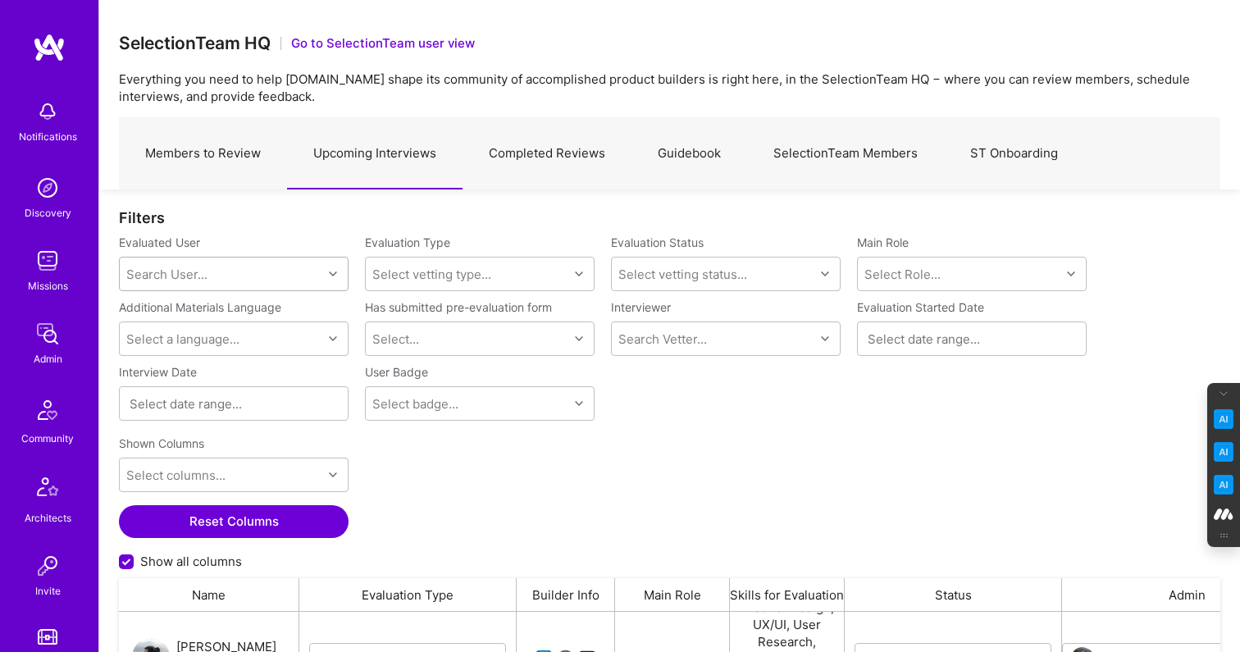
click at [182, 275] on div "Search User..." at bounding box center [166, 274] width 81 height 17
paste input "[EMAIL_ADDRESS][DOMAIN_NAME]"
type input "[EMAIL_ADDRESS][DOMAIN_NAME]"
click at [255, 317] on div "[PERSON_NAME]" at bounding box center [254, 315] width 166 height 17
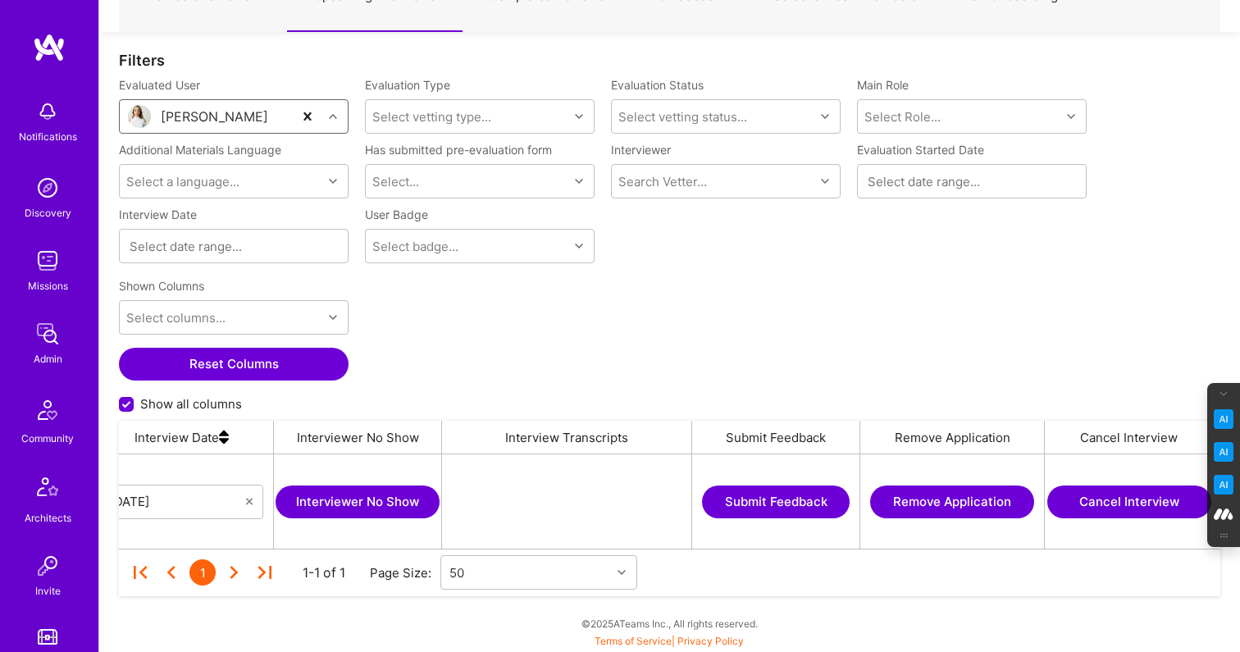
scroll to position [0, 2673]
click at [1136, 493] on button "Cancel Interview" at bounding box center [1124, 501] width 164 height 33
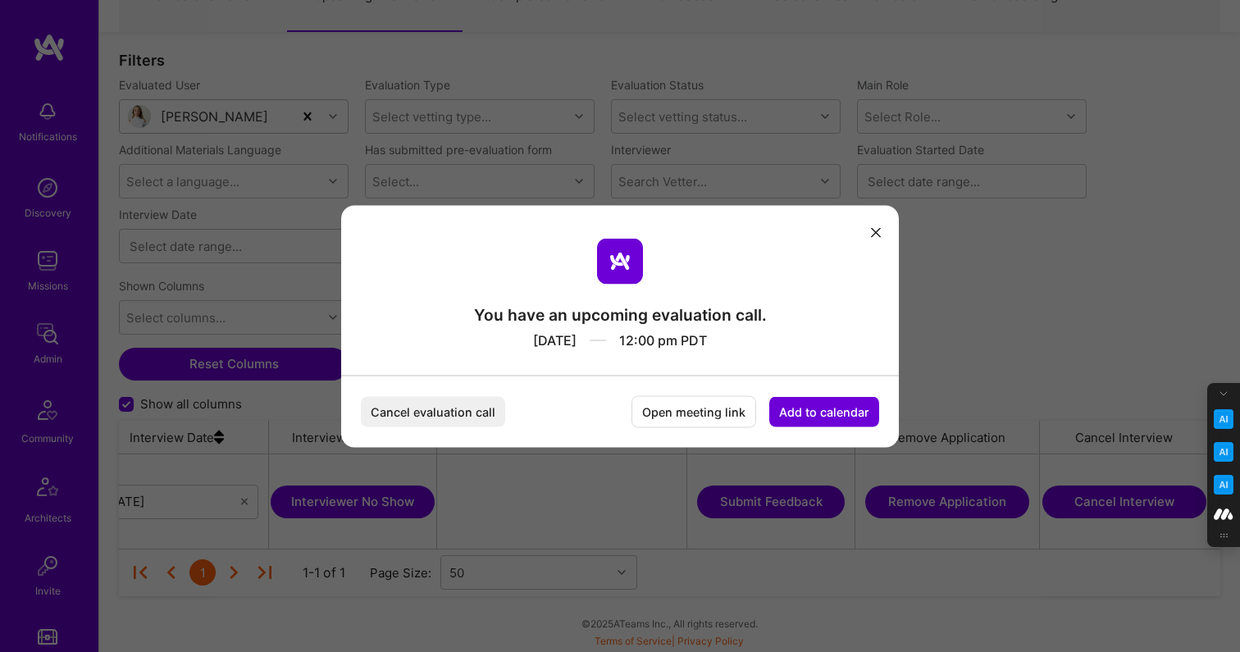
click at [426, 410] on button "Cancel evaluation call" at bounding box center [433, 411] width 144 height 30
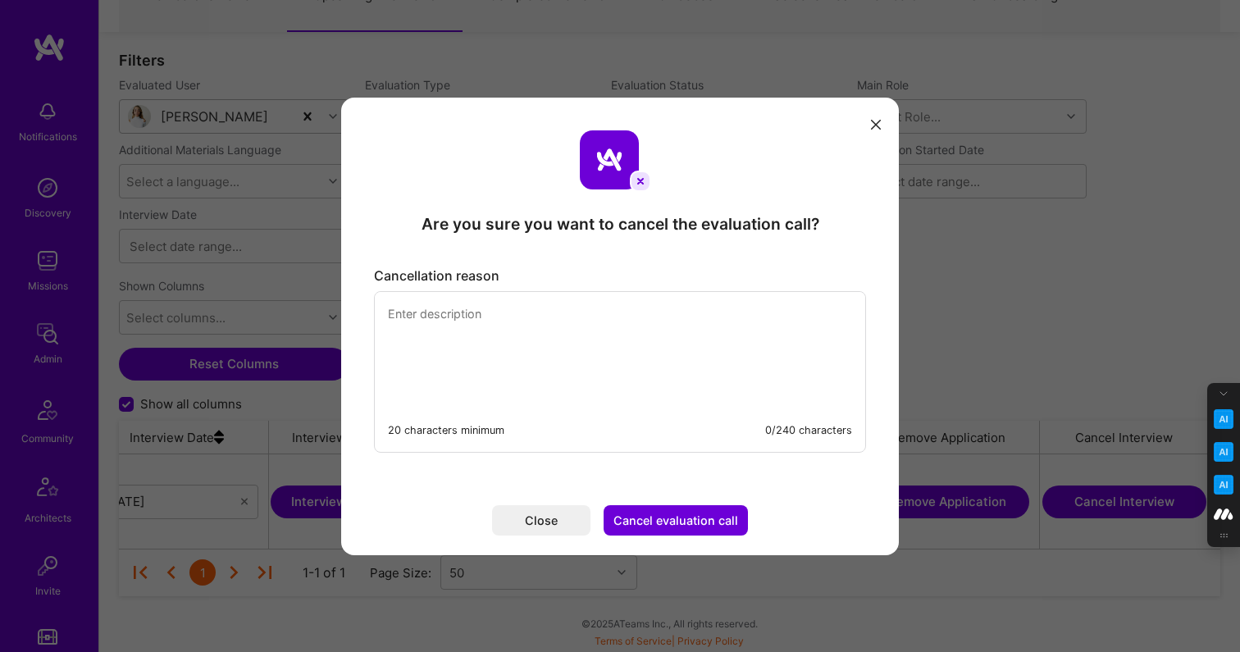
click at [413, 312] on textarea "modal" at bounding box center [620, 348] width 490 height 112
type textarea "Canceling in order to reschedule to an earlier date as per tfs's request"
click at [689, 519] on button "Cancel evaluation call" at bounding box center [675, 520] width 144 height 30
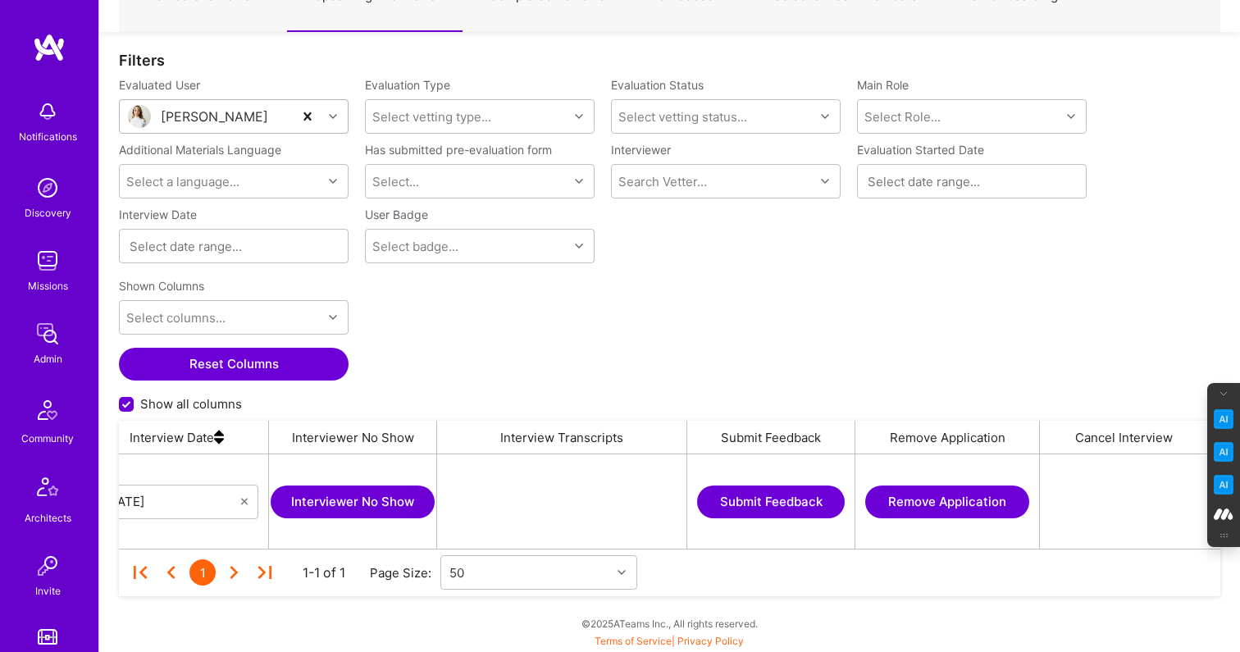
scroll to position [0, 0]
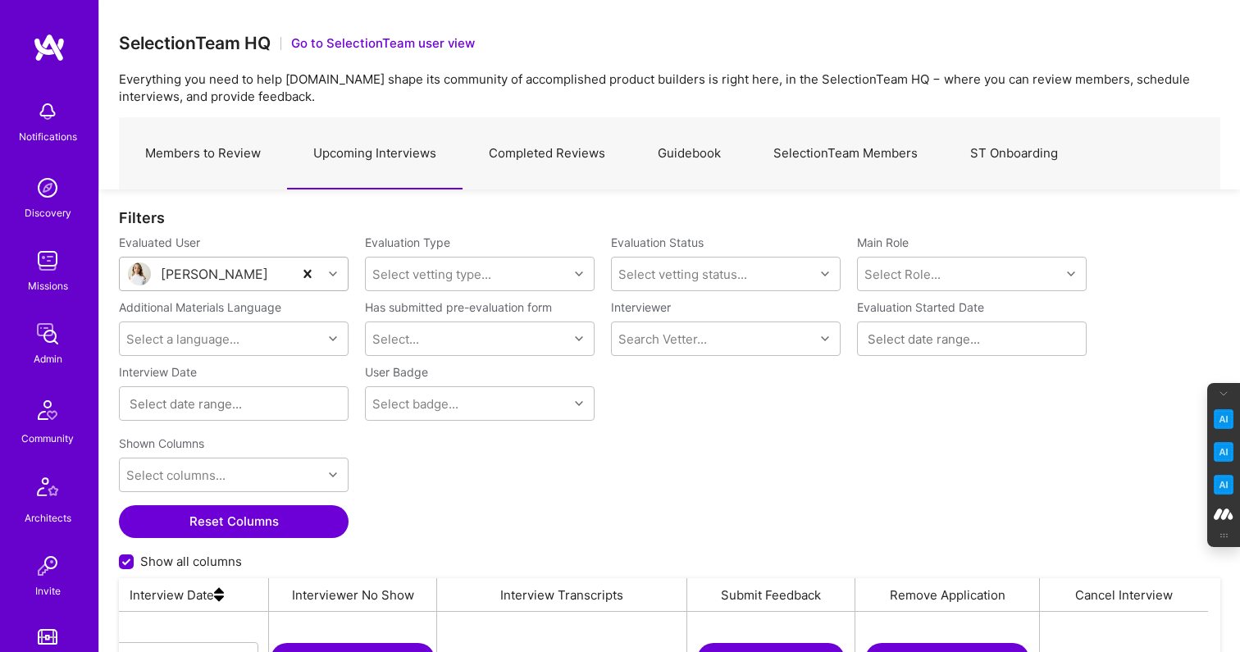
click at [181, 150] on link "Members to Review" at bounding box center [203, 153] width 168 height 71
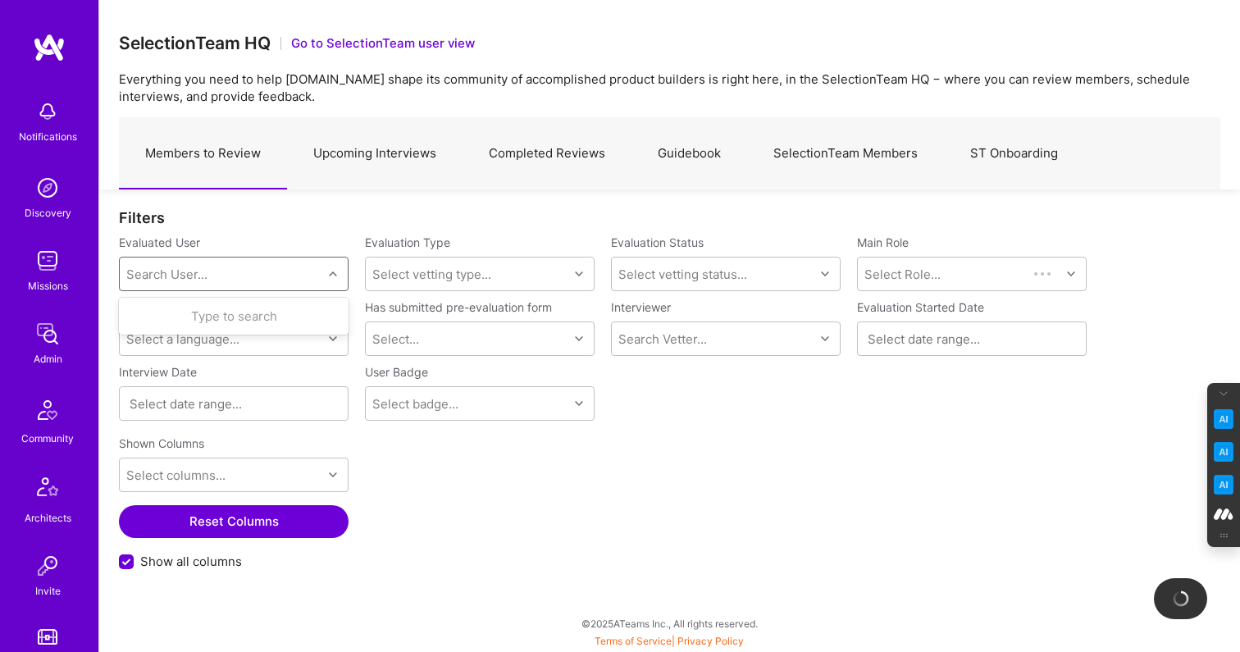
click at [152, 272] on div "Search User..." at bounding box center [166, 274] width 81 height 17
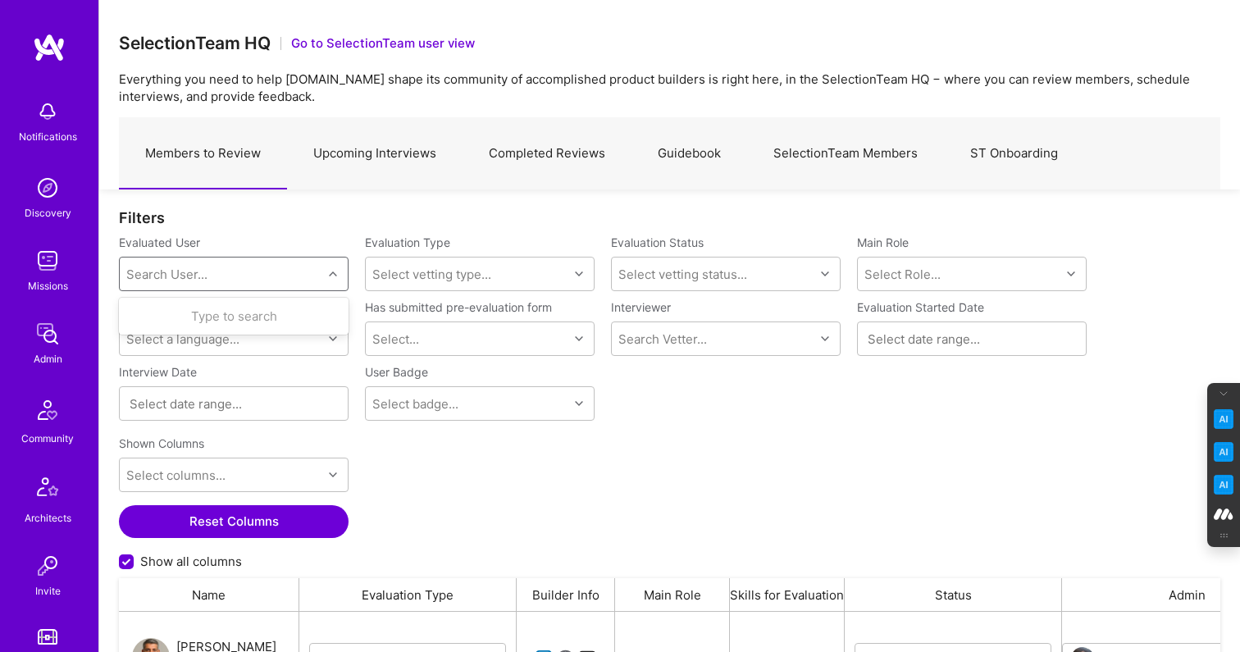
scroll to position [480, 1101]
paste input "[EMAIL_ADDRESS][DOMAIN_NAME]"
type input "[EMAIL_ADDRESS][DOMAIN_NAME]"
click at [202, 317] on div "[PERSON_NAME]" at bounding box center [254, 315] width 166 height 17
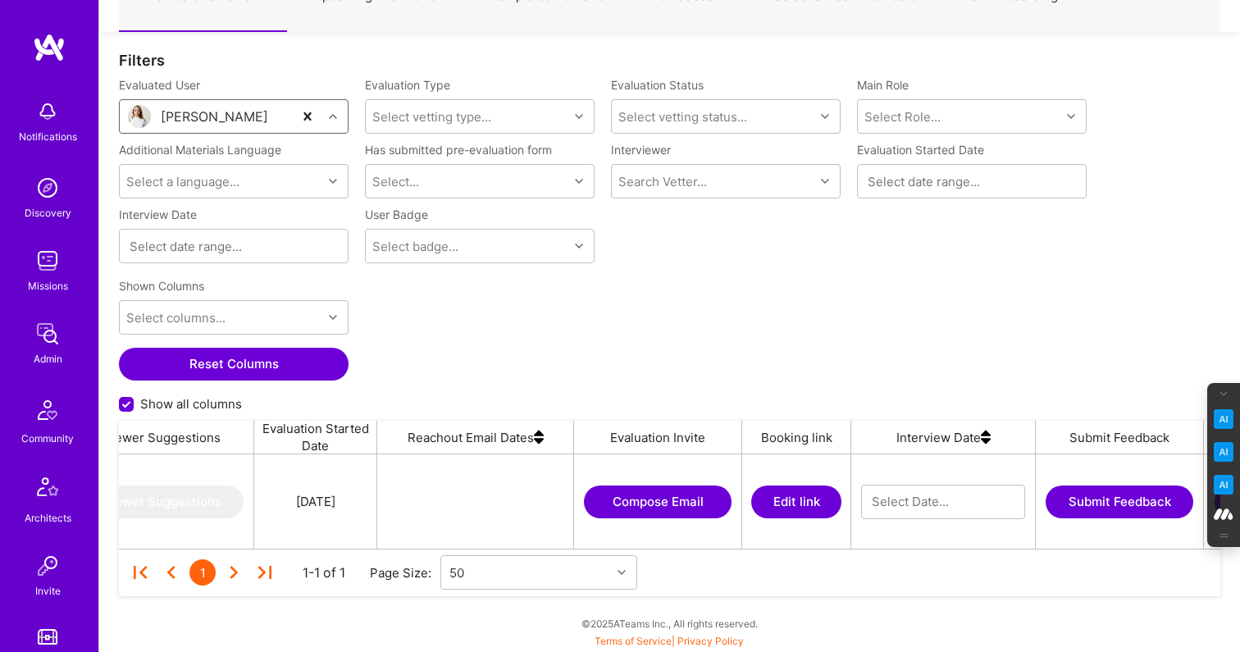
scroll to position [0, 1630]
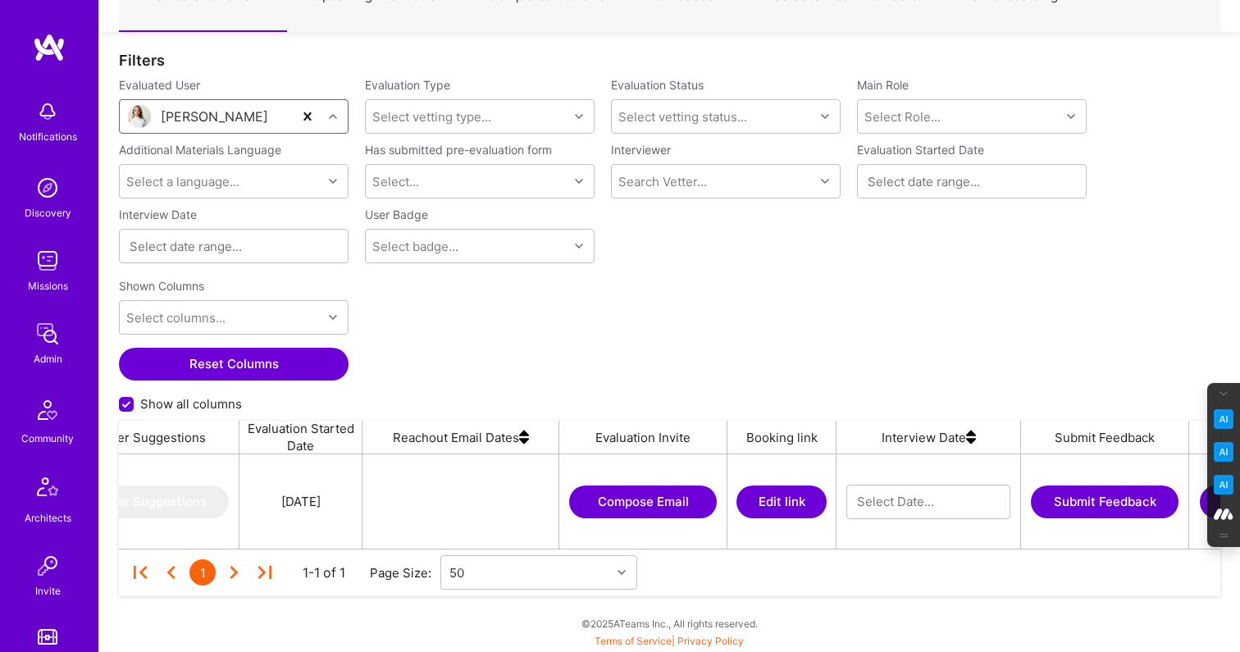
click at [662, 504] on button "Compose Email" at bounding box center [643, 501] width 148 height 33
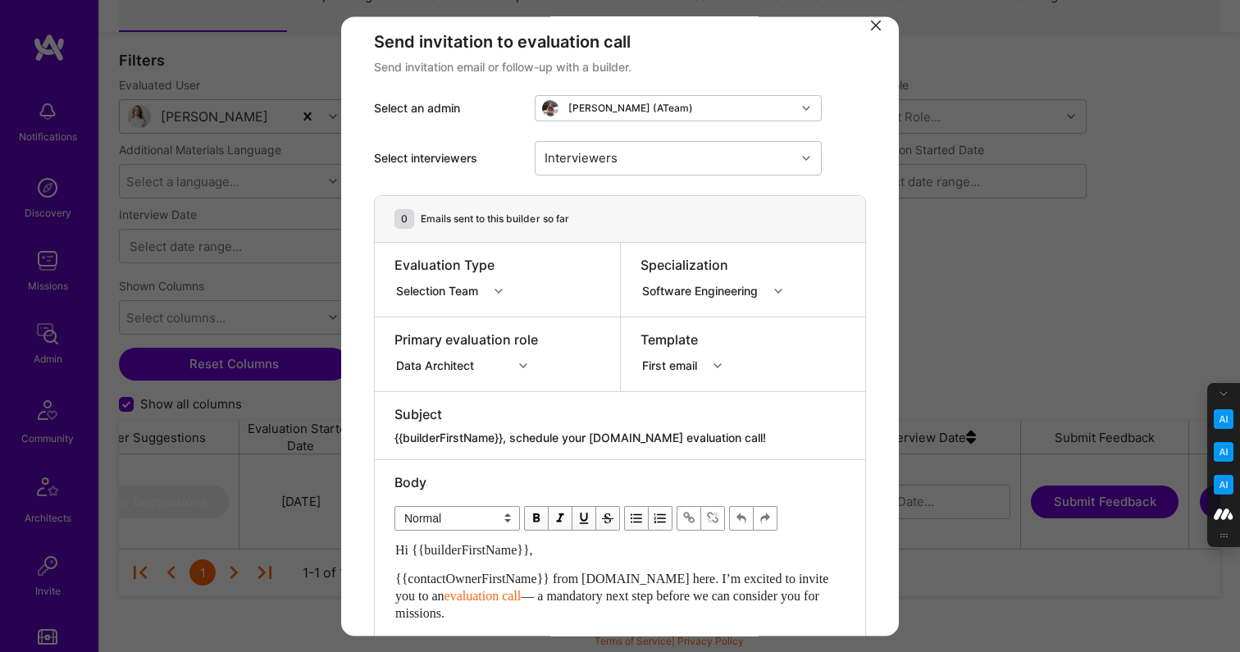
scroll to position [3, 0]
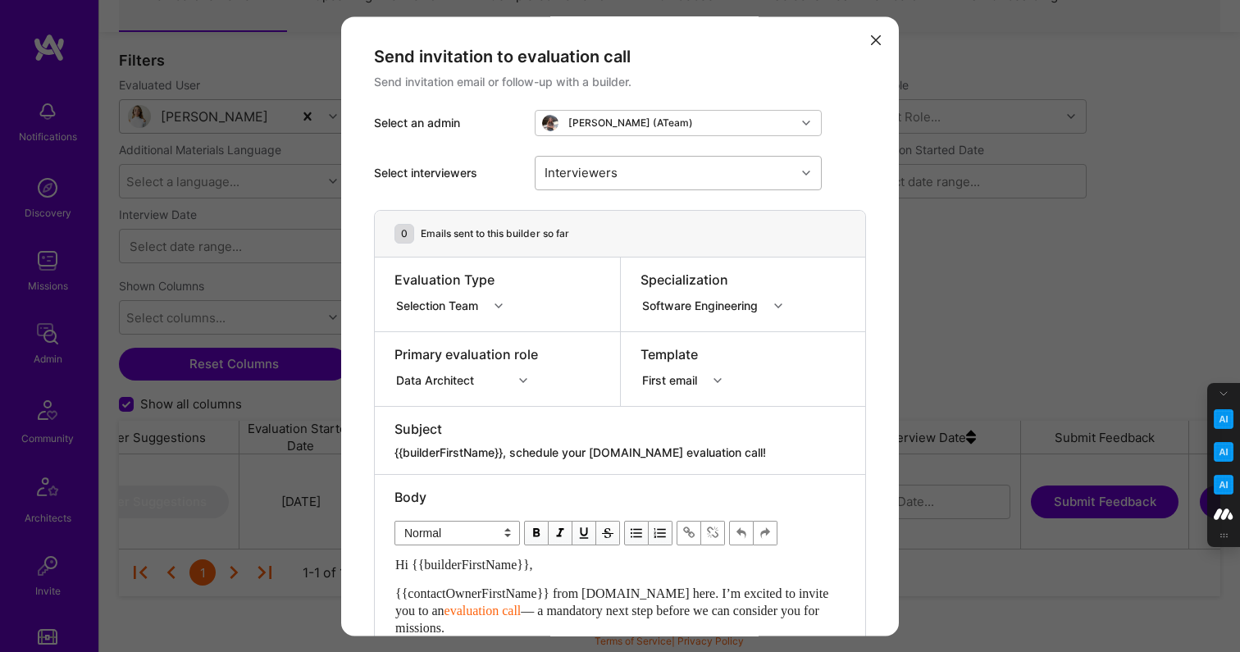
click at [674, 166] on div "Interviewers" at bounding box center [665, 173] width 260 height 33
type input "[PERSON_NAME]"
click at [553, 210] on input "modal" at bounding box center [553, 215] width 11 height 11
checkbox input "true"
type input "[PERSON_NAME]"
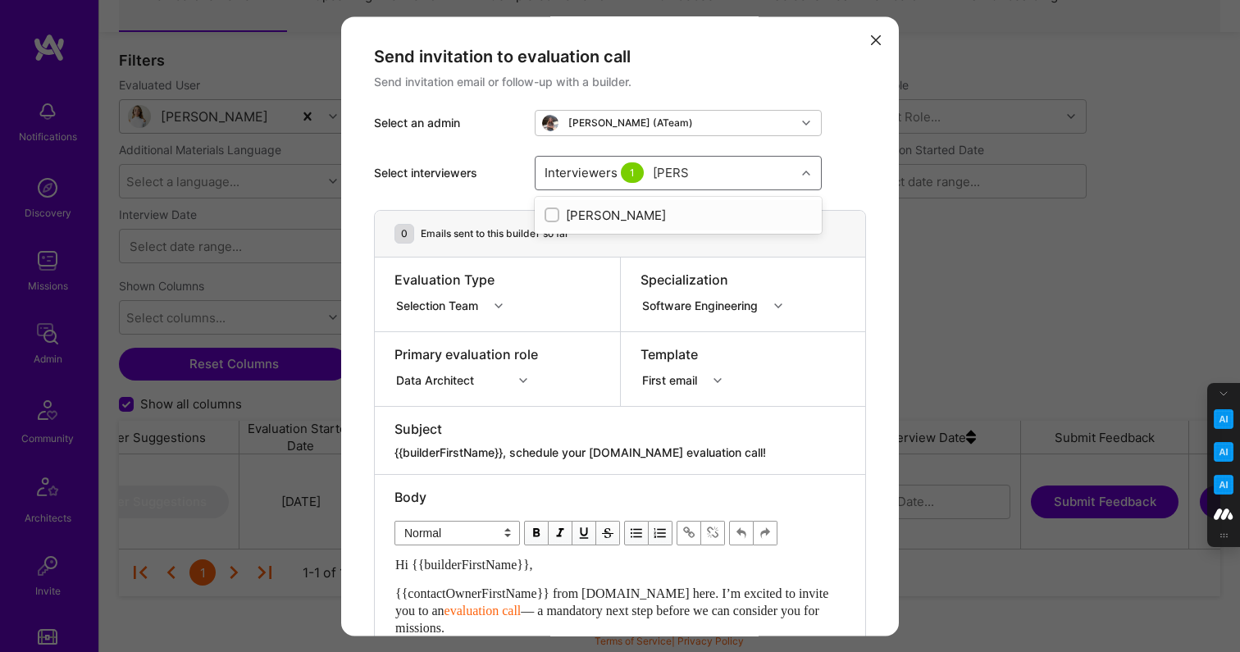
click at [550, 212] on input "modal" at bounding box center [553, 215] width 11 height 11
checkbox input "true"
type input "will"
click at [551, 216] on input "modal" at bounding box center [553, 215] width 11 height 11
checkbox input "true"
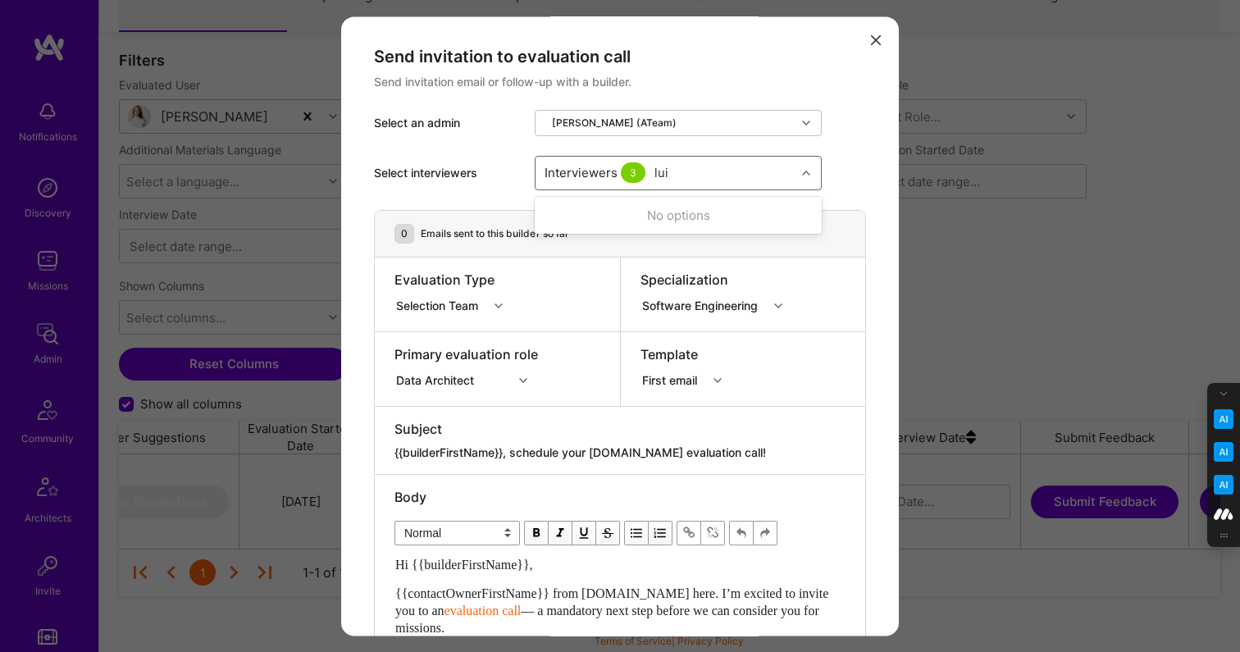
type input "[PERSON_NAME]"
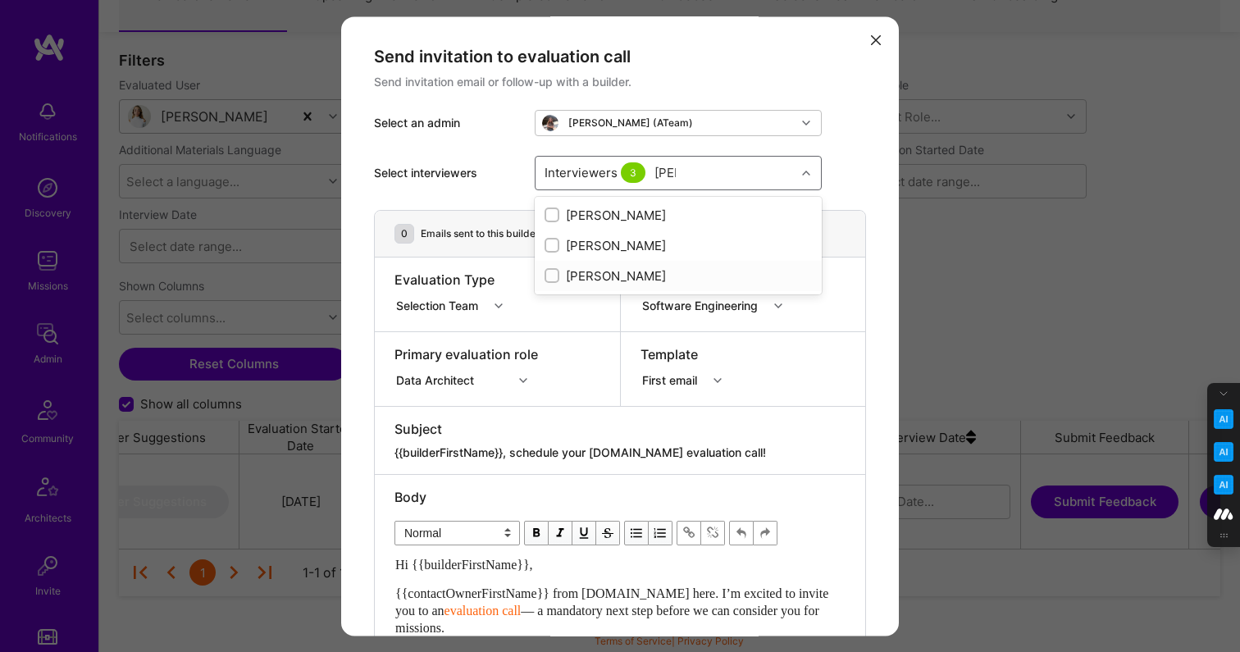
click at [548, 277] on input "modal" at bounding box center [553, 276] width 11 height 11
checkbox input "true"
type input "most"
click at [549, 244] on input "modal" at bounding box center [553, 245] width 11 height 11
checkbox input "true"
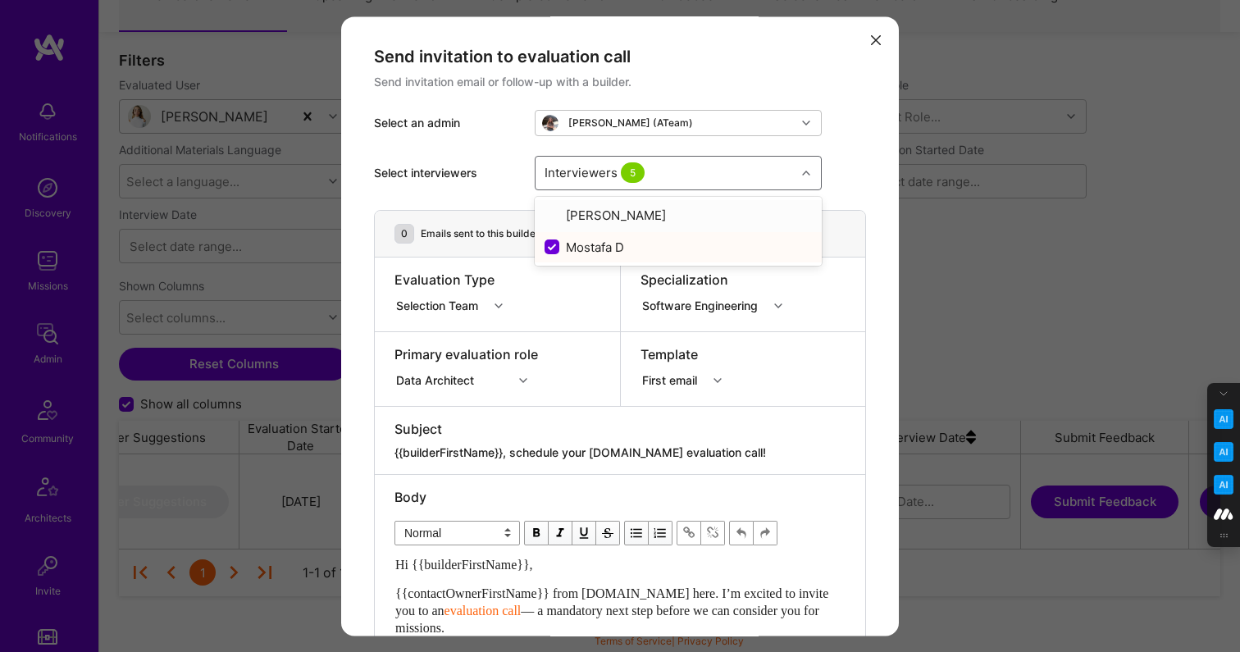
click at [835, 169] on div "Select interviewers option [PERSON_NAME], selected. option [PERSON_NAME] focuse…" at bounding box center [620, 173] width 492 height 74
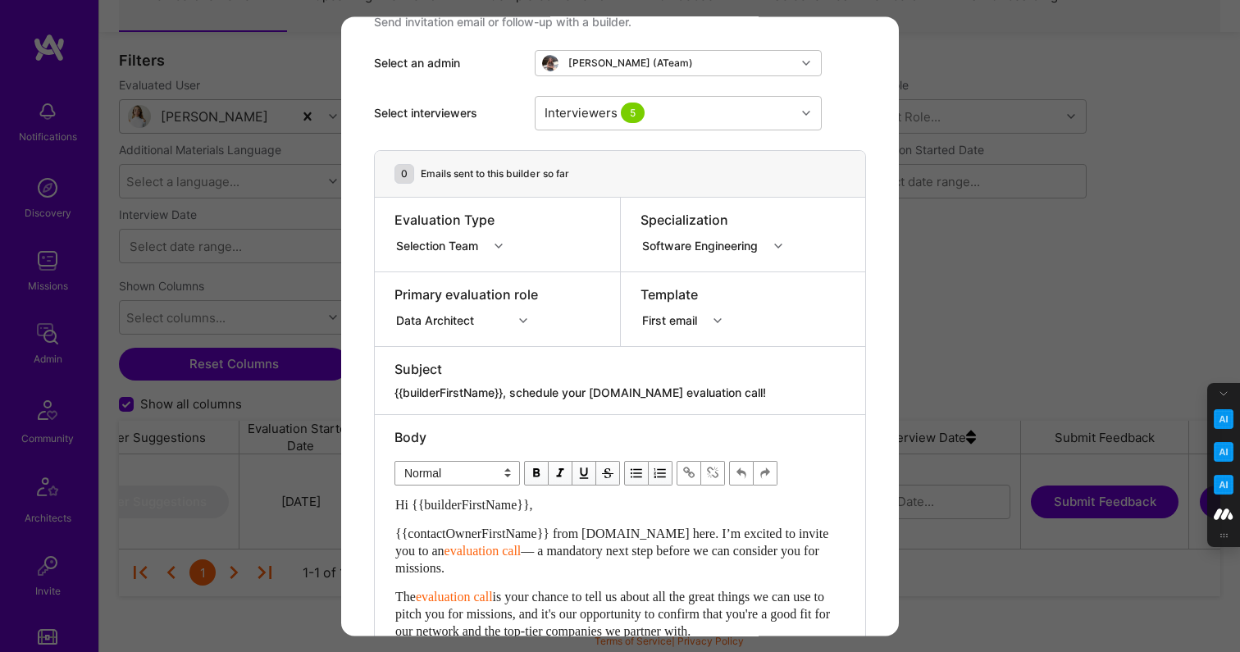
scroll to position [54, 0]
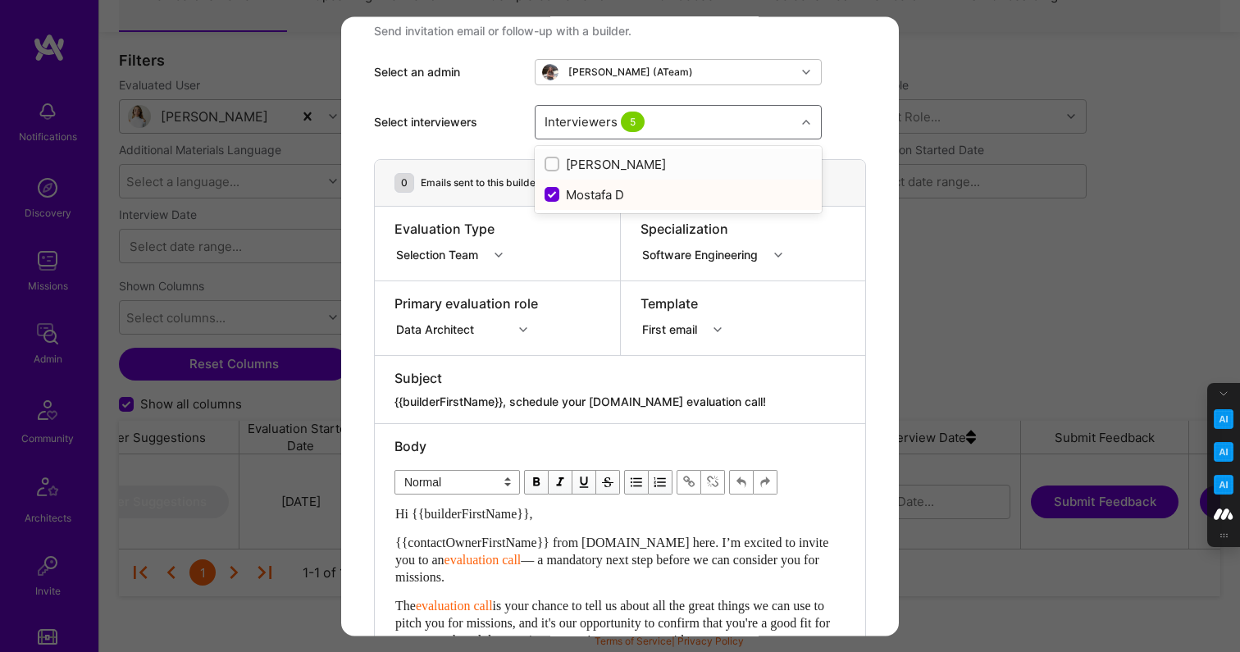
click at [703, 129] on div "Interviewers 5" at bounding box center [665, 122] width 260 height 33
type input "b"
type input "p"
type input "w"
type input "l"
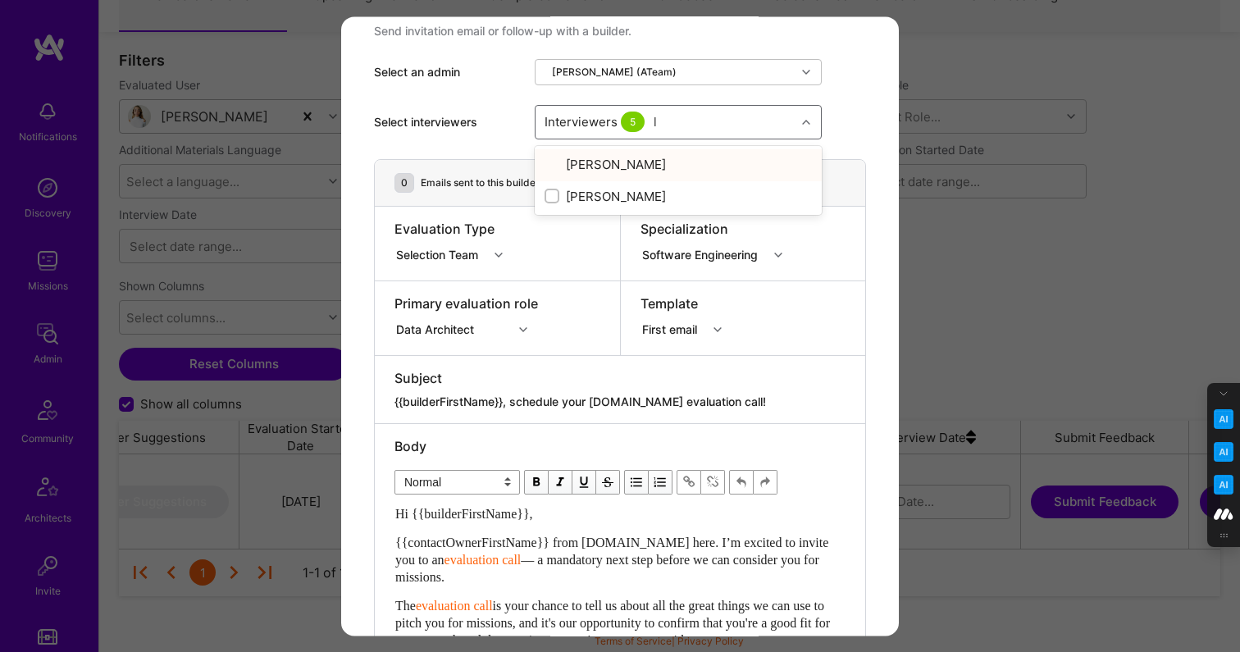
checkbox input "true"
type input "l"
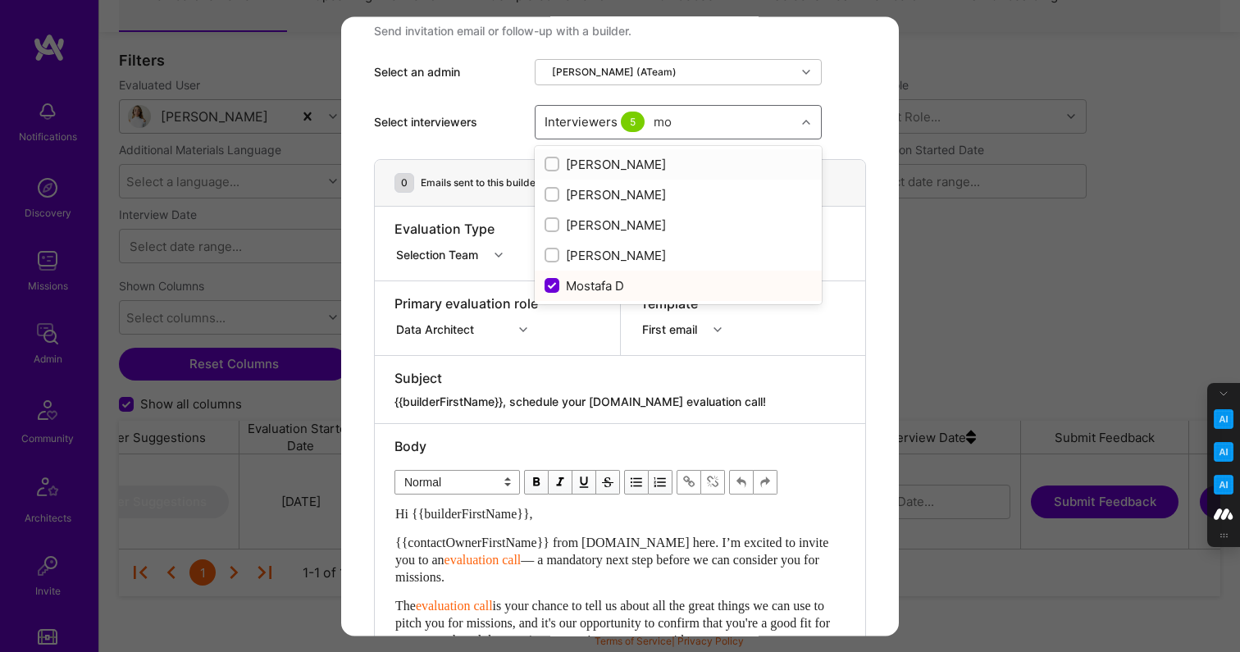
type input "m"
click at [849, 93] on div "Select interviewers option [PERSON_NAME], selected. option [PERSON_NAME] focuse…" at bounding box center [620, 122] width 492 height 74
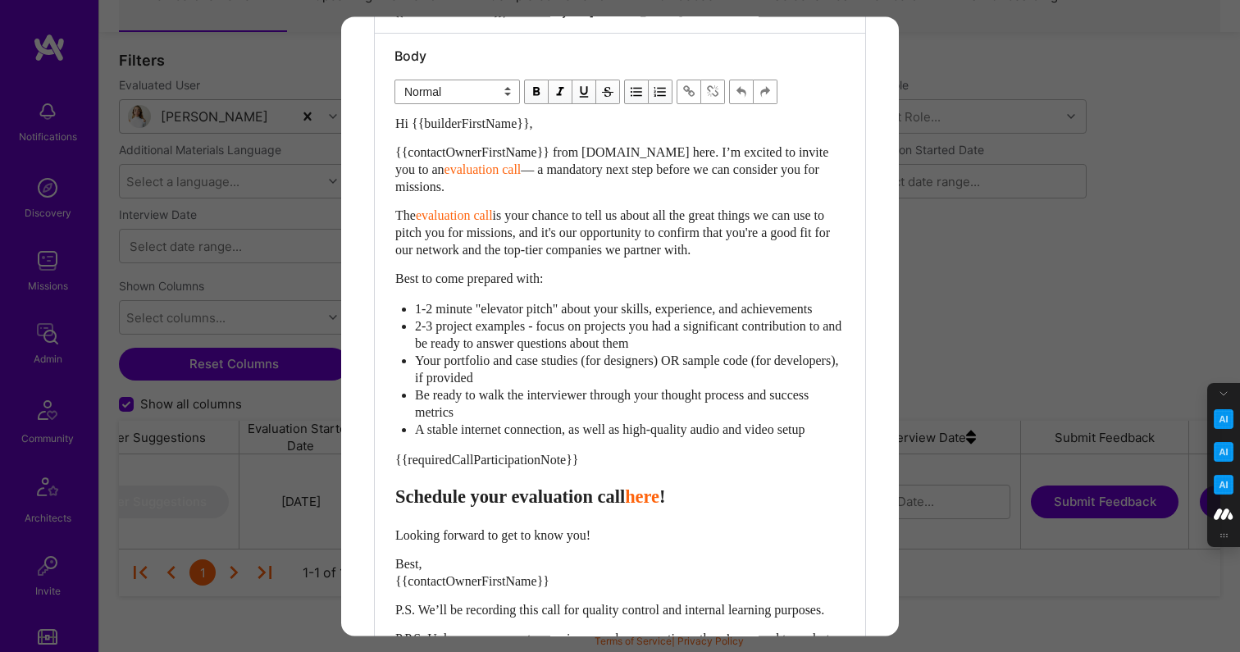
scroll to position [441, 0]
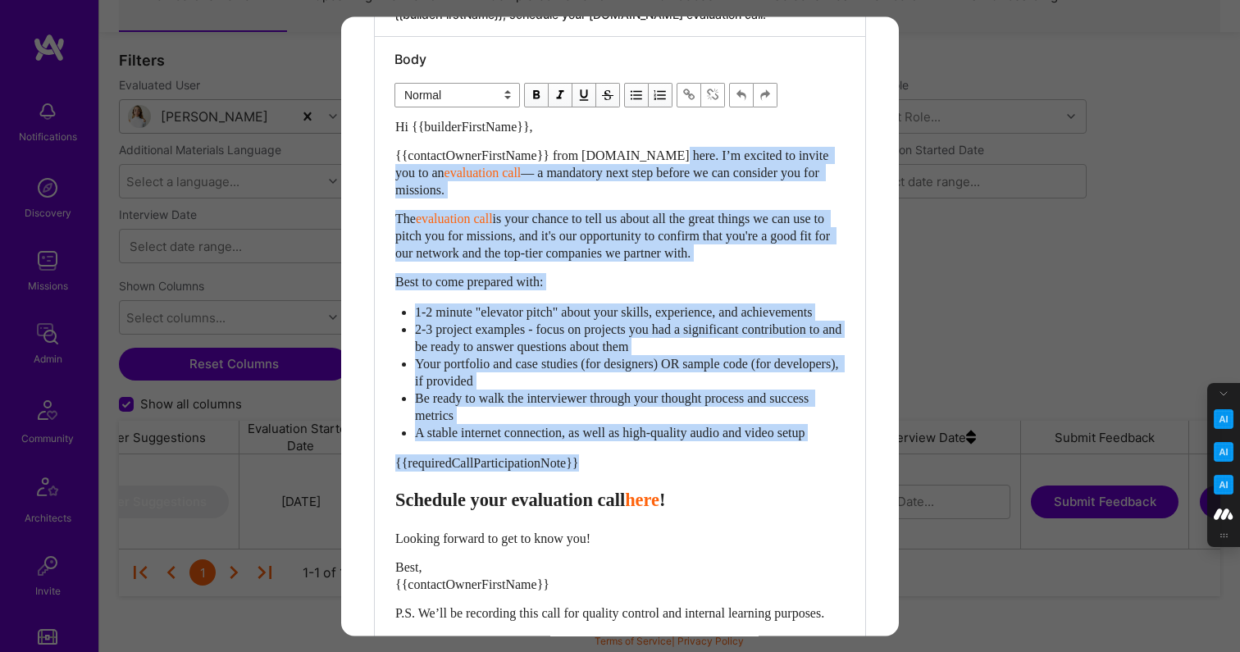
drag, startPoint x: 594, startPoint y: 478, endPoint x: 676, endPoint y: 155, distance: 333.3
click at [676, 155] on div "Hi {{builderFirstName}}, {{contactOwnerFirstName}} from A.Team here. I’m excite…" at bounding box center [619, 393] width 449 height 550
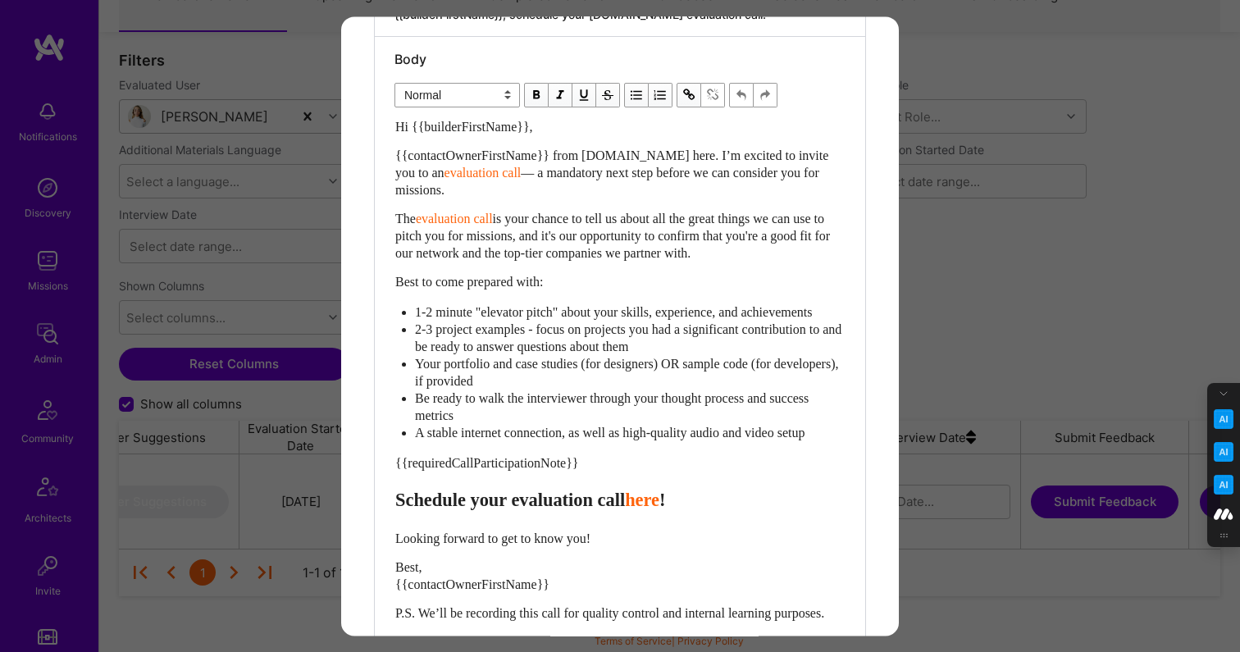
scroll to position [403, 0]
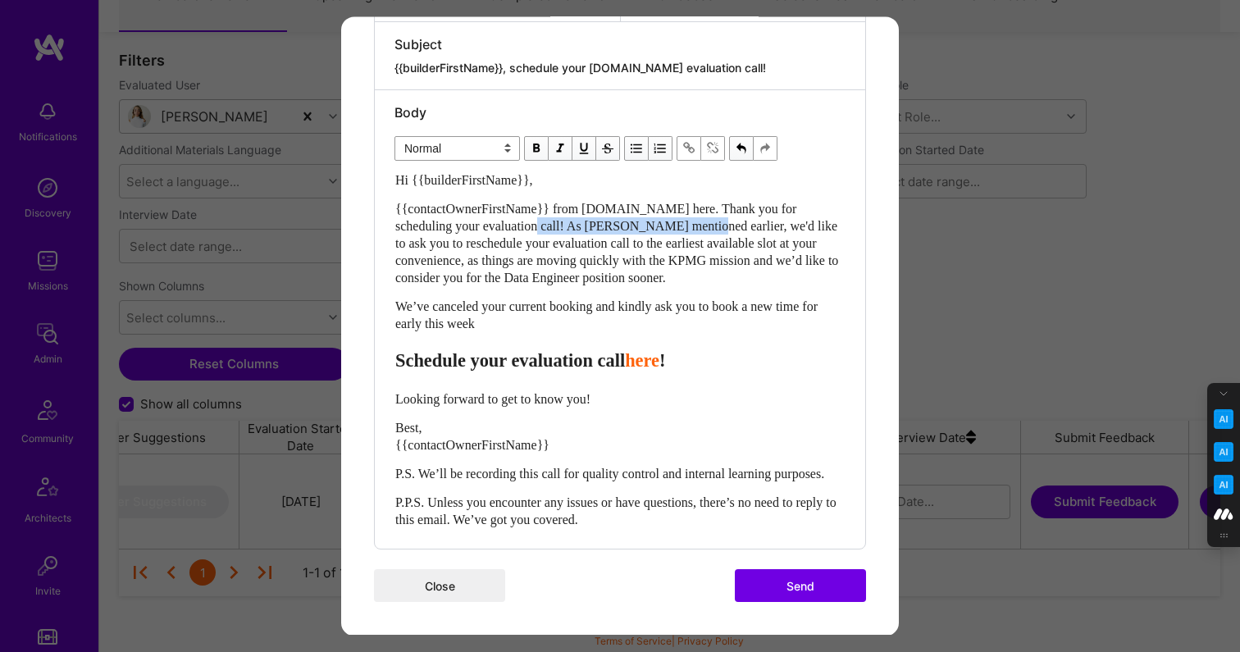
drag, startPoint x: 696, startPoint y: 212, endPoint x: 516, endPoint y: 213, distance: 179.6
click at [516, 213] on span "{{contactOwnerFirstName}} from A.Team here. Thank you for scheduling your evalu…" at bounding box center [618, 243] width 446 height 83
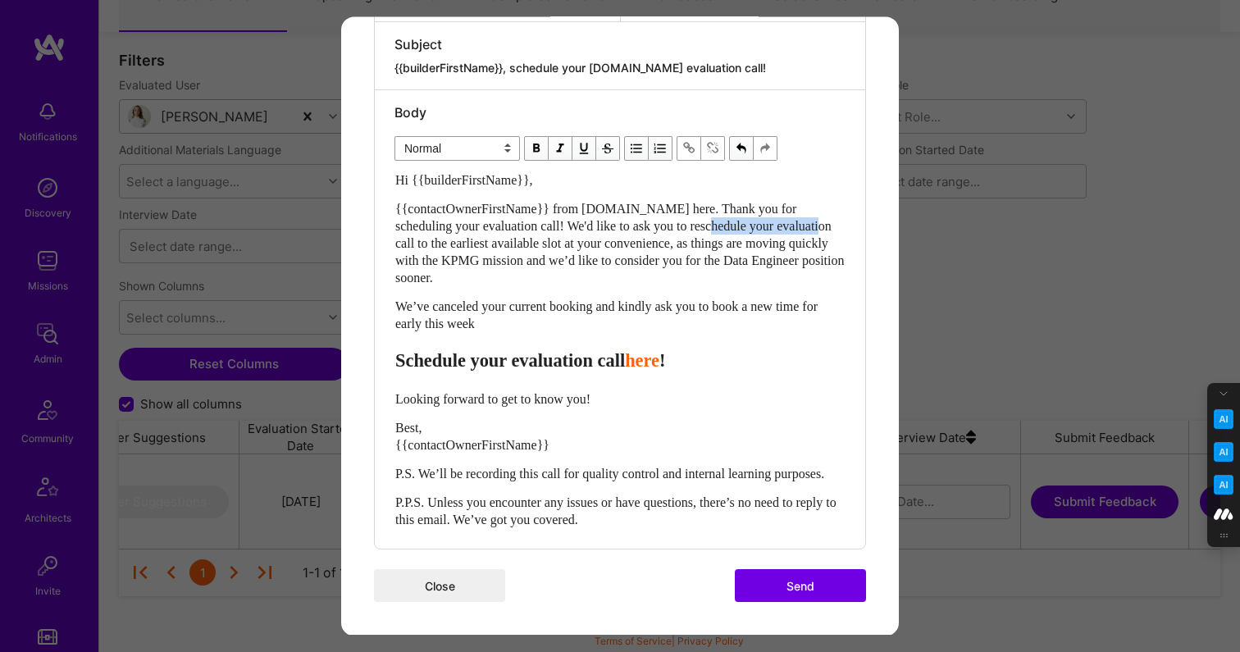
drag, startPoint x: 828, startPoint y: 208, endPoint x: 716, endPoint y: 211, distance: 112.3
click at [716, 211] on span "{{contactOwnerFirstName}} from A.Team here. Thank you for scheduling your evalu…" at bounding box center [621, 243] width 452 height 83
click at [669, 203] on span "{{contactOwnerFirstName}} from A.Team here. Thank you for scheduling your evalu…" at bounding box center [621, 243] width 452 height 83
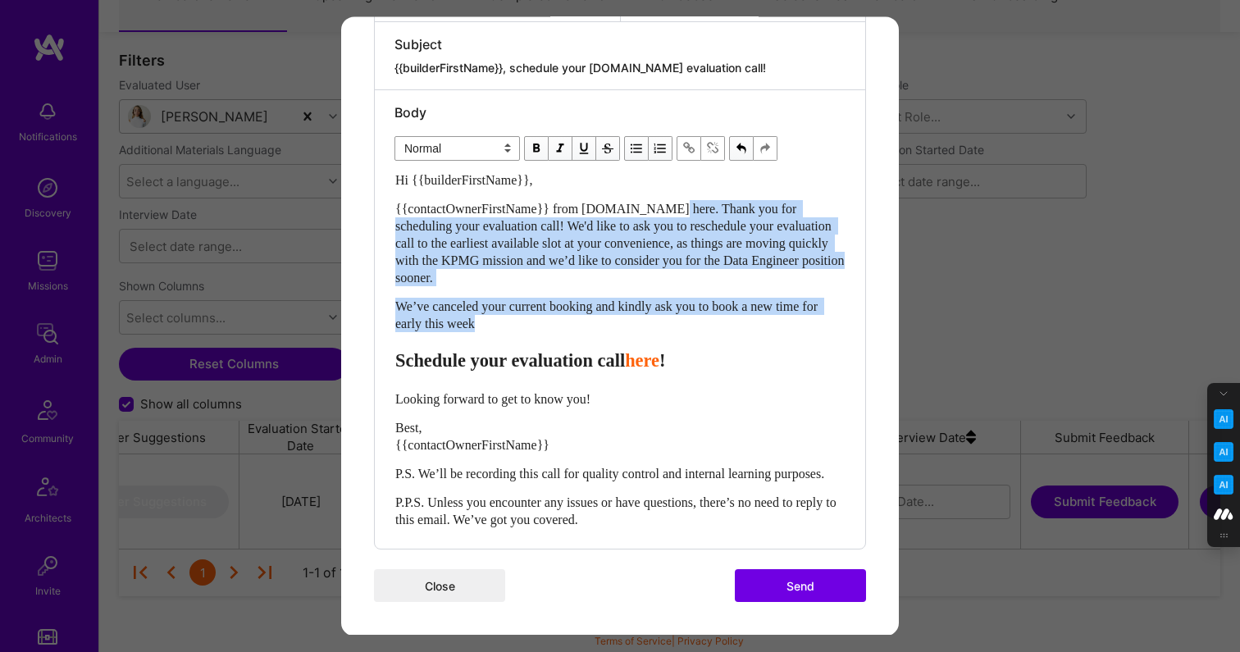
drag, startPoint x: 503, startPoint y: 303, endPoint x: 677, endPoint y: 189, distance: 208.5
click at [677, 189] on div "Hi {{builderFirstName}}, {{contactOwnerFirstName}} from A.Team here. Thank you …" at bounding box center [619, 349] width 449 height 357
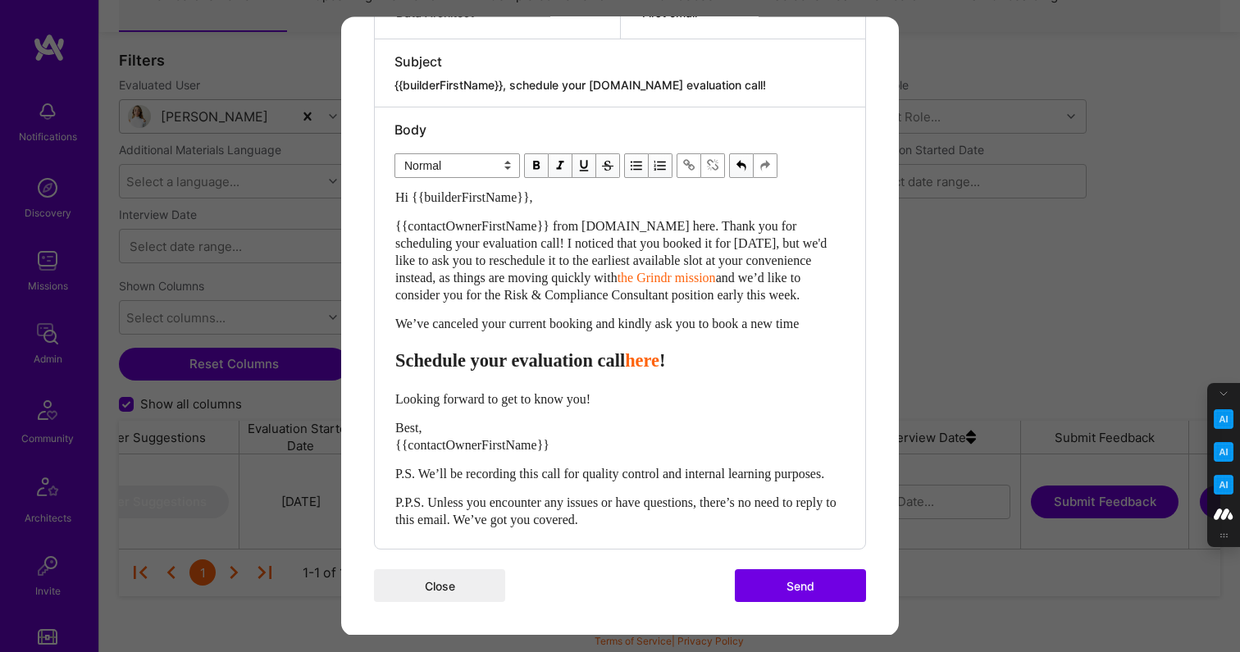
scroll to position [386, 0]
drag, startPoint x: 727, startPoint y: 222, endPoint x: 701, endPoint y: 225, distance: 26.4
click at [701, 225] on span "{{contactOwnerFirstName}} from A.Team here. Thank you for scheduling your evalu…" at bounding box center [612, 252] width 435 height 66
click at [753, 225] on span "{{contactOwnerFirstName}} from A.Team here. Thank you for scheduling your evalu…" at bounding box center [612, 252] width 435 height 66
drag, startPoint x: 751, startPoint y: 262, endPoint x: 640, endPoint y: 266, distance: 110.8
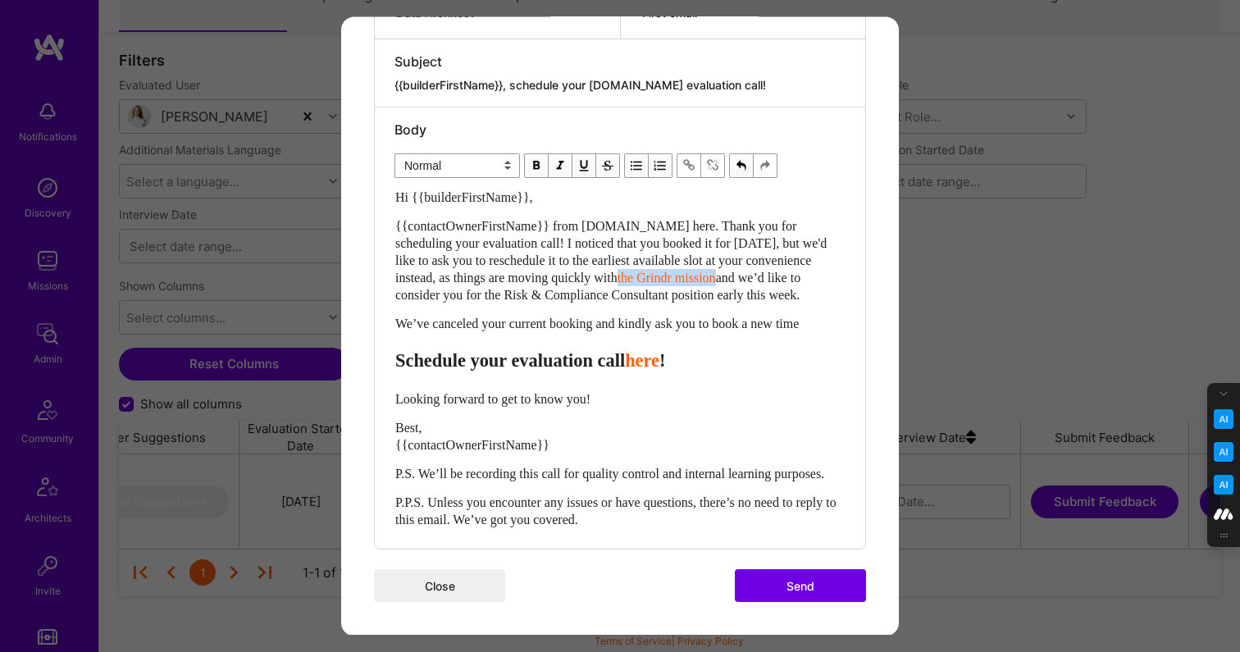
click at [640, 266] on div "{{contactOwnerFirstName}} from A.Team here. Thank you for scheduling your evalu…" at bounding box center [619, 260] width 449 height 86
drag, startPoint x: 704, startPoint y: 262, endPoint x: 530, endPoint y: 262, distance: 174.6
click at [530, 271] on span "mission and we’d like to consider you for the Risk & Compliance Consultant posi…" at bounding box center [601, 286] width 413 height 31
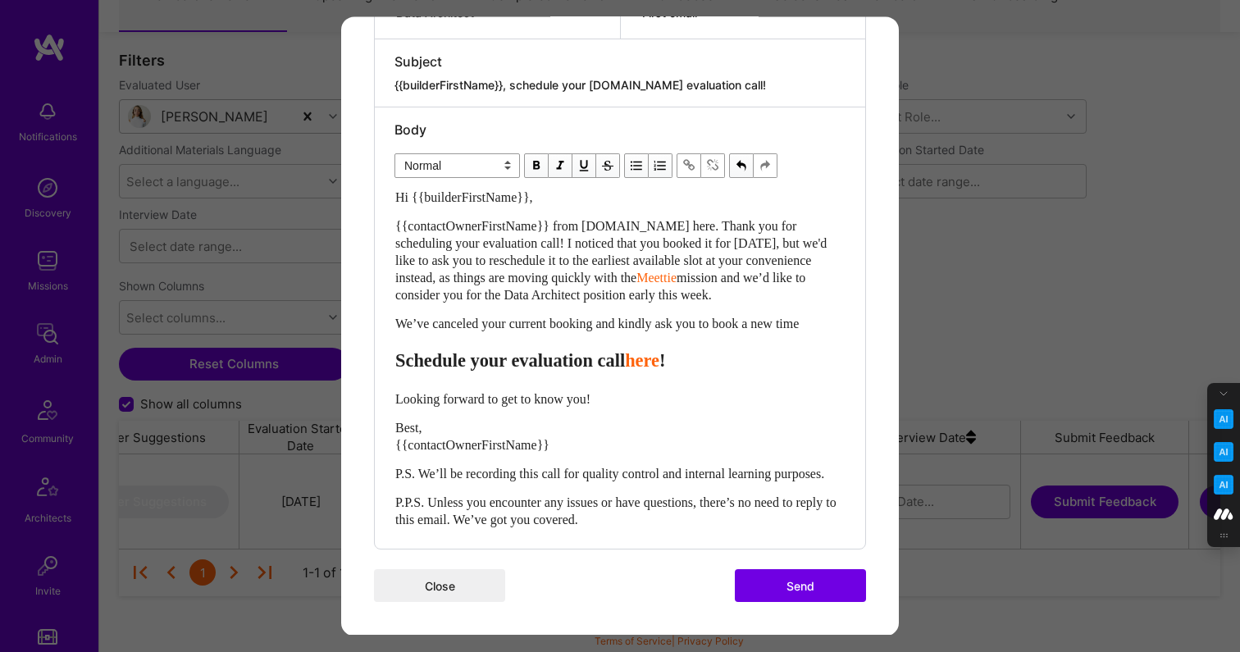
click at [657, 289] on div "Hi {{builderFirstName}}, {{contactOwnerFirstName}} from A.Team here. Thank you …" at bounding box center [619, 359] width 449 height 340
click at [694, 277] on span "mission and we’d like to consider you for the Data Architect position early thi…" at bounding box center [601, 286] width 413 height 31
click at [625, 350] on span "Schedule your evaluation call" at bounding box center [510, 360] width 230 height 20
click at [835, 315] on div "We’ve canceled your current booking and kindly ask you to book a new time" at bounding box center [619, 323] width 449 height 17
drag, startPoint x: 671, startPoint y: 344, endPoint x: 396, endPoint y: 341, distance: 274.7
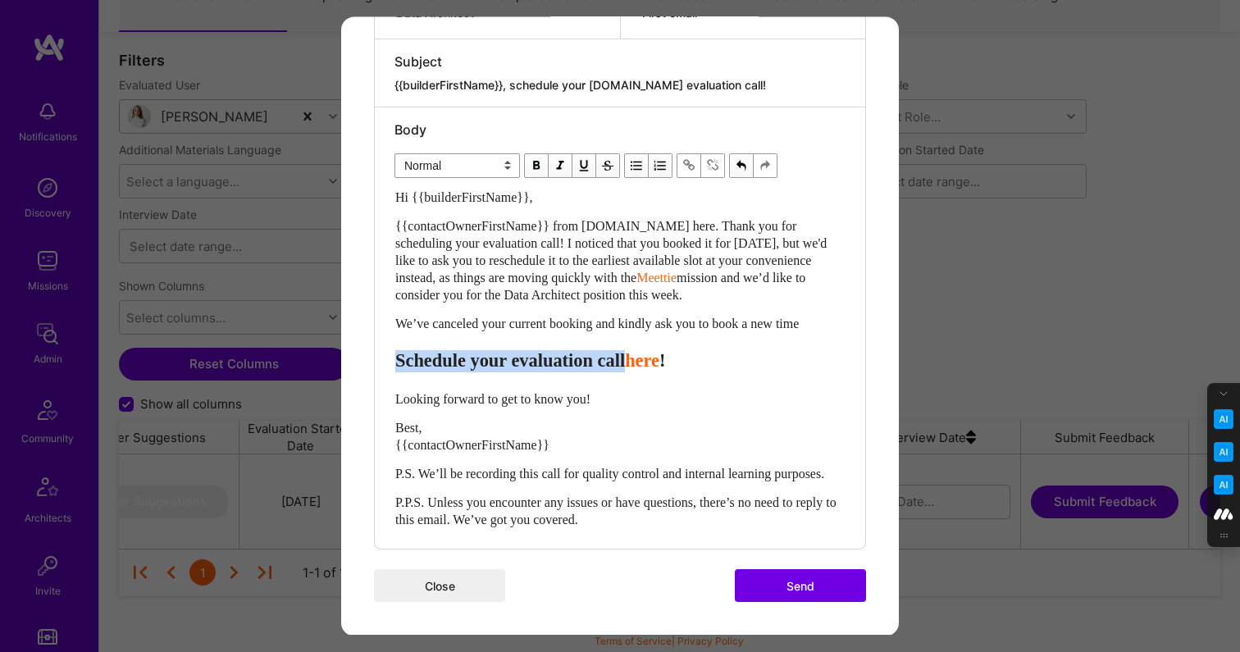
click at [396, 350] on span "Schedule your evaluation call" at bounding box center [510, 360] width 230 height 20
select select "unstyled"
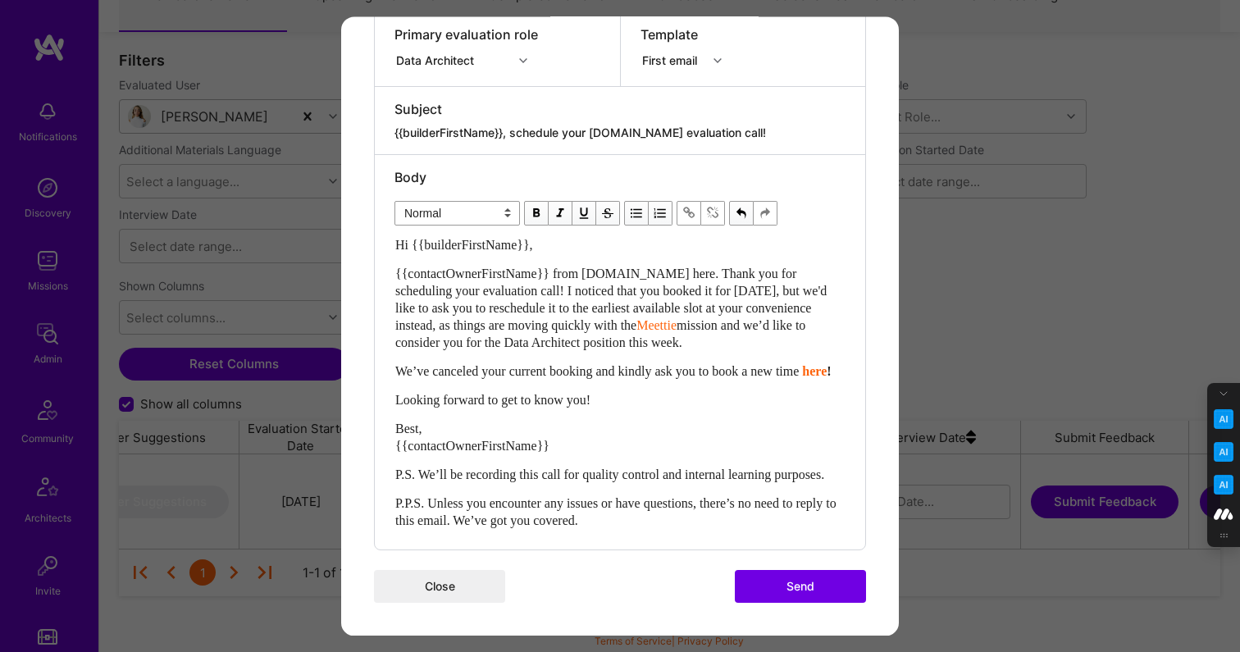
scroll to position [357, 0]
click at [425, 362] on div "We’ve canceled your current booking and kindly ask you to book a new time here !" at bounding box center [619, 370] width 449 height 17
click at [540, 204] on span "modal" at bounding box center [536, 213] width 18 height 18
click at [540, 362] on div "We’ve canceled your current booking and kindly ask you to book a new time here !" at bounding box center [619, 370] width 449 height 17
drag, startPoint x: 612, startPoint y: 383, endPoint x: 417, endPoint y: 383, distance: 195.1
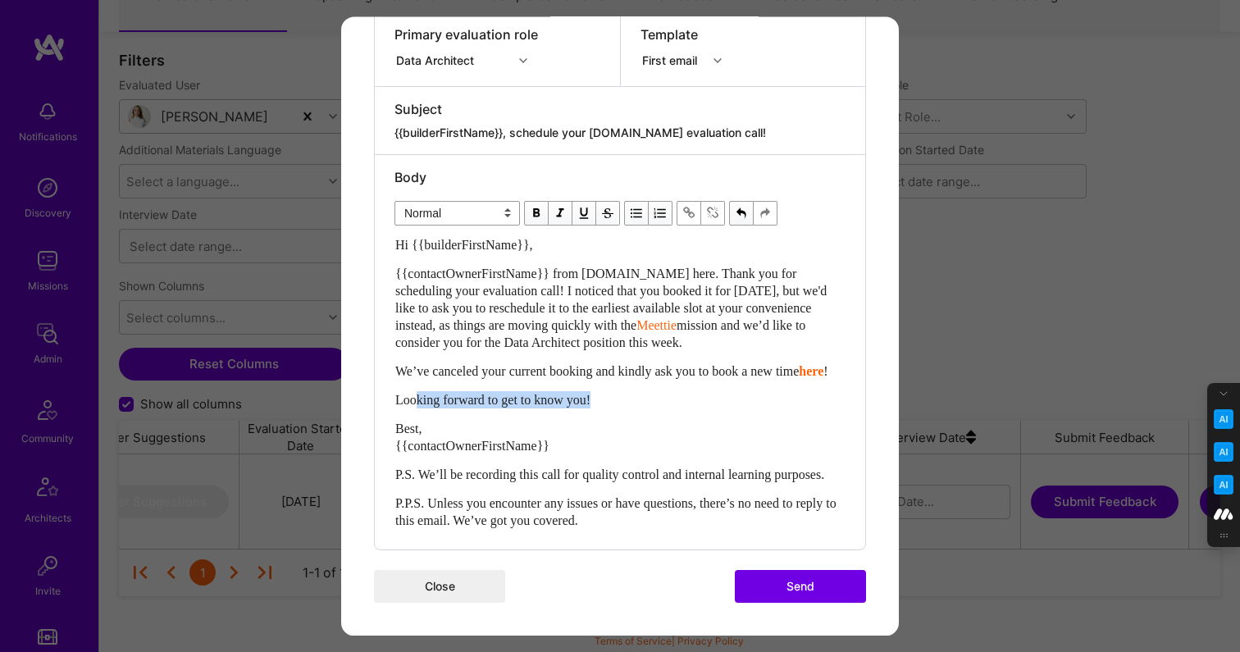
click at [417, 391] on div "Looking forward to get to know you!" at bounding box center [619, 399] width 449 height 17
click at [612, 391] on div "Looking forward to get to know you!" at bounding box center [619, 399] width 449 height 17
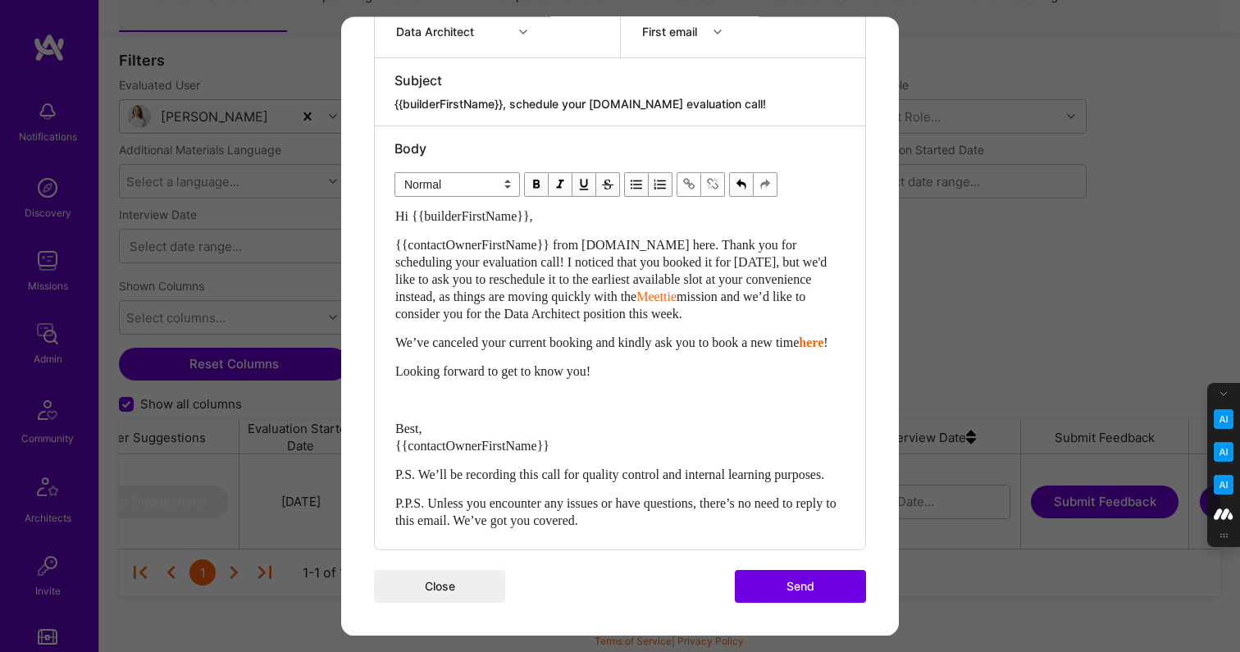
scroll to position [403, 0]
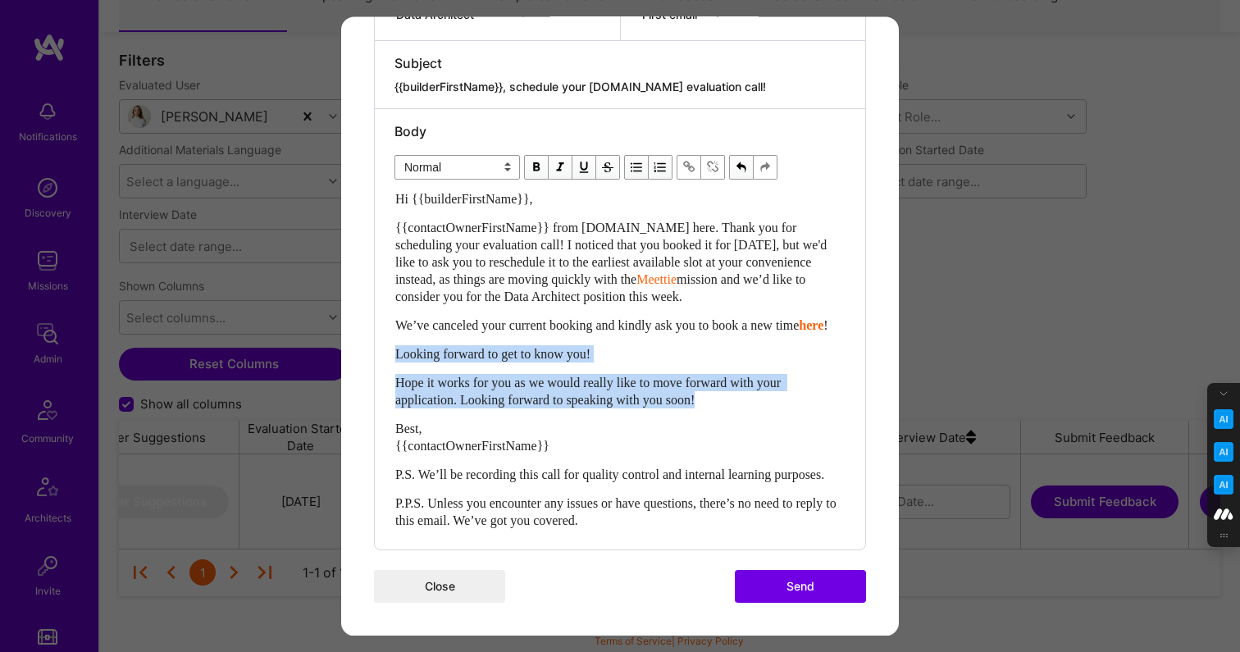
drag, startPoint x: 721, startPoint y: 382, endPoint x: 375, endPoint y: 341, distance: 348.4
click at [375, 341] on div "Body Normal Heading Large Heading Medium Heading Small Normal Hi {{builderFirst…" at bounding box center [620, 329] width 490 height 440
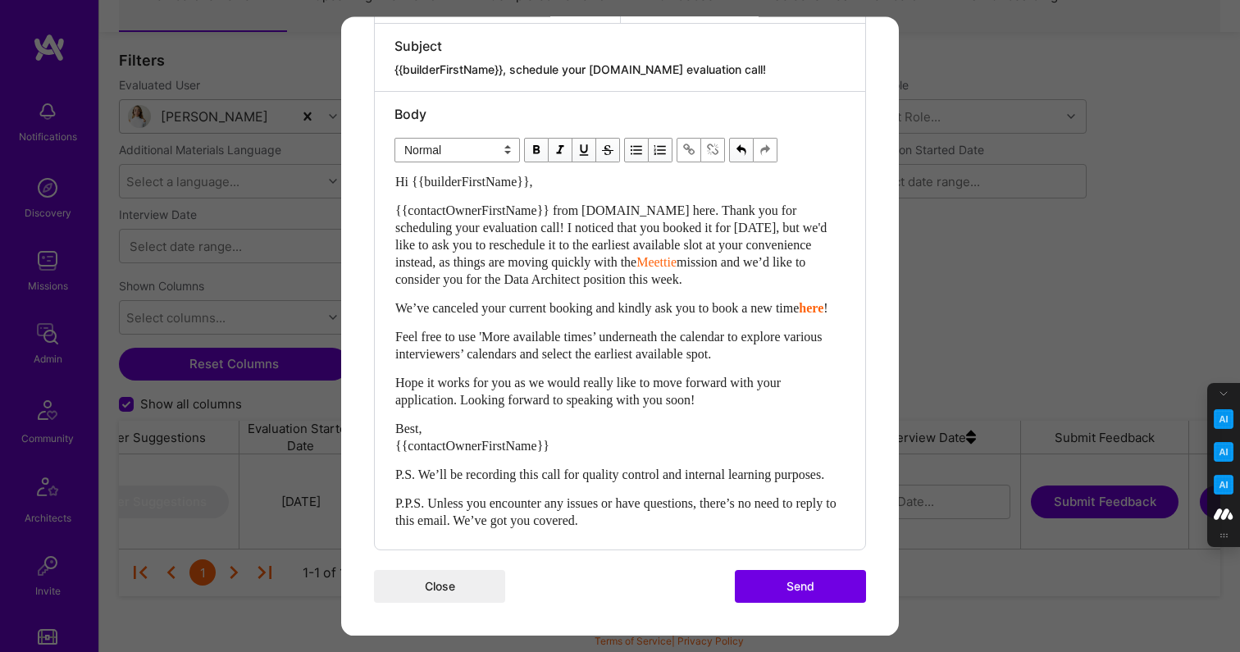
scroll to position [420, 0]
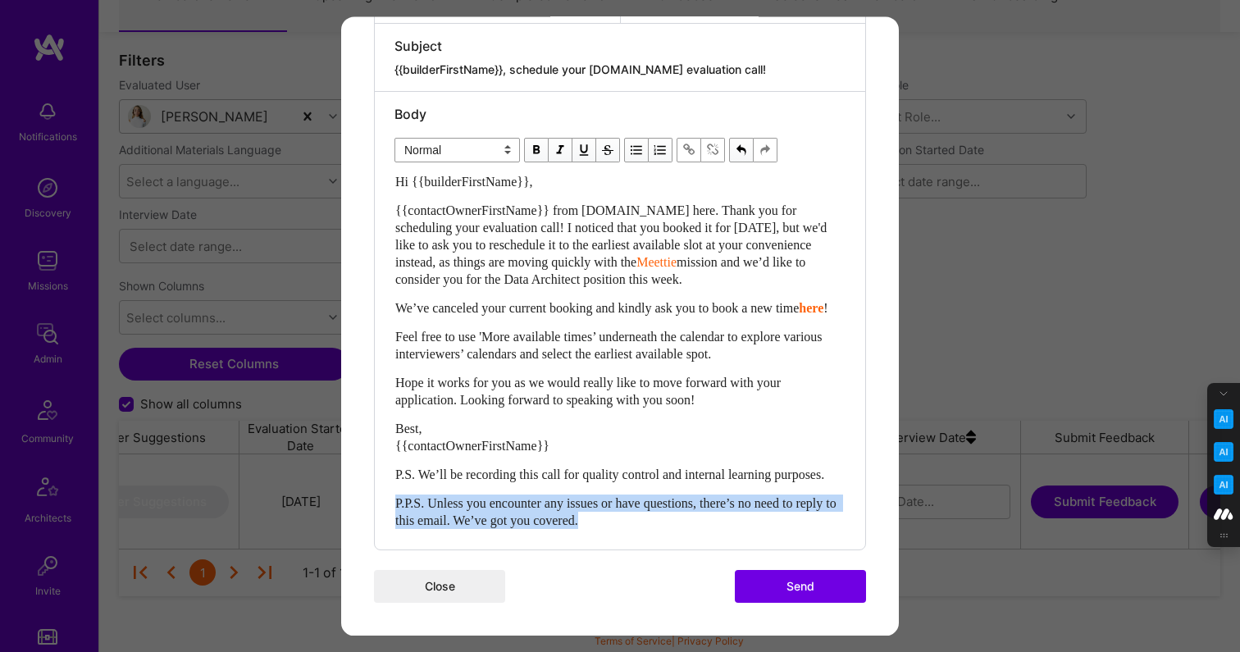
drag, startPoint x: 644, startPoint y: 526, endPoint x: 376, endPoint y: 493, distance: 270.1
click at [376, 493] on div "Body Normal Heading Large Heading Medium Heading Small Normal Hi {{builderFirst…" at bounding box center [620, 320] width 490 height 457
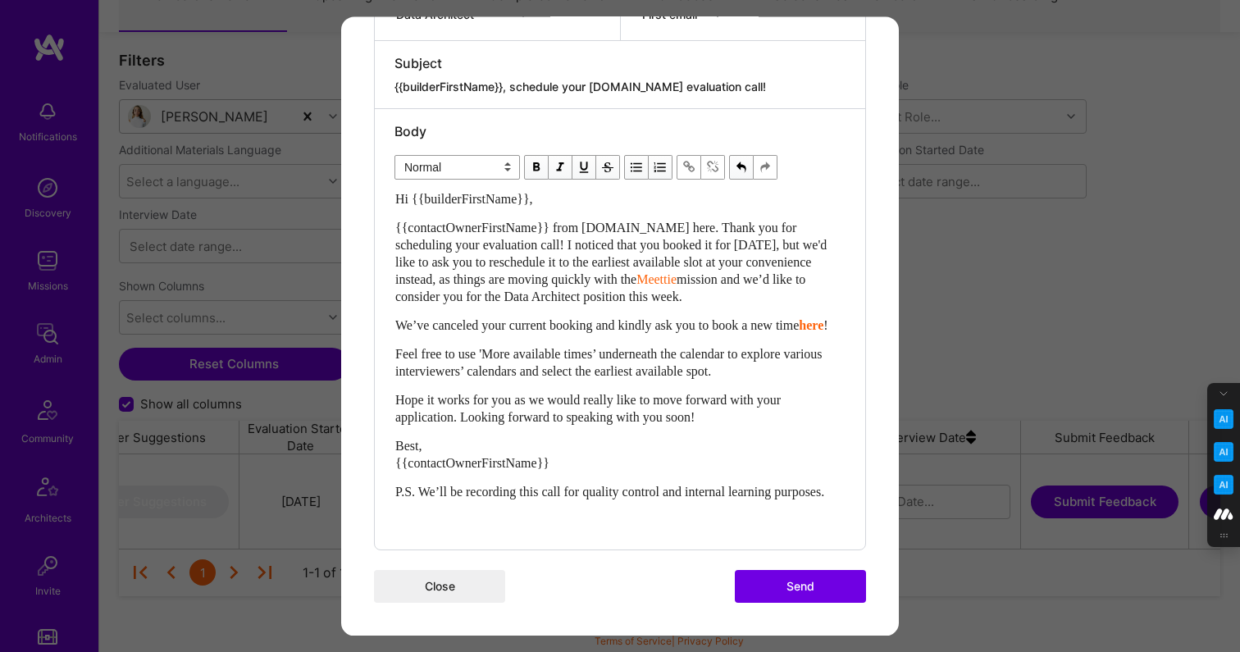
scroll to position [403, 0]
drag, startPoint x: 403, startPoint y: 522, endPoint x: 389, endPoint y: 467, distance: 56.7
click at [389, 467] on div "Body Normal Heading Large Heading Medium Heading Small Normal Hi {{builderFirst…" at bounding box center [620, 329] width 490 height 440
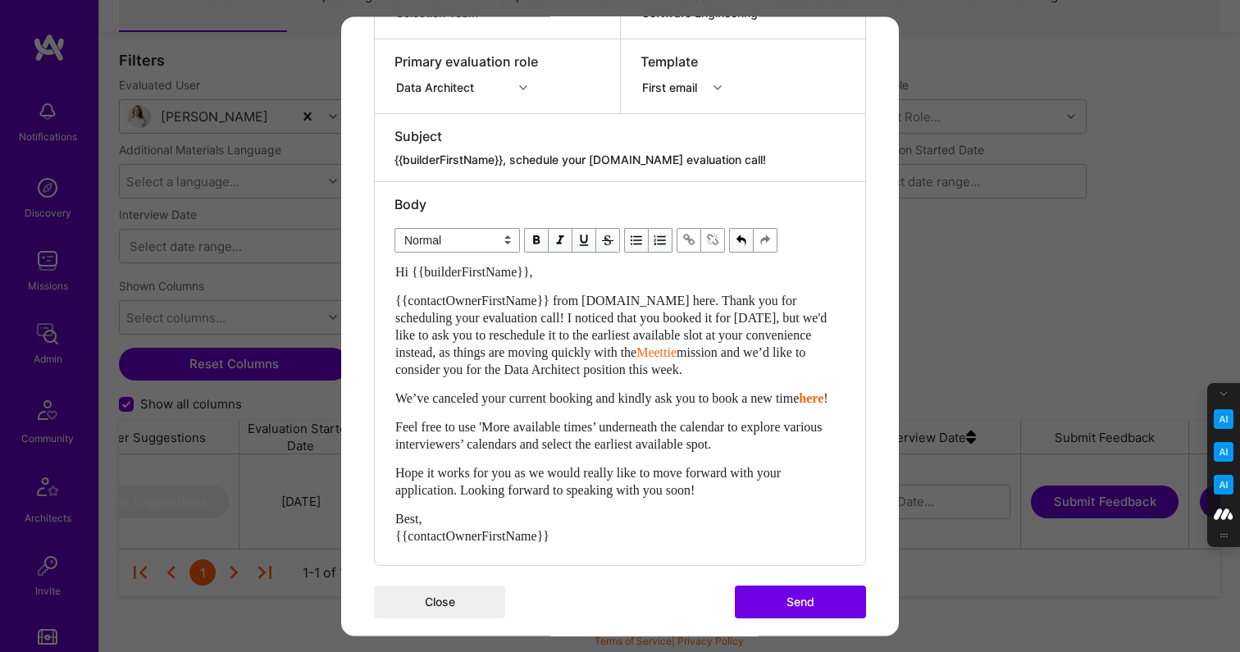
scroll to position [328, 0]
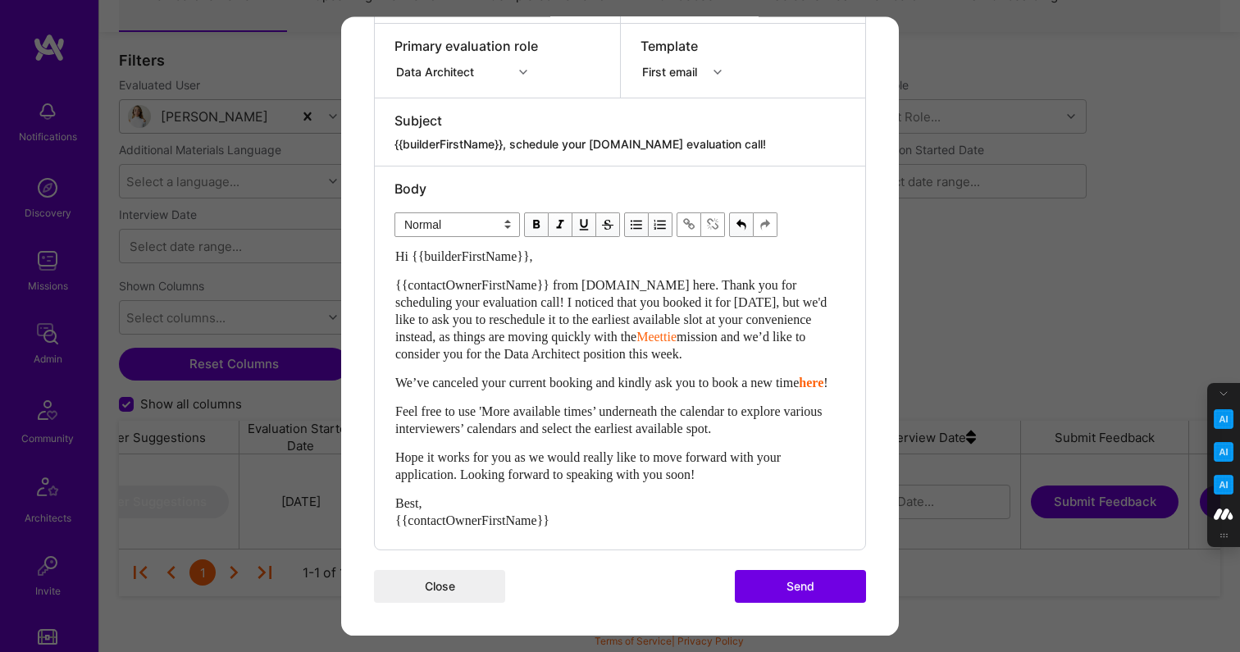
click at [803, 585] on button "Send" at bounding box center [800, 586] width 131 height 33
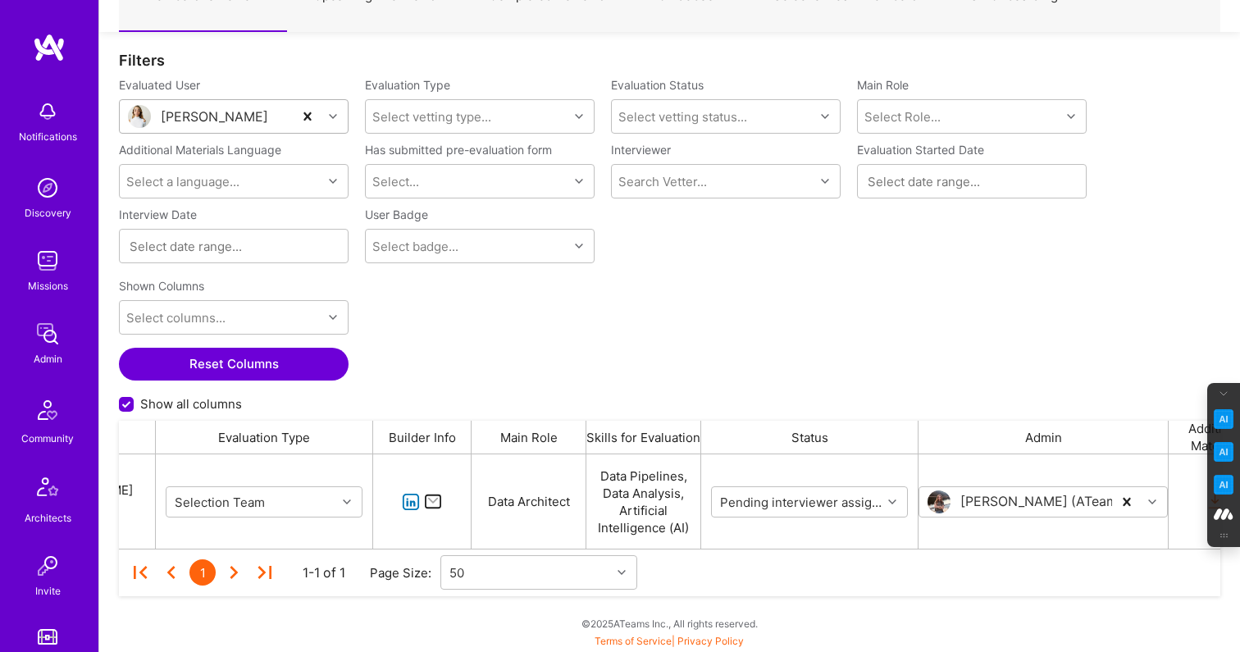
scroll to position [0, 0]
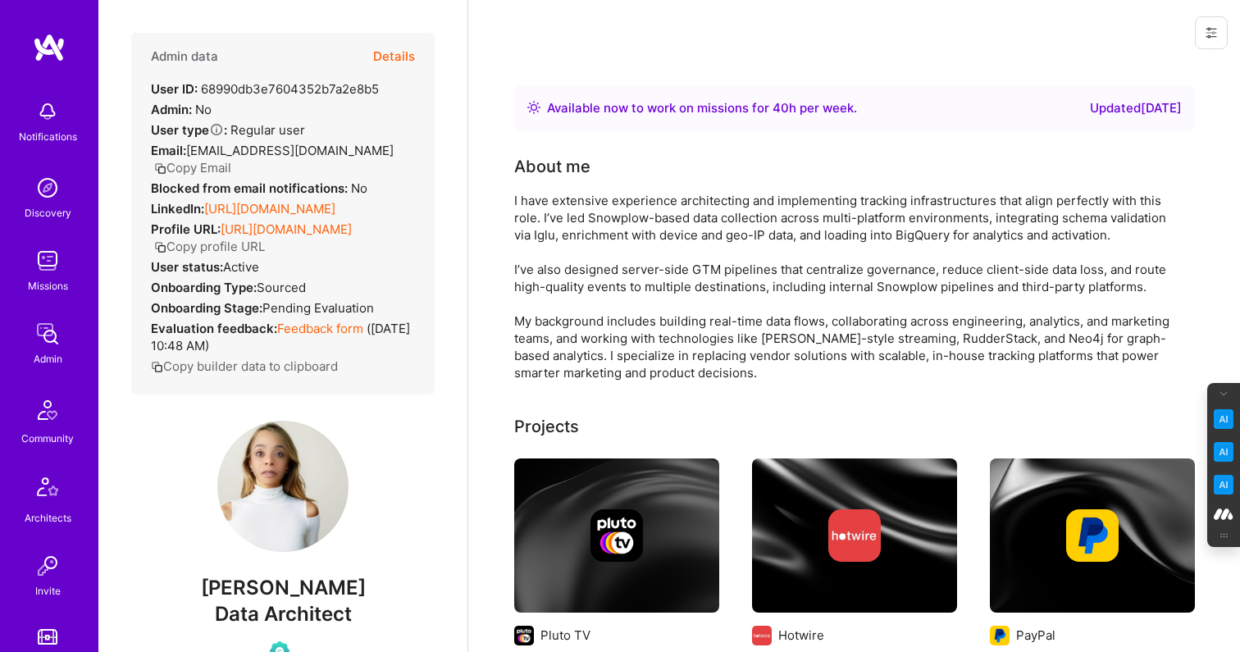
click at [403, 56] on button "Details" at bounding box center [394, 57] width 42 height 48
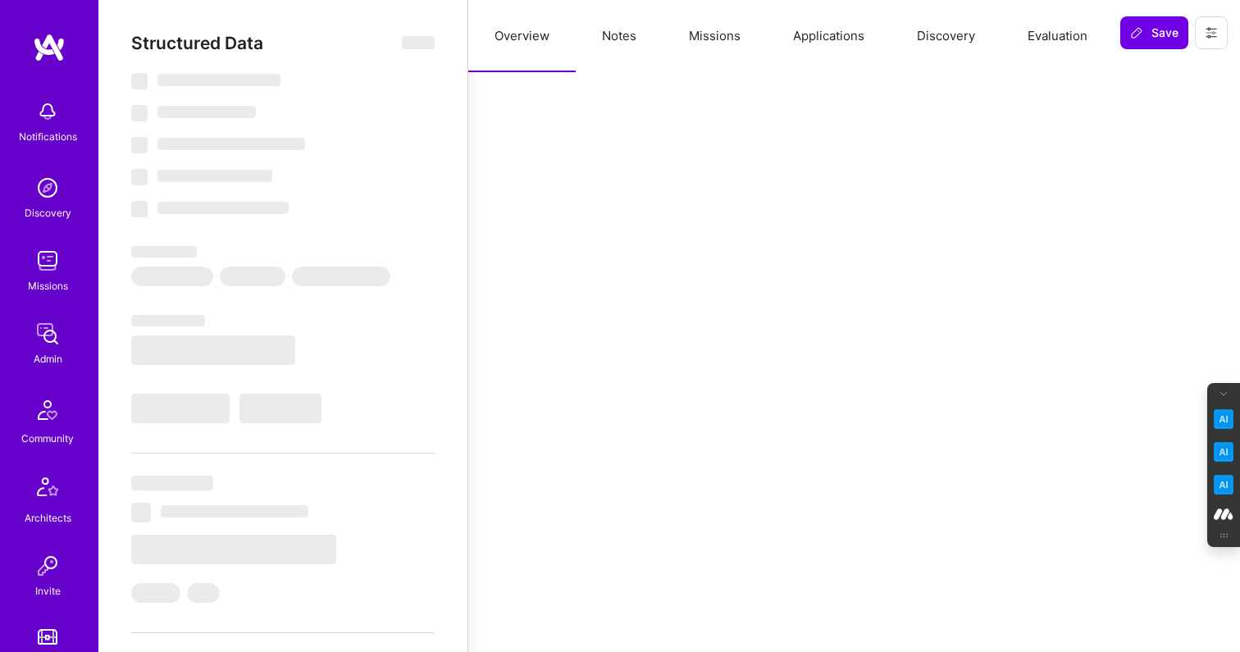
click at [717, 38] on button "Missions" at bounding box center [714, 36] width 104 height 72
select select "Right Now"
select select "Verified"
select select "US"
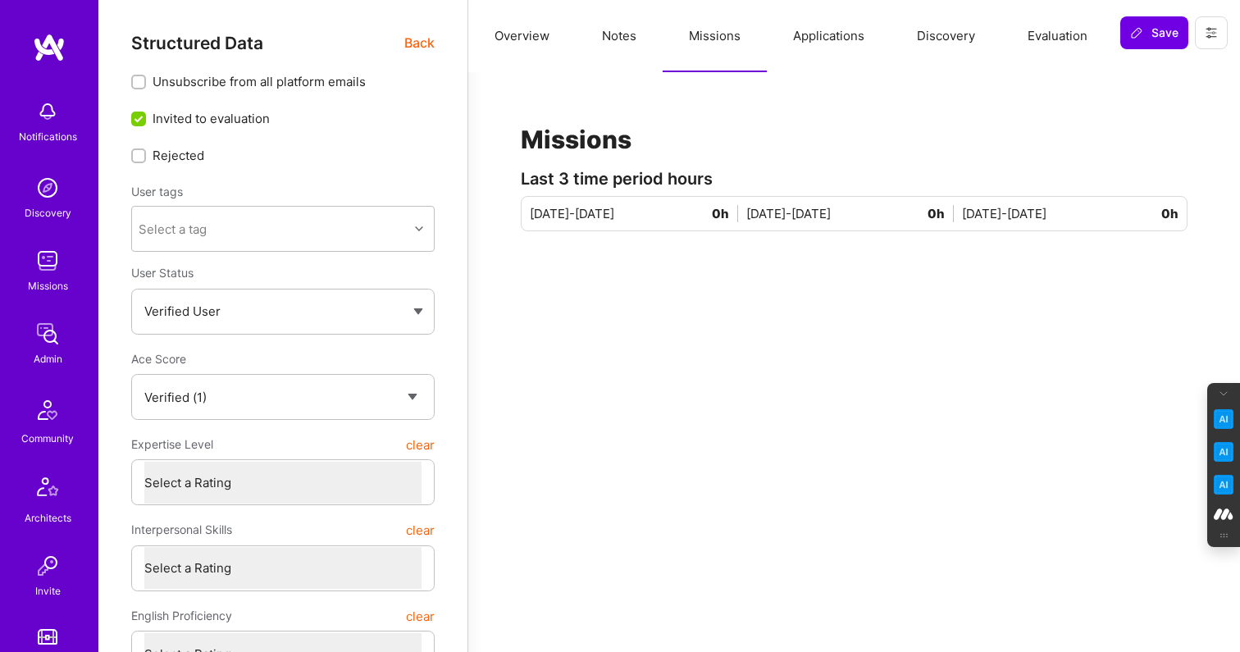
click at [849, 39] on button "Applications" at bounding box center [829, 36] width 124 height 72
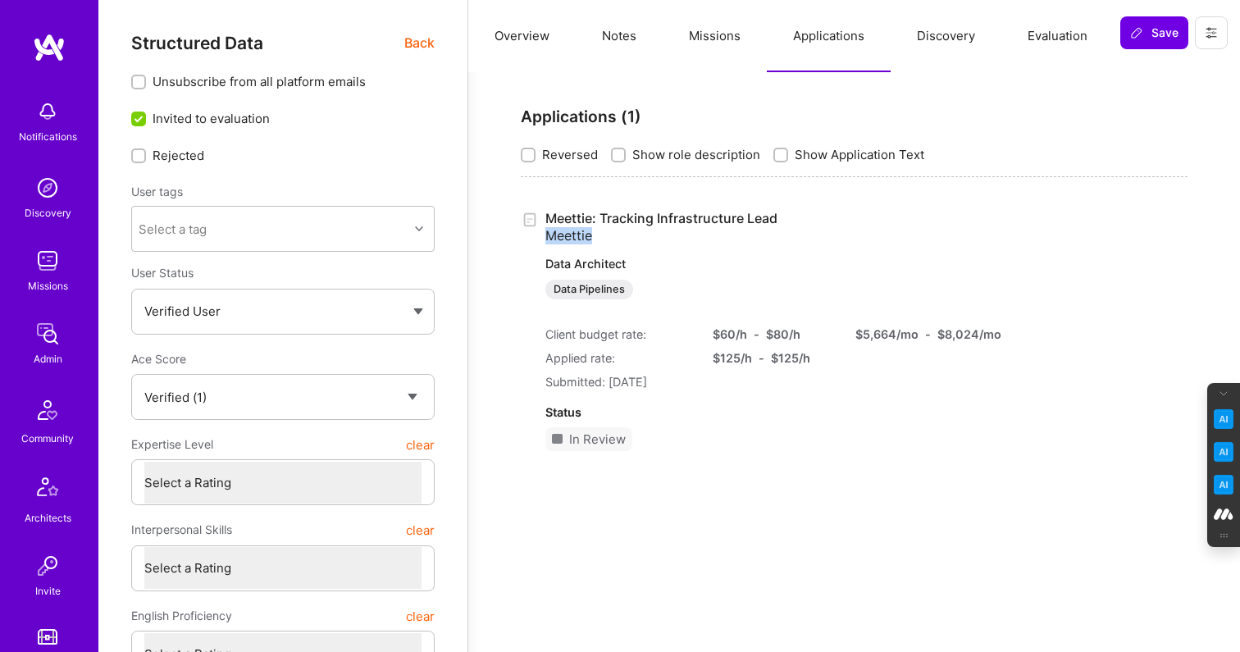
drag, startPoint x: 597, startPoint y: 232, endPoint x: 544, endPoint y: 234, distance: 53.3
click at [544, 234] on div "Meettie: Tracking Infrastructure Lead Meettie Data Architect Data Pipelines Cli…" at bounding box center [854, 337] width 667 height 254
copy span "Meettie"
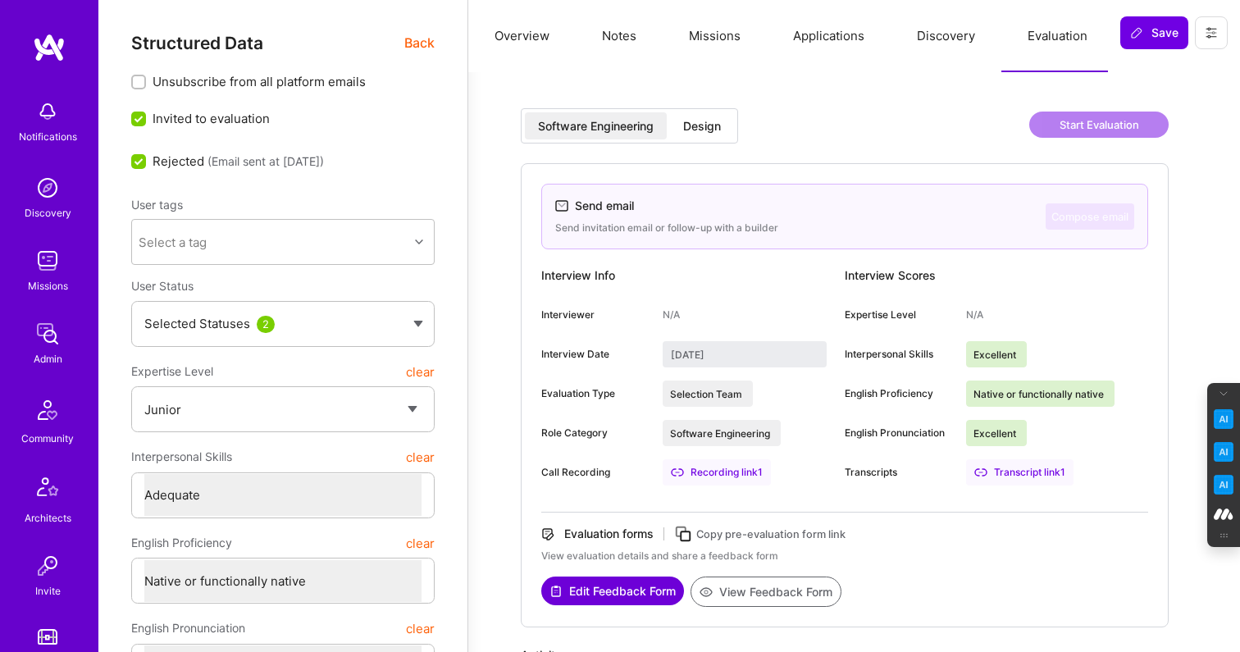
select select "1"
select select "3"
select select "7"
select select "US"
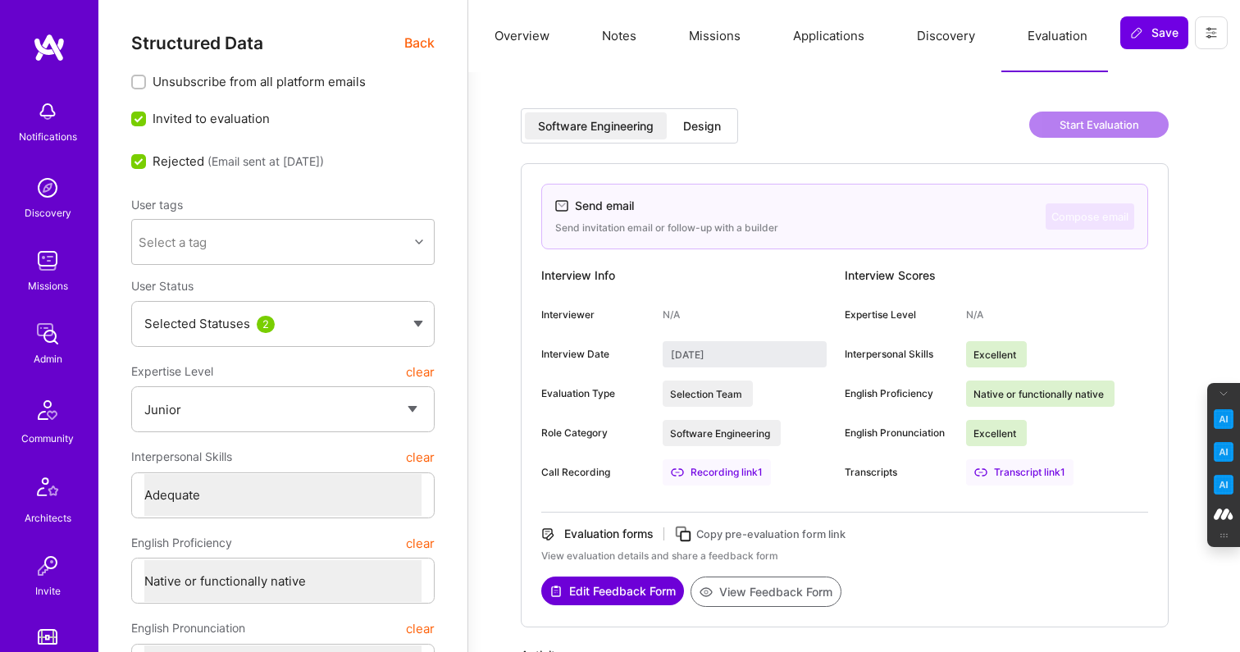
select select "Right Now"
click at [416, 42] on span "Back" at bounding box center [419, 43] width 30 height 20
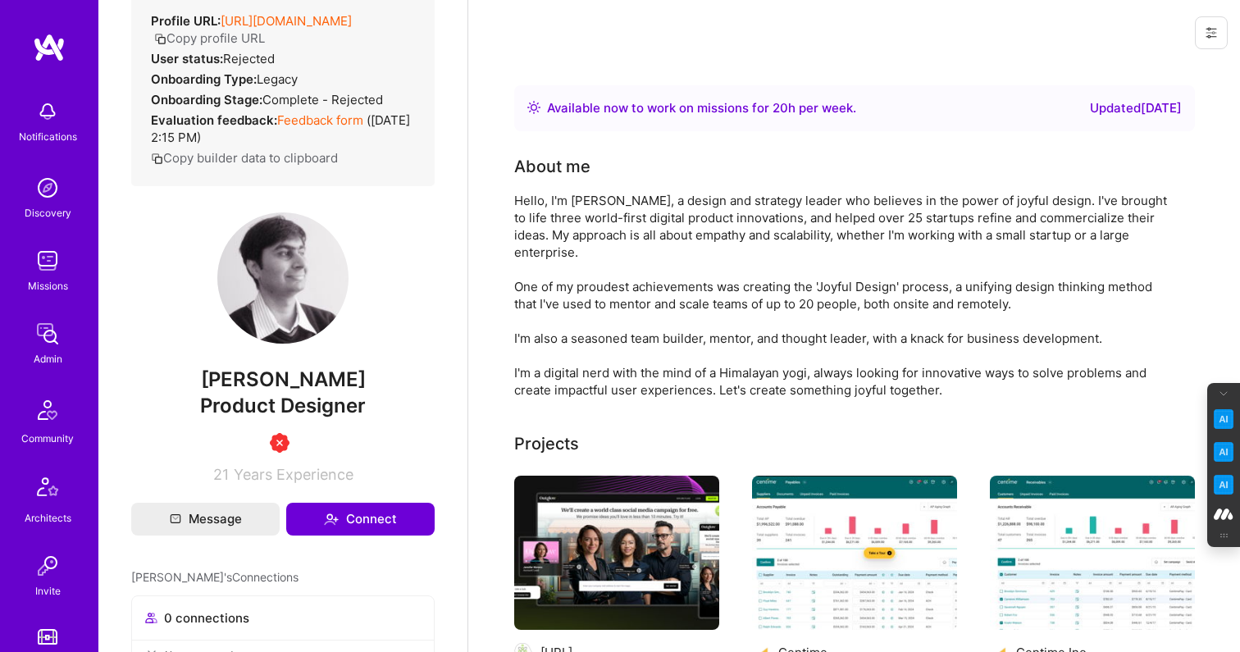
scroll to position [294, 0]
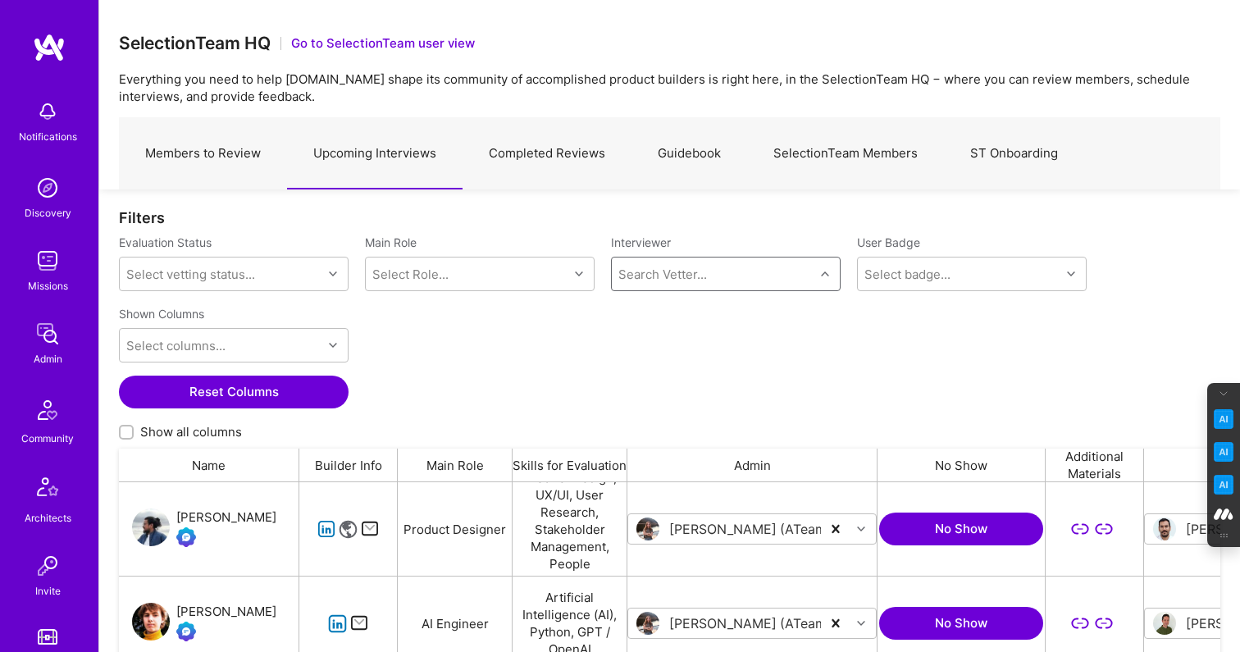
scroll to position [480, 1101]
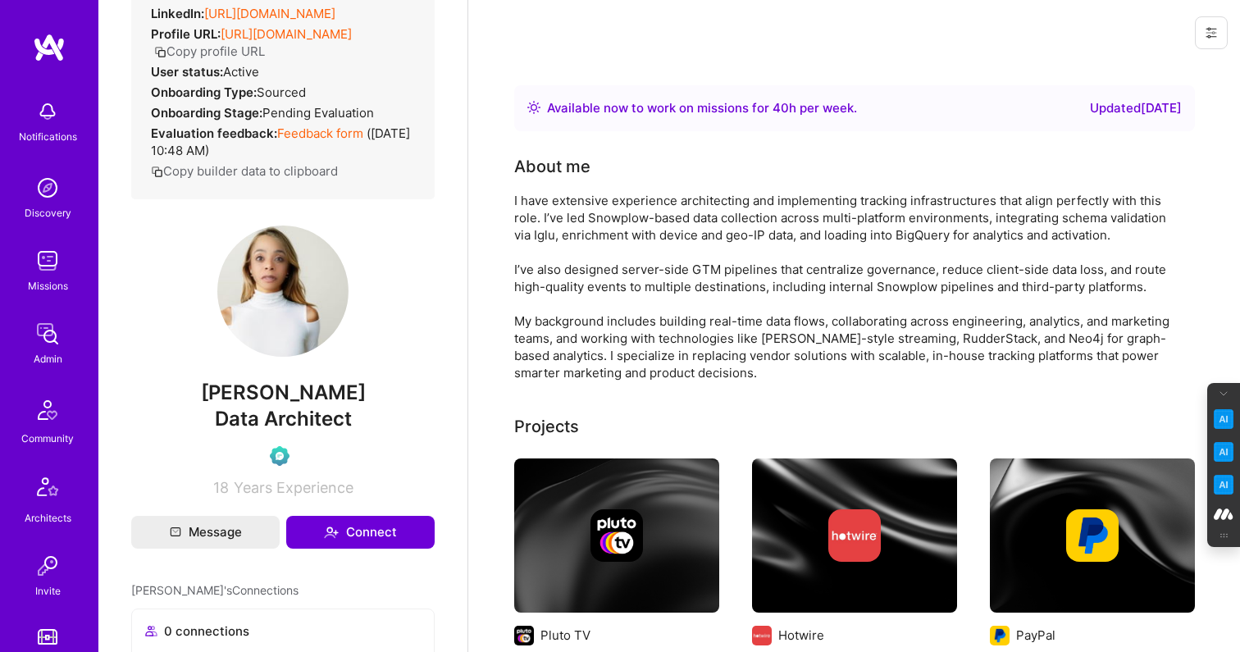
scroll to position [203, 0]
